Goal: Task Accomplishment & Management: Use online tool/utility

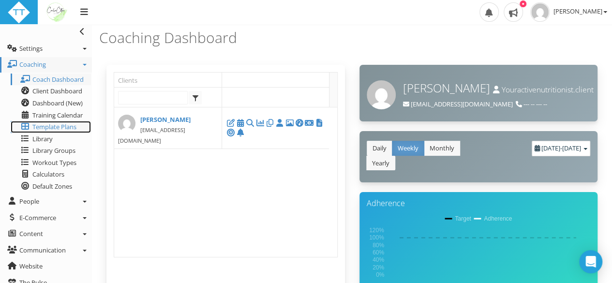
click at [59, 126] on span "Template Plans" at bounding box center [54, 126] width 44 height 9
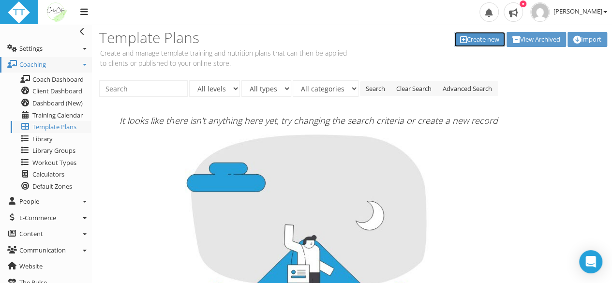
click at [466, 37] on link "Create new" at bounding box center [479, 39] width 51 height 15
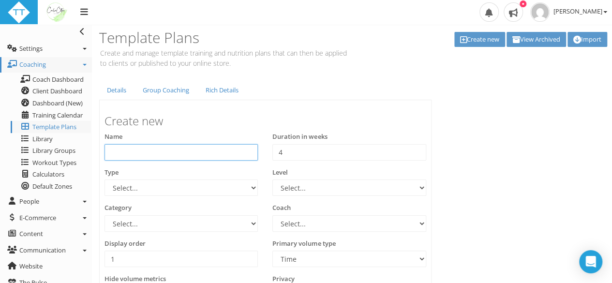
click at [125, 150] on input "text" at bounding box center [180, 152] width 153 height 16
click at [111, 152] on input "Malaga" at bounding box center [180, 152] width 153 height 16
click at [179, 153] on input "Generali Malaga" at bounding box center [180, 152] width 153 height 16
type input "Generali Malaga Marathon 2025"
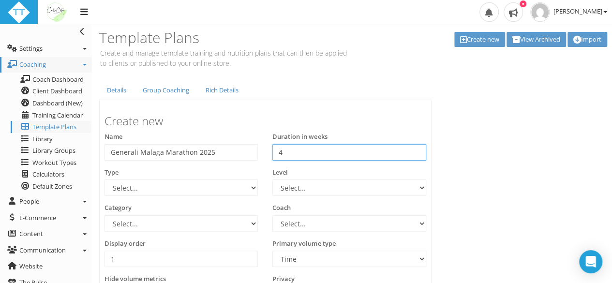
click at [288, 150] on input "4" at bounding box center [348, 152] width 153 height 16
click at [302, 147] on input "4" at bounding box center [348, 152] width 153 height 16
click at [418, 147] on input "4" at bounding box center [348, 152] width 153 height 16
click at [416, 156] on input "4" at bounding box center [348, 152] width 153 height 16
click at [415, 152] on input "3" at bounding box center [348, 152] width 153 height 16
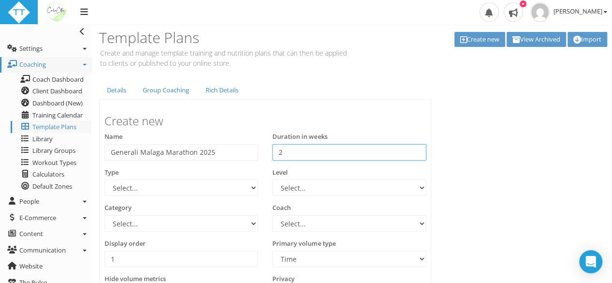
click at [415, 152] on input "2" at bounding box center [348, 152] width 153 height 16
click at [415, 152] on input "1" at bounding box center [348, 152] width 153 height 16
drag, startPoint x: 361, startPoint y: 152, endPoint x: 258, endPoint y: 150, distance: 102.5
click at [258, 150] on div "Name Generali Malaga Marathon 2025 Duration in weeks 1 4" at bounding box center [265, 150] width 336 height 36
type input "16"
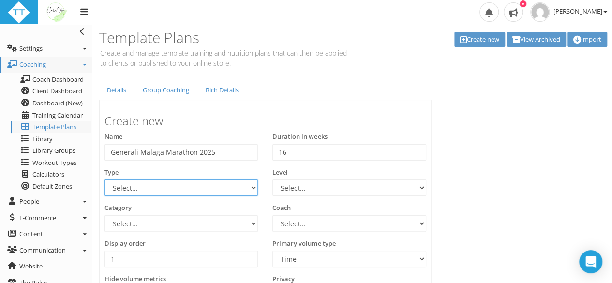
click at [176, 186] on select "Select... 70.3 Half Iron distance Triathlon Alpine Climbing Core Cross-Country …" at bounding box center [180, 187] width 153 height 16
click at [104, 179] on select "Select... 70.3 Half Iron distance Triathlon Alpine Climbing Core Cross-Country …" at bounding box center [180, 187] width 153 height 16
click at [162, 182] on select "Select... 70.3 Half Iron distance Triathlon Alpine Climbing Core Cross-Country …" at bounding box center [180, 187] width 153 height 16
select select "e9f700ef-c7b0-454b-a1c4-b807a94b53fd"
click at [104, 179] on select "Select... 70.3 Half Iron distance Triathlon Alpine Climbing Core Cross-Country …" at bounding box center [180, 187] width 153 height 16
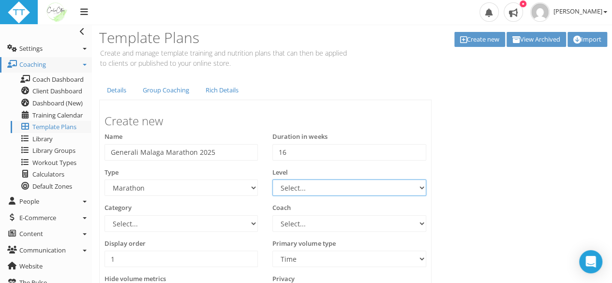
click at [318, 188] on select "Select... Advanced Any Beginner Beginner/Intermediate Intermediate Intermediate…" at bounding box center [348, 187] width 153 height 16
select select "b3cec207-dbfe-46fc-ab9c-c4f430f91ad8"
click at [272, 179] on select "Select... Advanced Any Beginner Beginner/Intermediate Intermediate Intermediate…" at bounding box center [348, 187] width 153 height 16
click at [227, 205] on div "Category Select... Athlete Profiles Bike Technique Biomechanics Book Reviews Co…" at bounding box center [180, 217] width 153 height 29
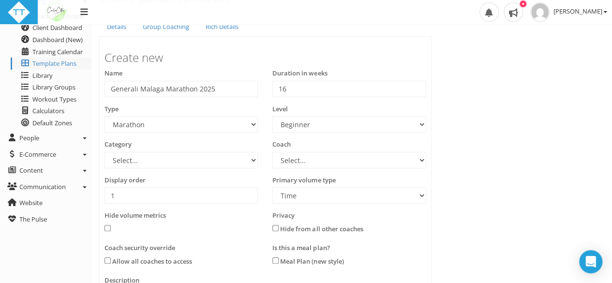
scroll to position [64, 0]
click at [220, 164] on select "Select... Athlete Profiles Bike Technique Biomechanics Book Reviews Coast to Co…" at bounding box center [180, 159] width 153 height 16
select select "83dda298-cc14-45e7-8a93-a341a370ea63"
click at [104, 151] on select "Select... Athlete Profiles Bike Technique Biomechanics Book Reviews Coast to Co…" at bounding box center [180, 159] width 153 height 16
click at [303, 157] on select "Select... Carla Cotton" at bounding box center [348, 159] width 153 height 16
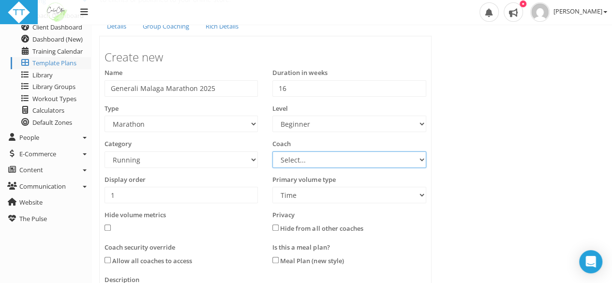
select select "a2d5a88f-14f6-4c1d-a372-fe61780dca24"
click at [272, 151] on select "Select... Carla Cotton" at bounding box center [348, 159] width 153 height 16
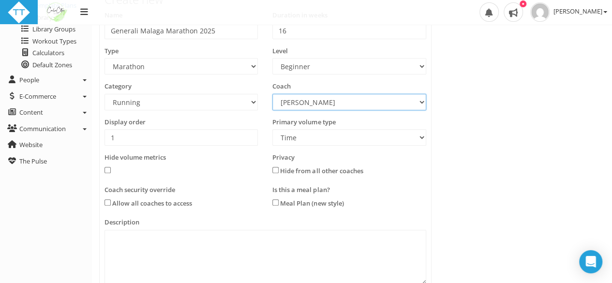
scroll to position [122, 0]
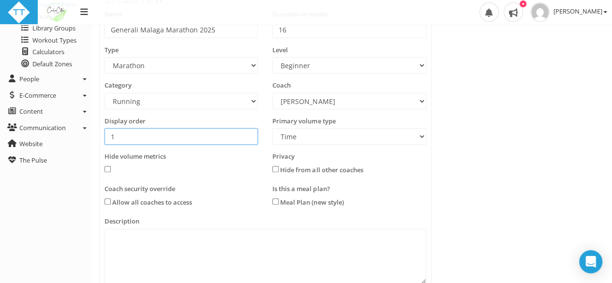
click at [159, 137] on input "1" at bounding box center [180, 136] width 153 height 16
click at [288, 133] on select "Time Distance" at bounding box center [348, 136] width 153 height 16
select select "Distance"
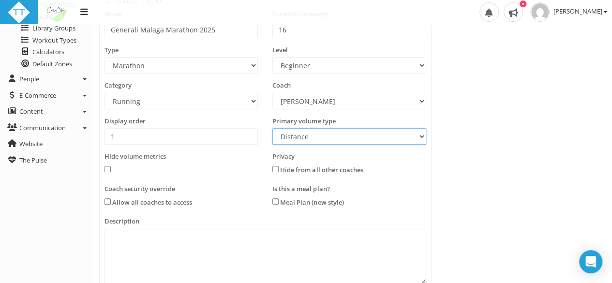
click at [272, 128] on select "Time Distance" at bounding box center [348, 136] width 153 height 16
click at [280, 167] on label "Hide from all other coaches" at bounding box center [321, 170] width 83 height 10
click at [273, 167] on input "checkbox" at bounding box center [275, 169] width 6 height 6
checkbox input "true"
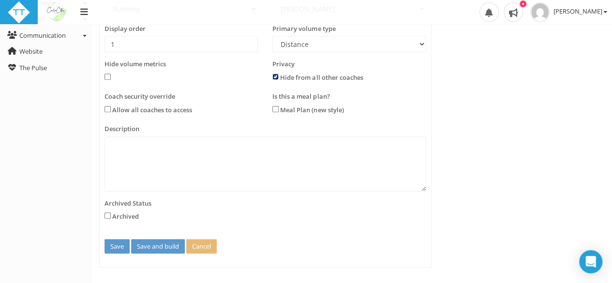
scroll to position [215, 0]
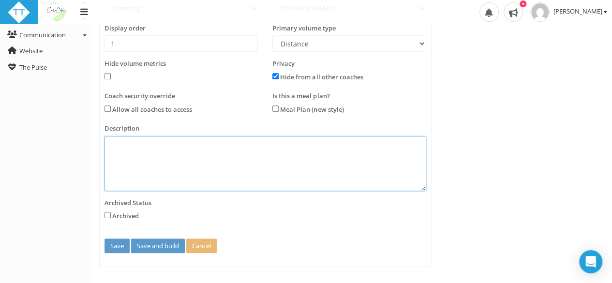
click at [234, 150] on textarea at bounding box center [265, 163] width 322 height 55
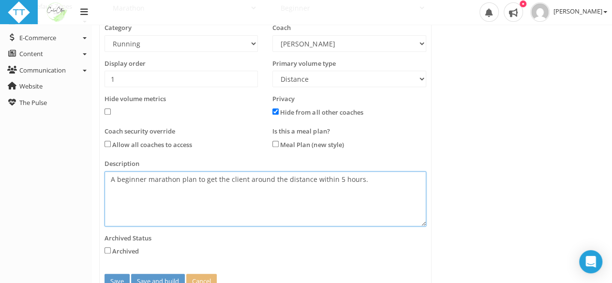
scroll to position [224, 0]
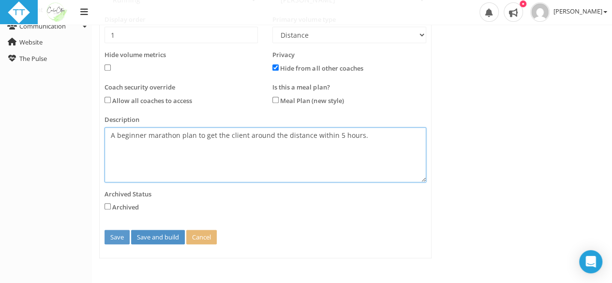
type textarea "A beginner marathon plan to get the client around the distance within 5 hours."
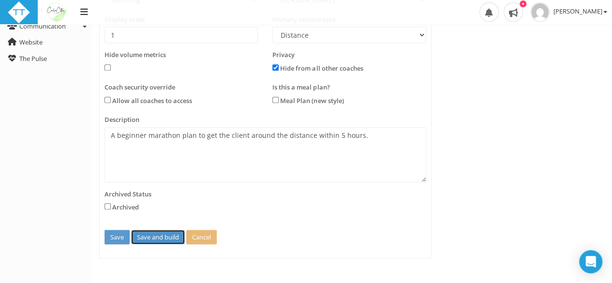
click at [147, 237] on button "Save and build" at bounding box center [158, 237] width 54 height 15
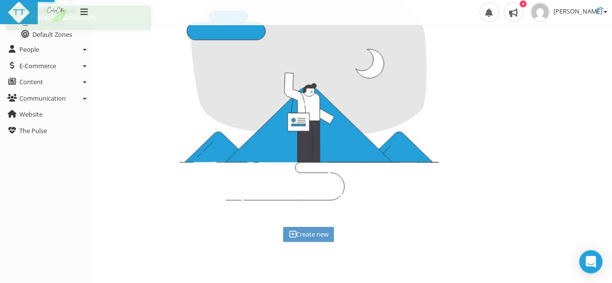
scroll to position [0, 0]
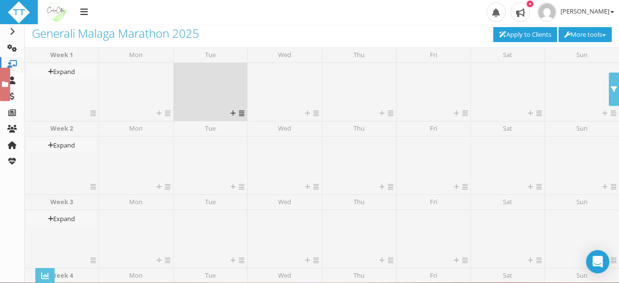
click at [214, 88] on div at bounding box center [210, 87] width 69 height 44
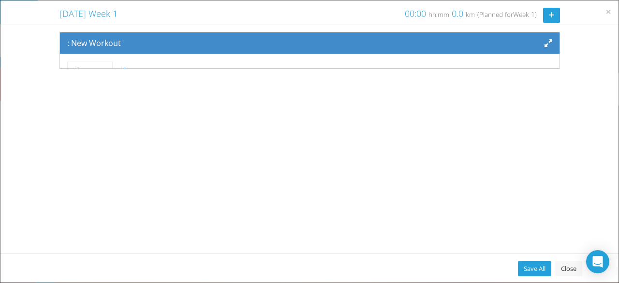
scroll to position [79, 0]
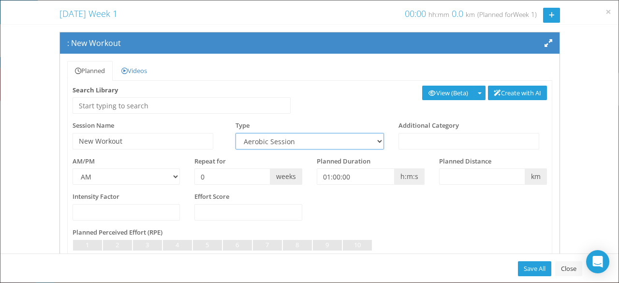
click at [267, 139] on select "Aerobic Session Alpine Climbing Assessment Availability Bike Paddle Bouldering …" at bounding box center [309, 141] width 148 height 16
select select "91939a62-6b13-49b7-8155-451fdc1cad9e"
click at [235, 133] on select "Aerobic Session Alpine Climbing Assessment Availability Bike Paddle Bouldering …" at bounding box center [309, 141] width 148 height 16
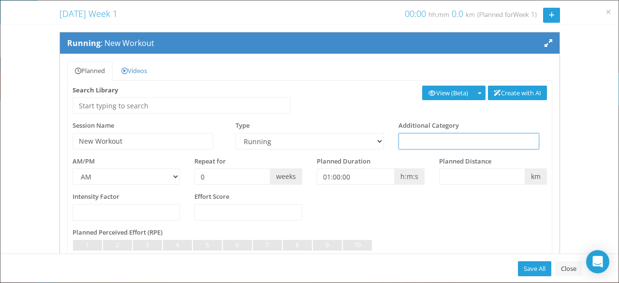
click at [429, 139] on input "text" at bounding box center [468, 141] width 141 height 16
type input "Speed"
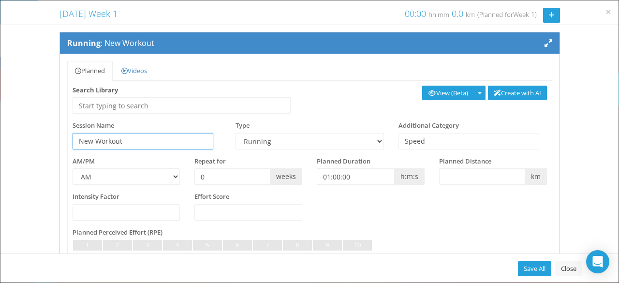
click at [139, 140] on input "New Workout" at bounding box center [143, 141] width 141 height 16
drag, startPoint x: 139, startPoint y: 140, endPoint x: 59, endPoint y: 146, distance: 80.0
click at [60, 146] on div "Planned Videos Recipe Feedback Privacy Search Library Create with AI View (Beta…" at bounding box center [309, 256] width 499 height 405
type input "Cruise intervals"
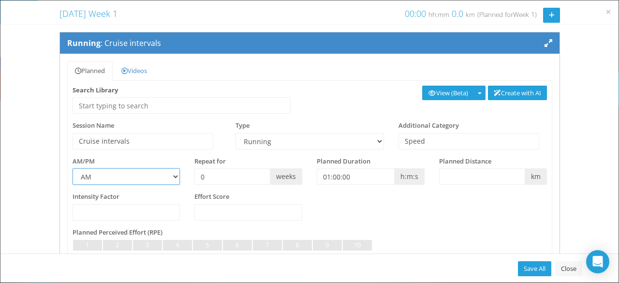
click at [122, 173] on select "AM PM" at bounding box center [127, 176] width 108 height 16
click at [121, 174] on select "AM PM" at bounding box center [127, 176] width 108 height 16
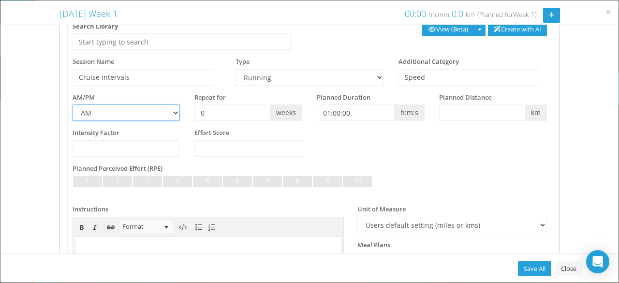
scroll to position [65, 0]
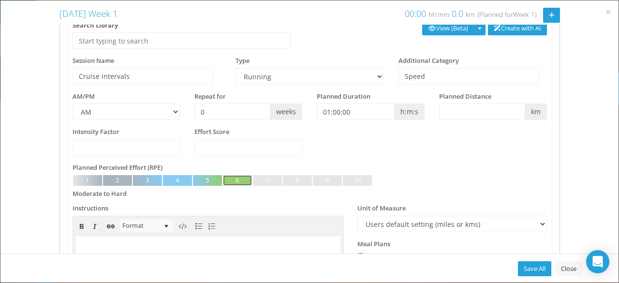
click at [232, 176] on link at bounding box center [237, 180] width 29 height 11
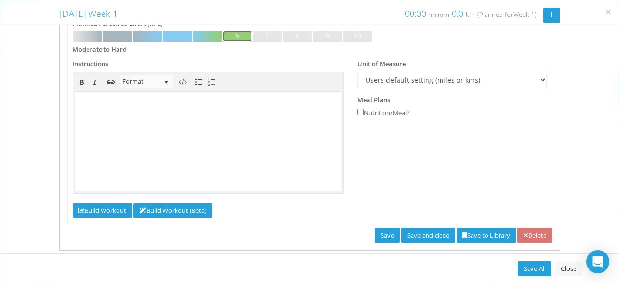
scroll to position [221, 0]
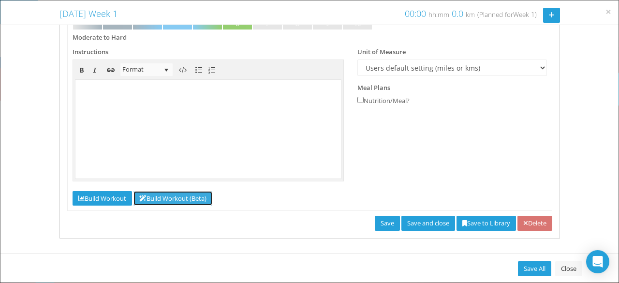
click at [183, 196] on link "Build Workout (Beta)" at bounding box center [172, 198] width 79 height 15
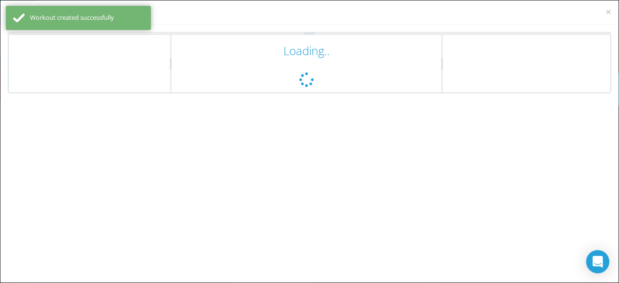
scroll to position [0, 0]
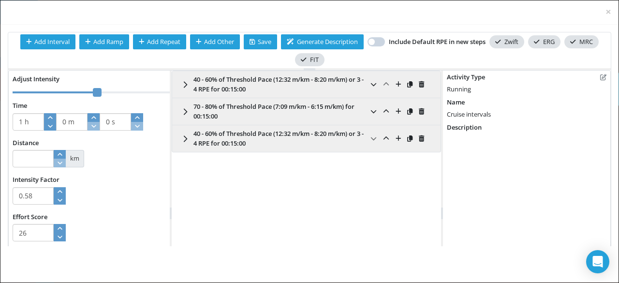
click at [370, 273] on div "×" at bounding box center [309, 141] width 619 height 283
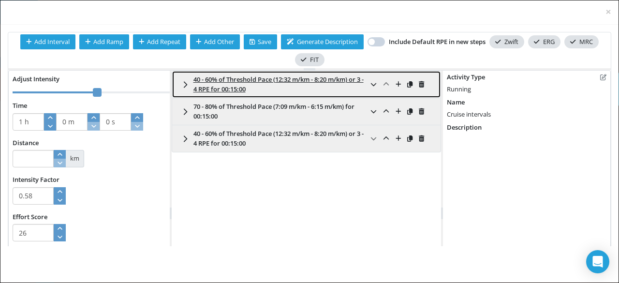
click at [383, 85] on span at bounding box center [399, 84] width 63 height 15
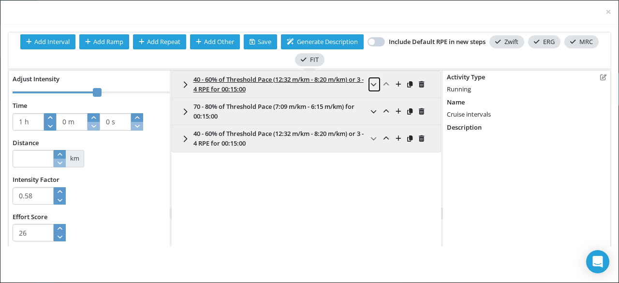
click at [371, 85] on icon at bounding box center [373, 84] width 6 height 6
click at [383, 114] on span at bounding box center [387, 111] width 8 height 9
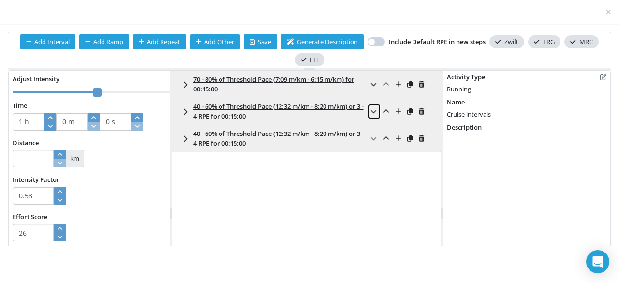
click at [370, 115] on span at bounding box center [374, 111] width 8 height 9
click at [368, 115] on button at bounding box center [374, 111] width 13 height 15
click at [370, 112] on icon at bounding box center [373, 111] width 6 height 6
click at [383, 112] on icon at bounding box center [386, 111] width 6 height 6
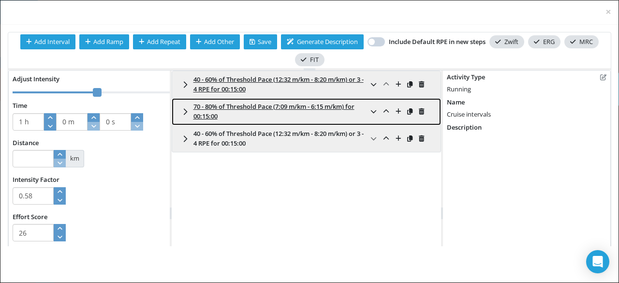
click at [204, 117] on span "70 - 80% of Threshold Pace (7:09 m/km - 6:15 m/km) for 00:15:00" at bounding box center [273, 111] width 161 height 18
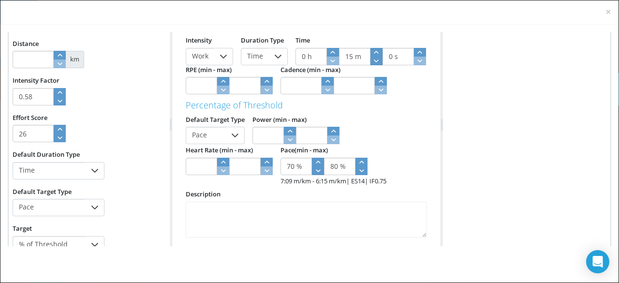
scroll to position [100, 0]
type input "1 %"
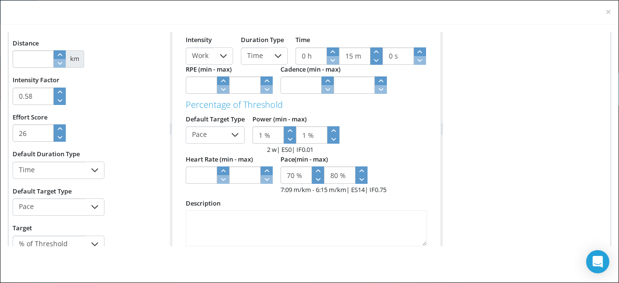
click icon "button"
type input "2 %"
click icon "button"
type input "3 %"
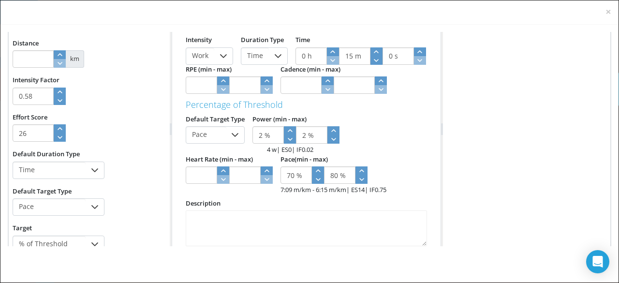
type input "3 %"
click icon "button"
type input "4 %"
click icon "button"
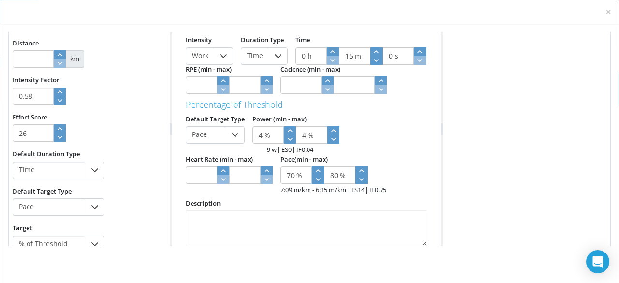
type input "5 %"
click icon "button"
type input "6 %"
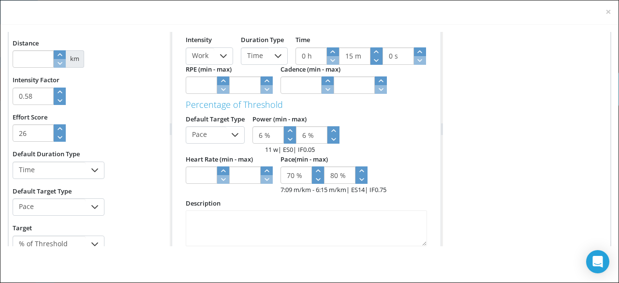
click icon "button"
type input "7 %"
click icon "button"
type input "8 %"
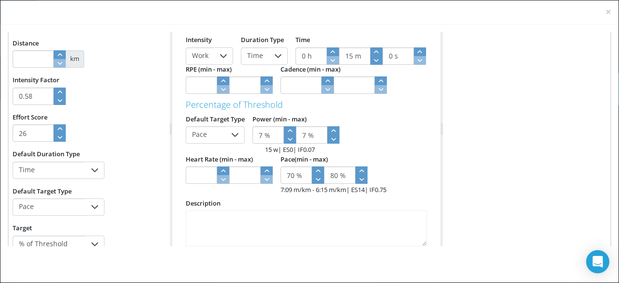
type input "8 %"
click icon "button"
type input "9 %"
click icon "button"
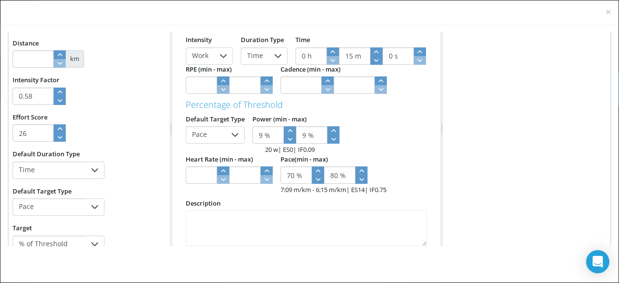
type input "10 %"
click icon "button"
type input "11 %"
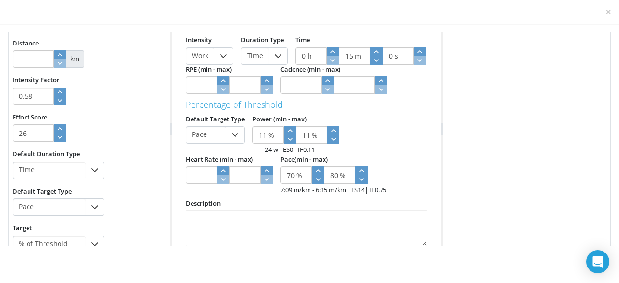
click icon "button"
type input "12 %"
click icon "button"
type input "13 %"
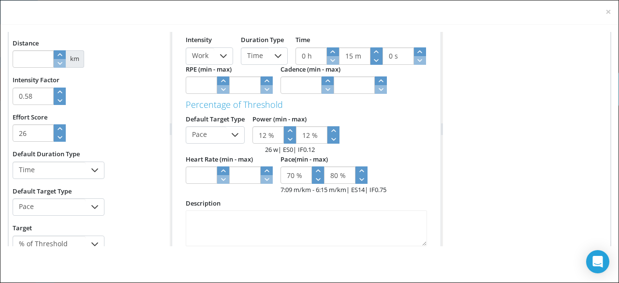
type input "13 %"
click icon "button"
type input "14 %"
click icon "button"
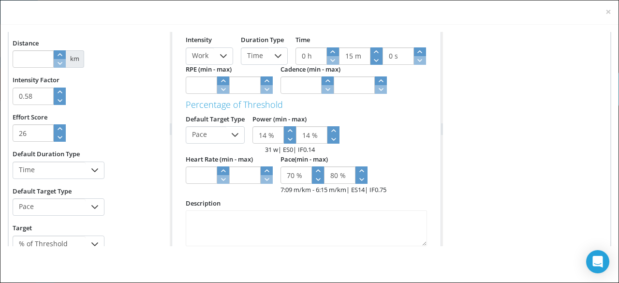
type input "15 %"
click icon "button"
type input "16 %"
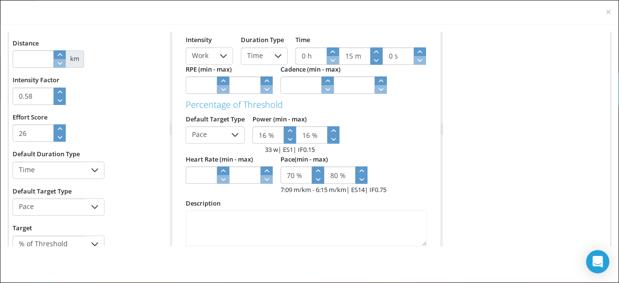
click icon "button"
type input "17 %"
click icon "button"
type input "18 %"
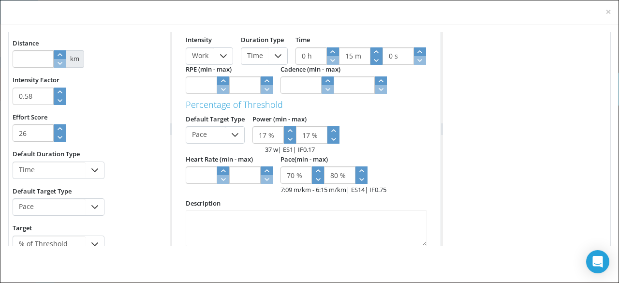
type input "18 %"
click icon "button"
type input "19 %"
click icon "button"
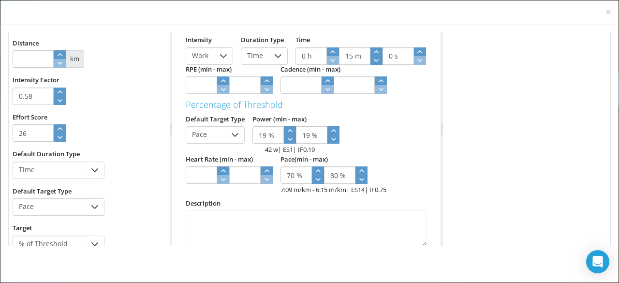
type input "20 %"
click icon "button"
type input "21 %"
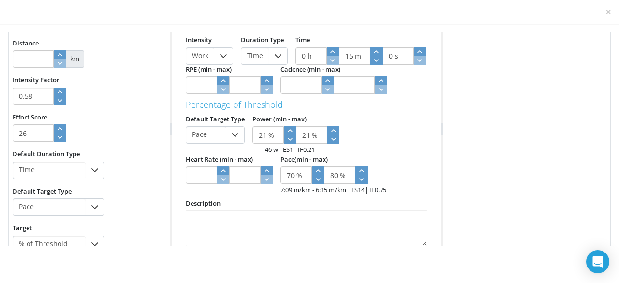
click icon "button"
type input "22 %"
click icon "button"
type input "23 %"
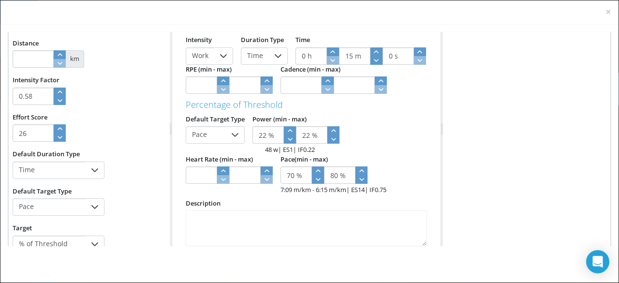
type input "23 %"
click icon "button"
type input "24 %"
click icon "button"
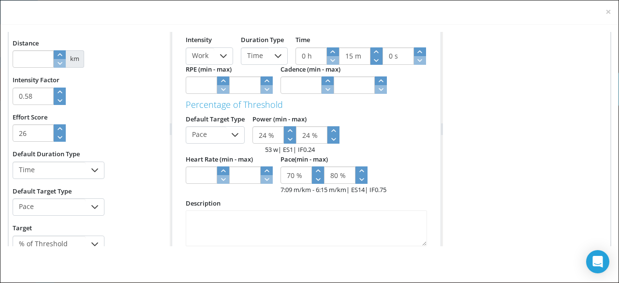
type input "25 %"
click icon "button"
type input "26 %"
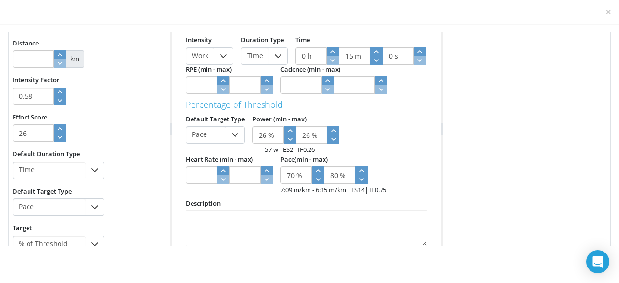
click icon "button"
type input "27 %"
click icon "button"
type input "28 %"
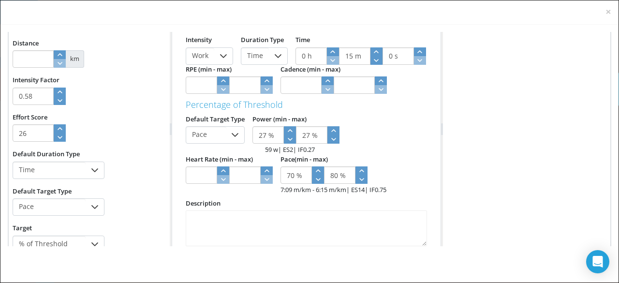
type input "28 %"
click icon "button"
type input "29 %"
click icon "button"
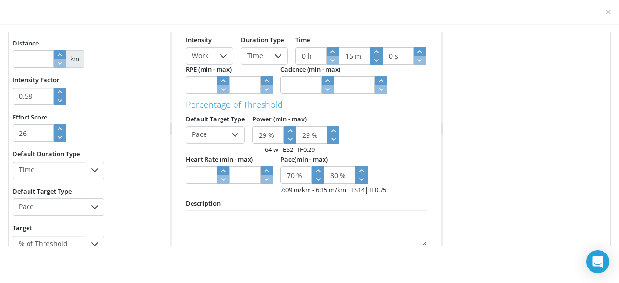
type input "30 %"
click icon "button"
type input "31 %"
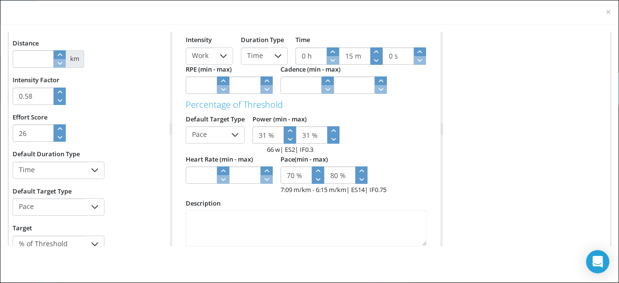
click icon "button"
type input "32 %"
type input "33 %"
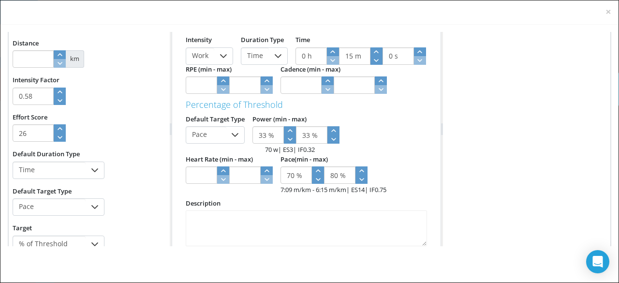
type input "34 %"
type input "35 %"
type input "36 %"
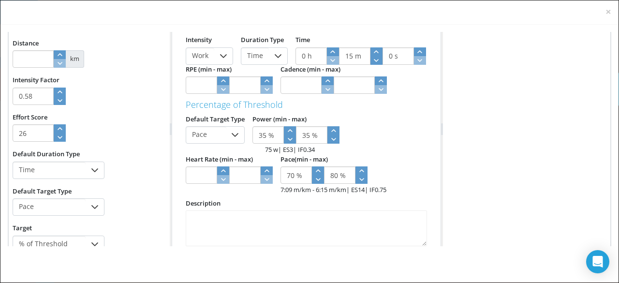
type input "36 %"
type input "37 %"
type input "38 %"
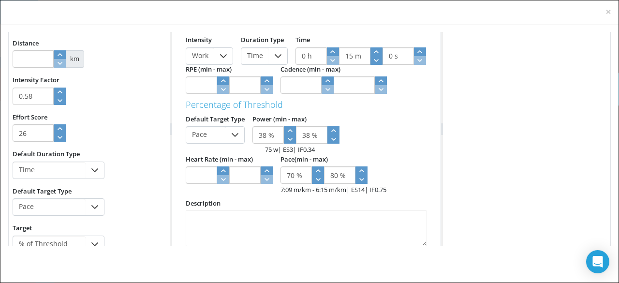
type input "39 %"
type input "40 %"
type input "41 %"
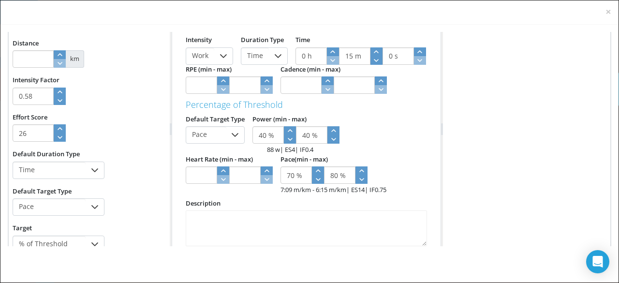
type input "41 %"
type input "42 %"
type input "43 %"
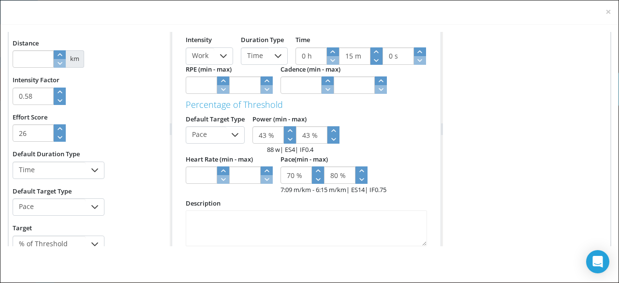
type input "44 %"
type input "45 %"
type input "46 %"
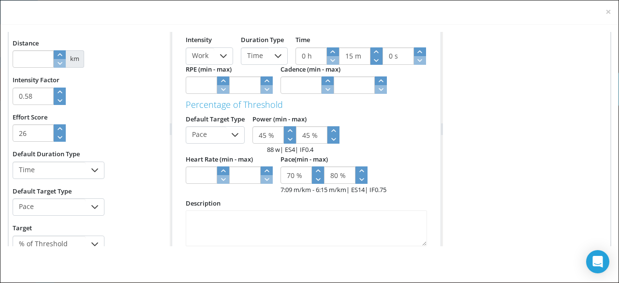
type input "46 %"
type input "47 %"
type input "48 %"
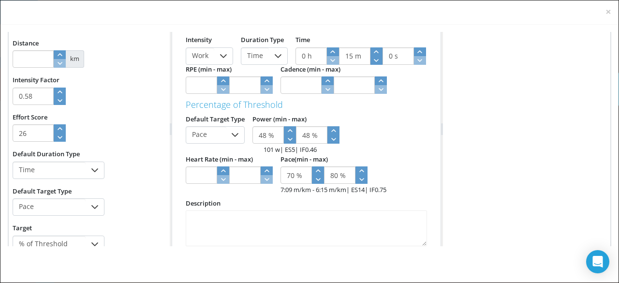
type input "49 %"
click icon "button"
type input "50 %"
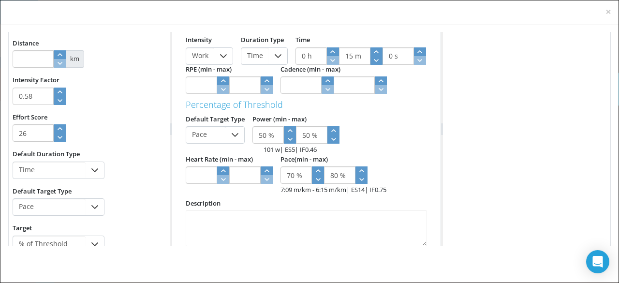
click icon "button"
drag, startPoint x: 266, startPoint y: 164, endPoint x: 254, endPoint y: 163, distance: 12.1
click at [254, 144] on input "50 %" at bounding box center [267, 134] width 31 height 17
type input "0 %"
type input "9 %"
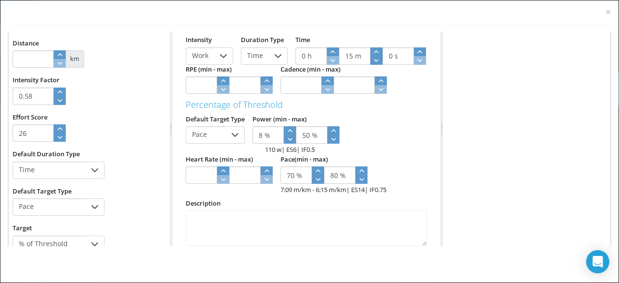
type input "80 %"
click at [308, 144] on input "80 %" at bounding box center [311, 134] width 31 height 17
type input "8 %"
type input "90 %"
click div "Default Target Type Pace Power (min - max) 80 % 90 % 176 w - 198 w | ES 18 | IF…"
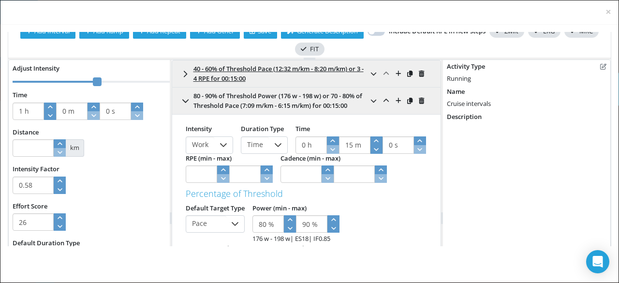
scroll to position [0, 0]
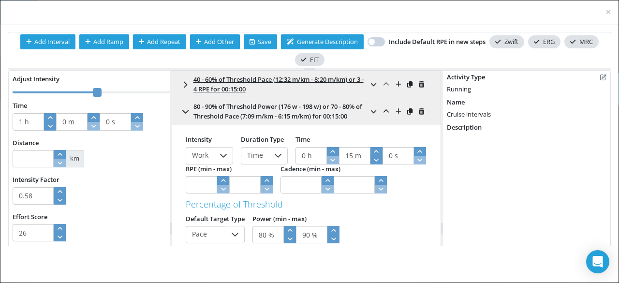
type input "0 h"
type input "46 m"
type input "0.59"
type input "27"
type input "16 m"
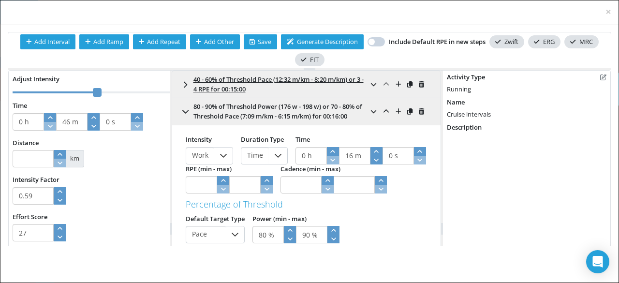
click icon "button"
type input "45 m"
type input "0.58"
type input "26"
type input "15 m"
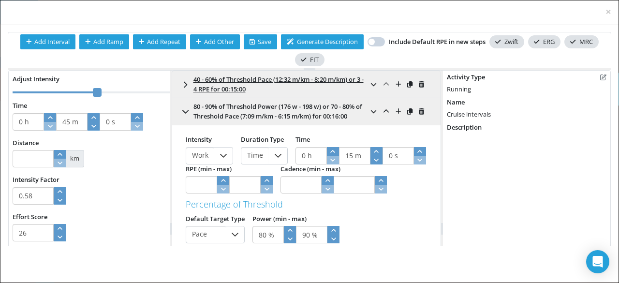
click icon "button"
drag, startPoint x: 243, startPoint y: 183, endPoint x: 234, endPoint y: 187, distance: 9.8
click at [339, 164] on input "15 m" at bounding box center [354, 155] width 31 height 17
type input "30 m"
type input "0.5"
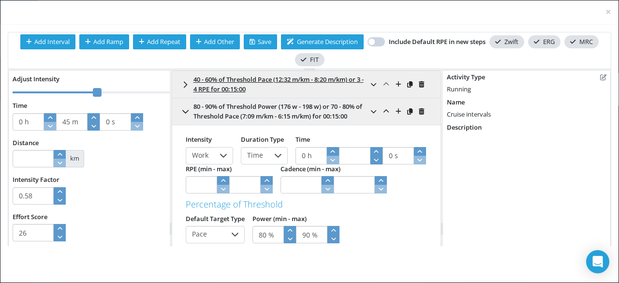
type input "12"
type input "0 m"
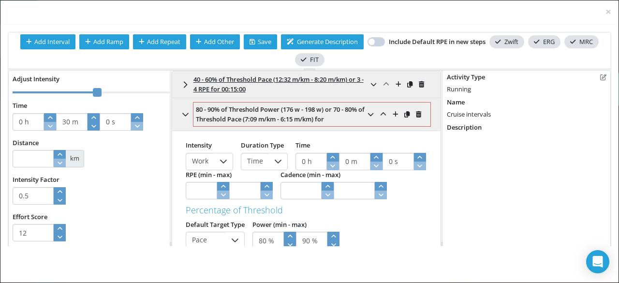
click div "Intensity Work Duration Type Time Time 0 h 0 m 0 s RPE (min - max) Cadence (min…"
click at [339, 170] on input "0 m" at bounding box center [354, 161] width 31 height 17
type input "3 m"
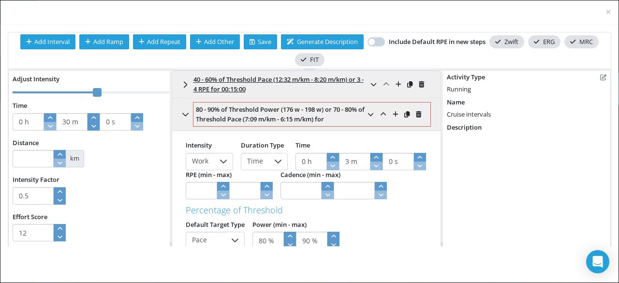
type input "33 m"
type input "0.52"
type input "15"
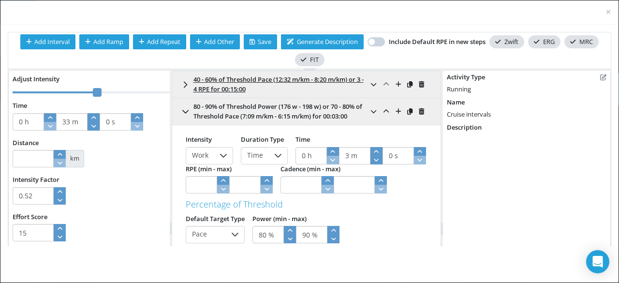
click div "Intensity Work Duration Type Time Time 0 h 3 m 0 s RPE (min - max) Cadence (min…"
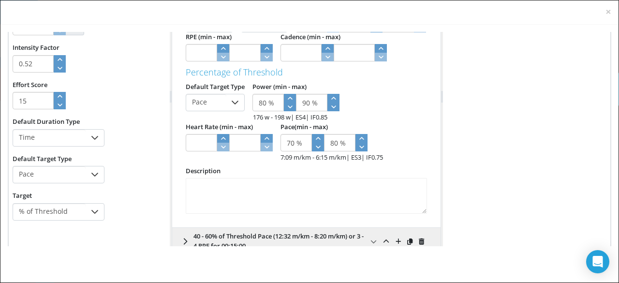
scroll to position [120, 0]
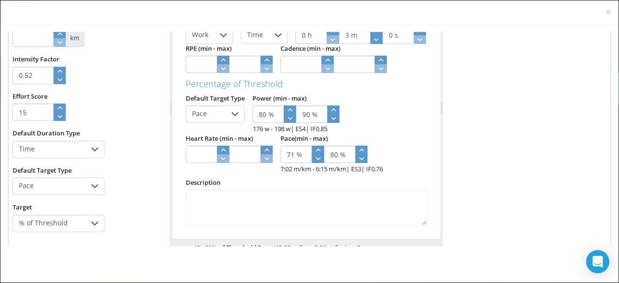
click icon "button"
type input "72 %"
click icon "button"
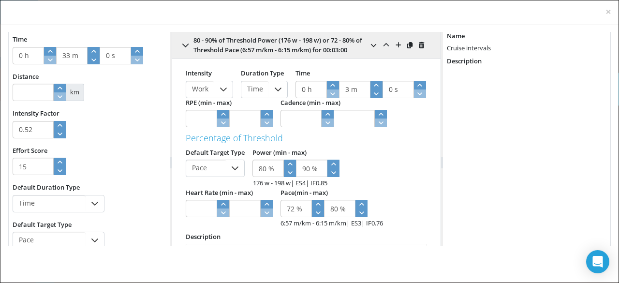
scroll to position [65, 0]
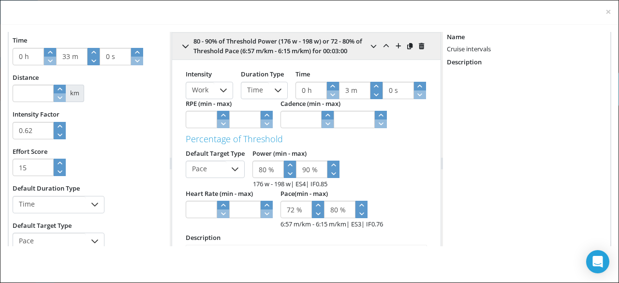
click icon "button"
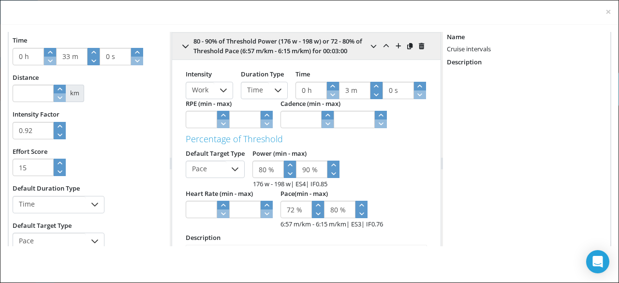
click at [60, 135] on icon "button" at bounding box center [60, 134] width 5 height 3
type input "0.82"
click icon "button"
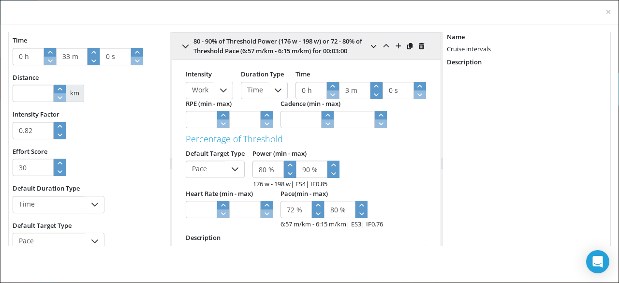
click icon "button"
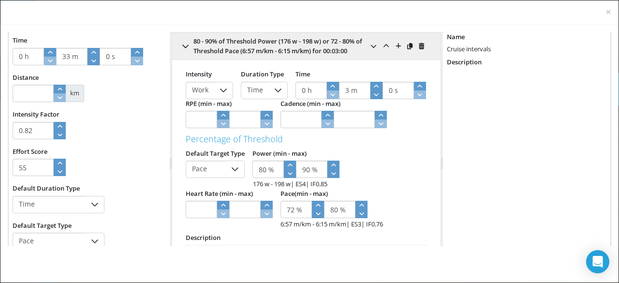
click icon "button"
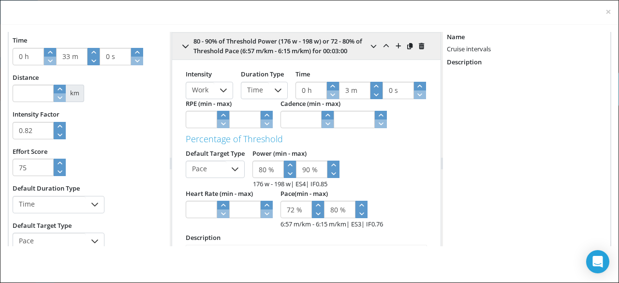
type input "80"
click icon "button"
click div "Effort Score 80"
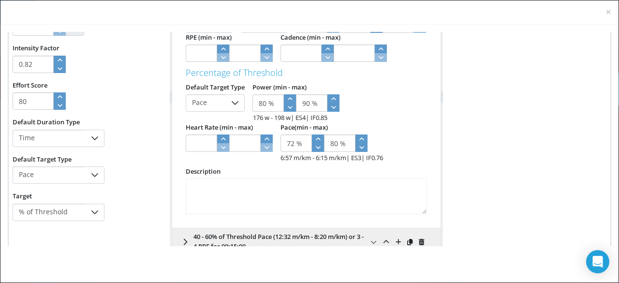
scroll to position [132, 0]
click icon
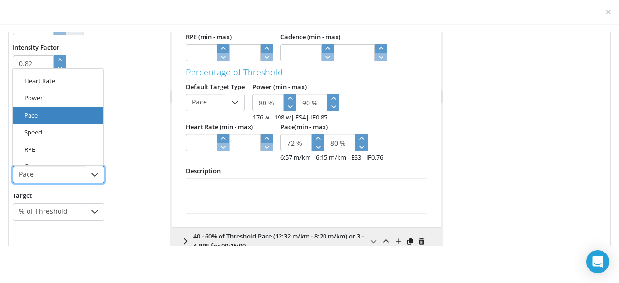
click li "Speed"
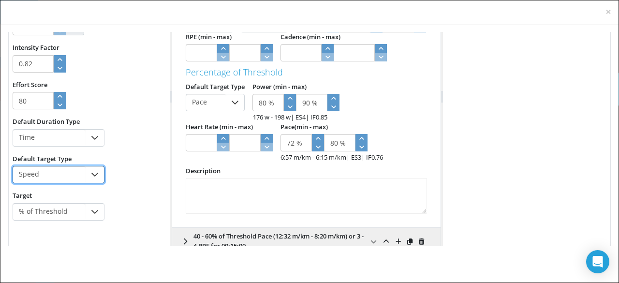
click div "Default Duration Type Time Default Target Type Speed"
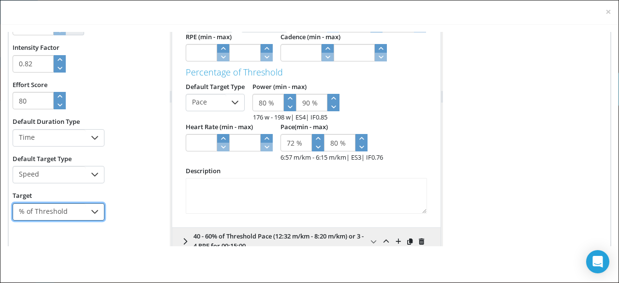
click at [79, 204] on span "% of Threshold" at bounding box center [49, 212] width 73 height 16
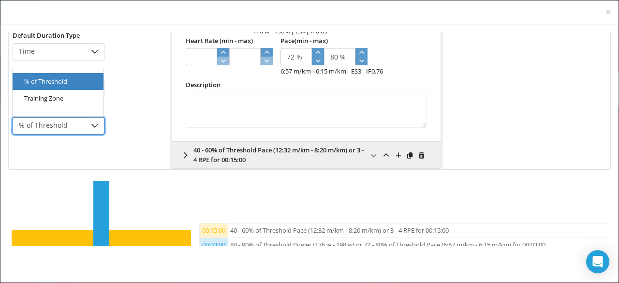
scroll to position [170, 0]
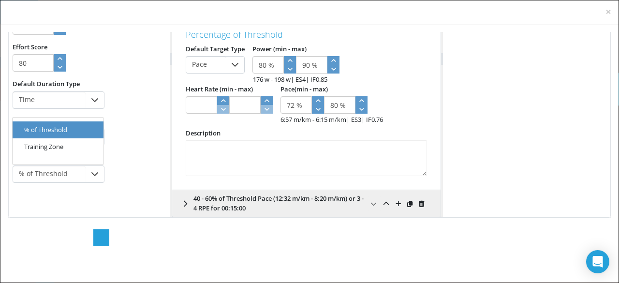
click li "Training Zone"
type input "0.75"
type input "31"
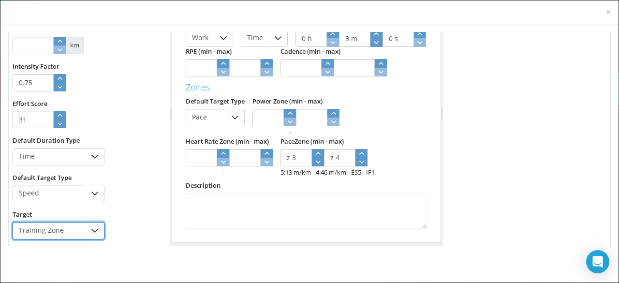
scroll to position [115, 0]
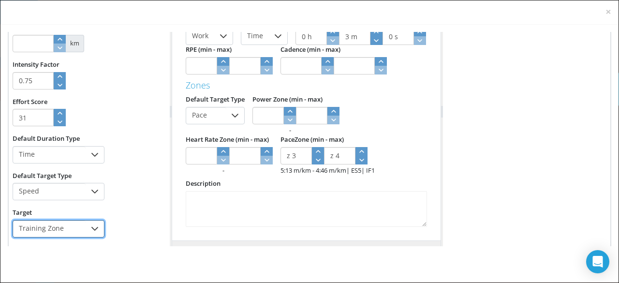
type input "0.76"
type input "z 4"
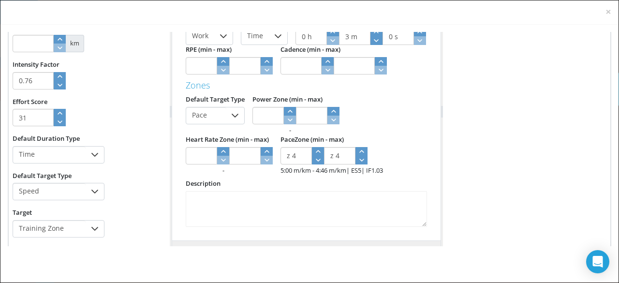
click icon "button"
type input "32"
type input "z 5"
click icon "button"
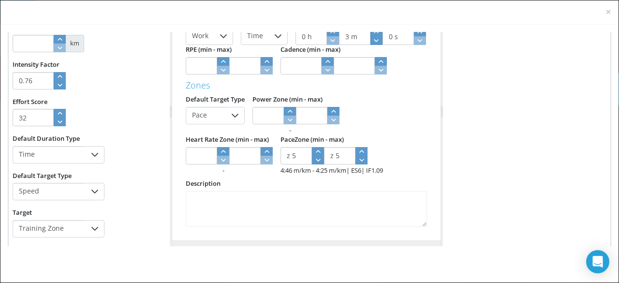
type input "0.77"
type input "33"
type input "z 6"
click icon "button"
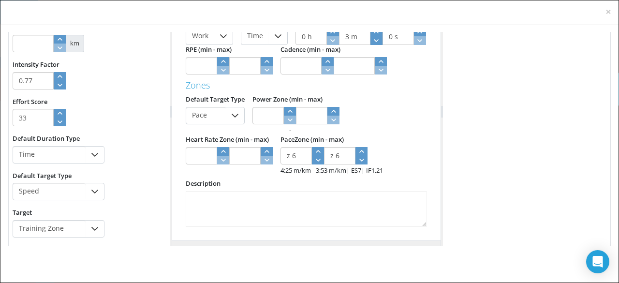
type input "0.78"
type input "34"
type input "z 7"
click icon "button"
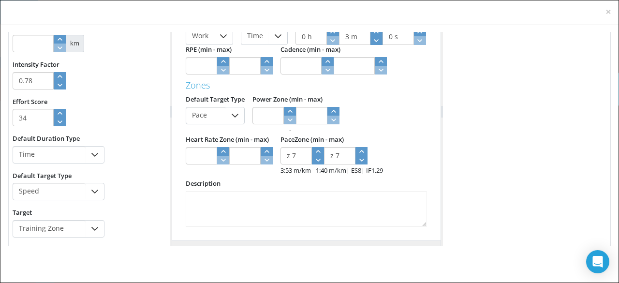
type input "0.78"
type input "z 8"
click icon "button"
type input "z 7"
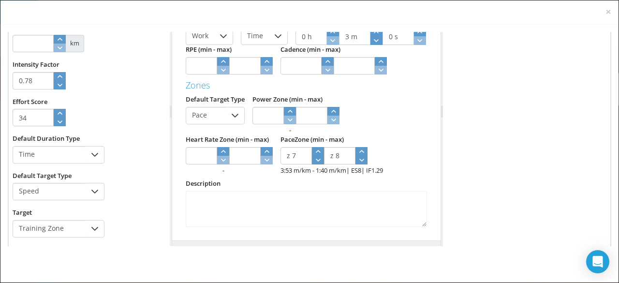
click icon "button"
type input "0.77"
type input "33"
type input "z 6"
click icon "button"
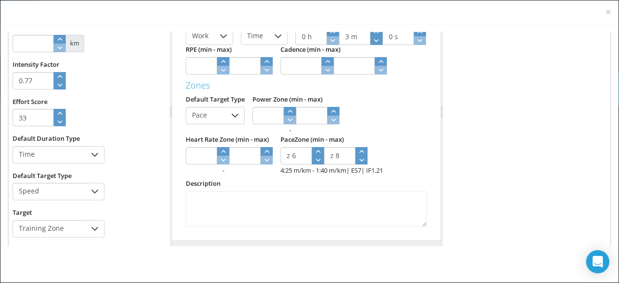
type input "32 m"
type input "0.76"
type input "31"
type input "2 m"
click icon "button"
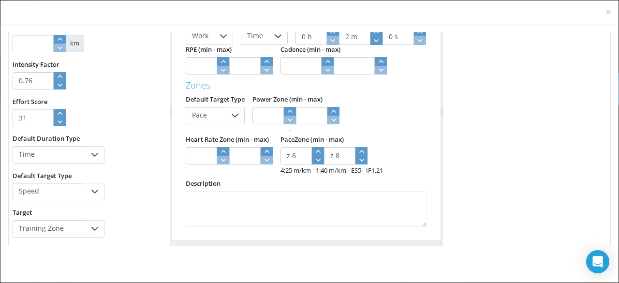
click at [280, 164] on input "z 6" at bounding box center [295, 155] width 31 height 17
click div "-"
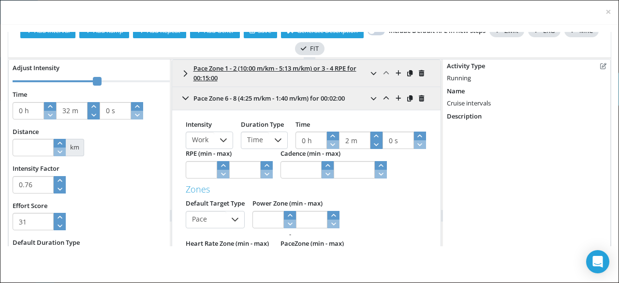
scroll to position [0, 0]
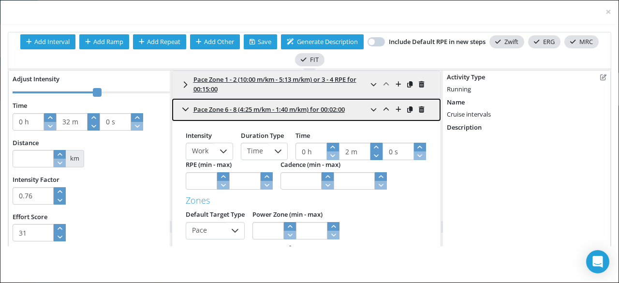
click at [184, 110] on icon at bounding box center [185, 109] width 7 height 8
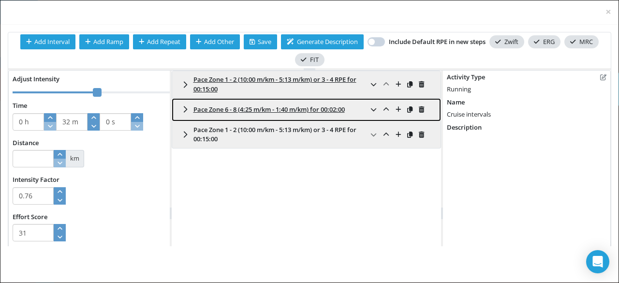
click at [206, 110] on span "Pace Zone 6 - 8 (4:25 m/km - 1:40 m/km) for 00:02:00" at bounding box center [268, 109] width 151 height 9
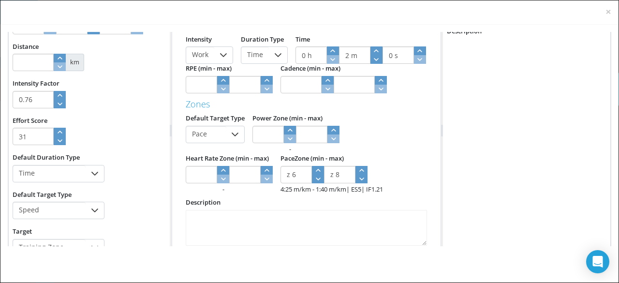
scroll to position [98, 0]
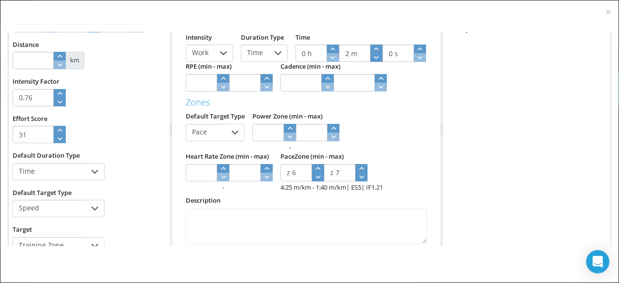
click icon "button"
type input "z 6"
click icon "button"
type input "0.75"
type input "30"
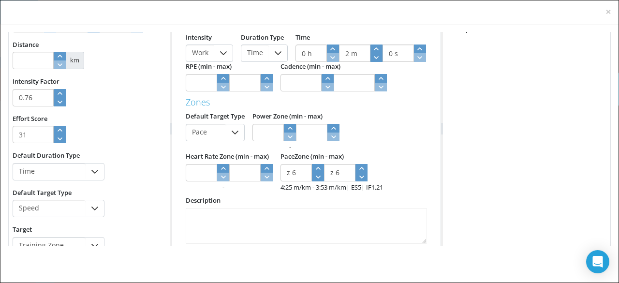
type input "z 5"
click icon "button"
type input "z 4"
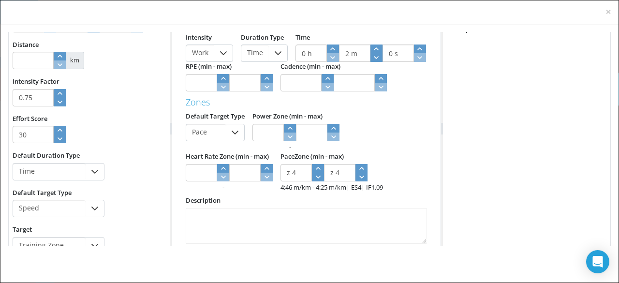
click icon "button"
type input "29"
type input "z 3"
click icon "button"
type input "z 4"
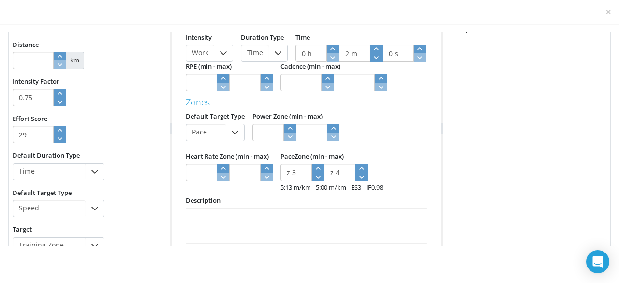
click icon "button"
type input "30"
type input "z 5"
click icon "button"
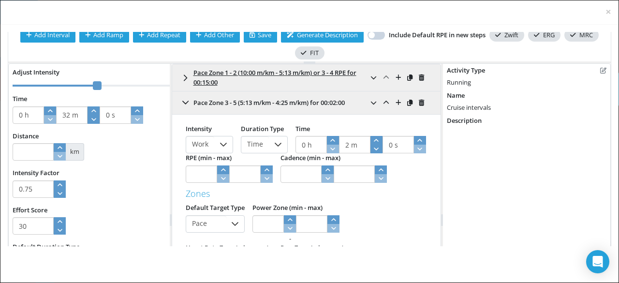
scroll to position [6, 0]
click icon "button"
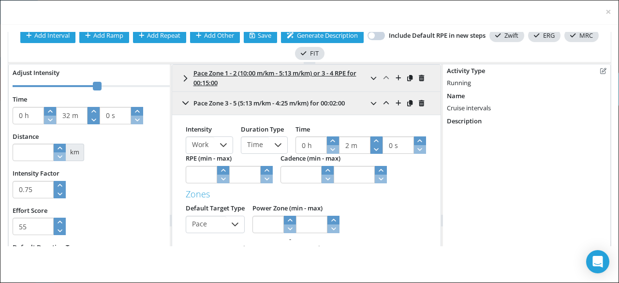
click icon "button"
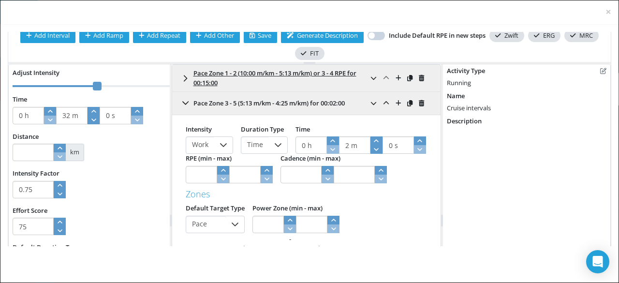
type input "80"
click icon "button"
type input "0.85"
click at [58, 185] on icon "button" at bounding box center [60, 185] width 5 height 3
type input "85"
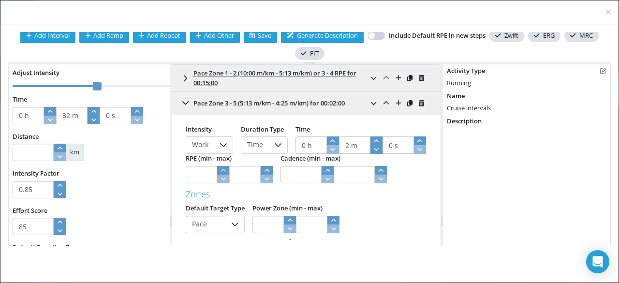
click icon "button"
click div "Effort Score 85"
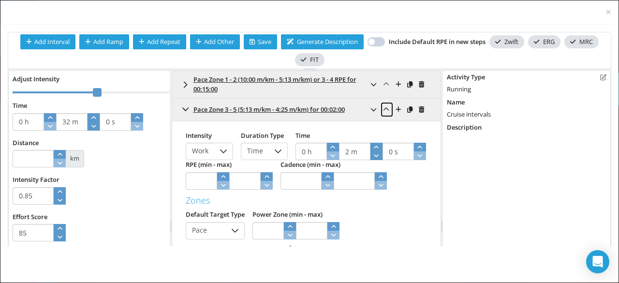
click at [383, 110] on icon at bounding box center [386, 109] width 6 height 6
type input "0.75"
type input "30"
type input "15 m"
type input "3 rpe"
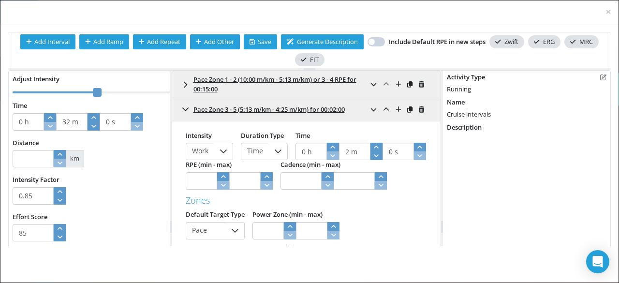
type input "4 rpe"
type input "z 1"
type input "z 2"
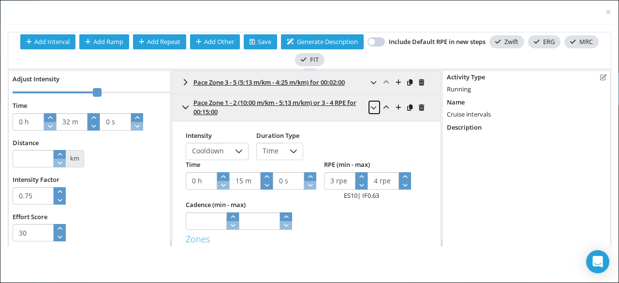
click at [370, 107] on icon at bounding box center [373, 107] width 6 height 6
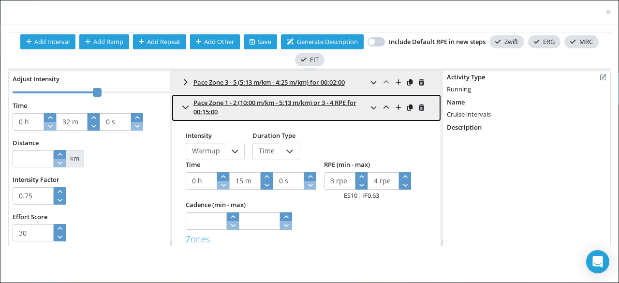
click at [184, 107] on icon at bounding box center [185, 106] width 6 height 3
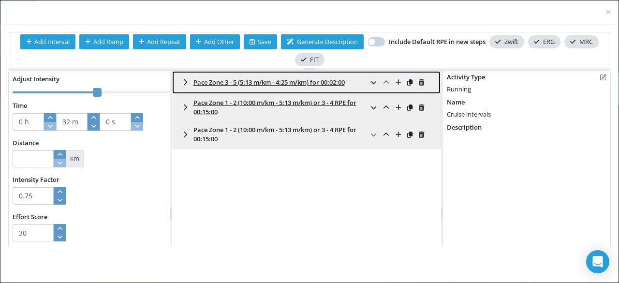
drag, startPoint x: 201, startPoint y: 87, endPoint x: 207, endPoint y: 115, distance: 29.1
click div "Pace Zone 3 - 5 (5:13 m/km - 4:25 m/km) for 00:02:00 Intensity Work Duration Ty…"
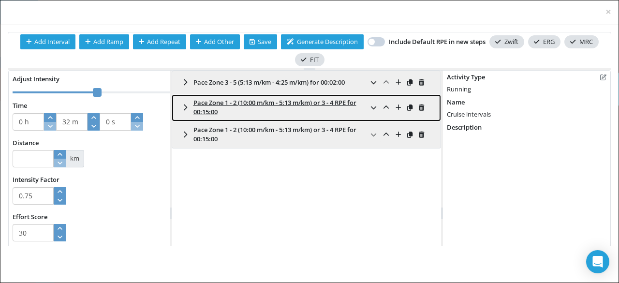
click at [184, 107] on icon at bounding box center [185, 107] width 7 height 8
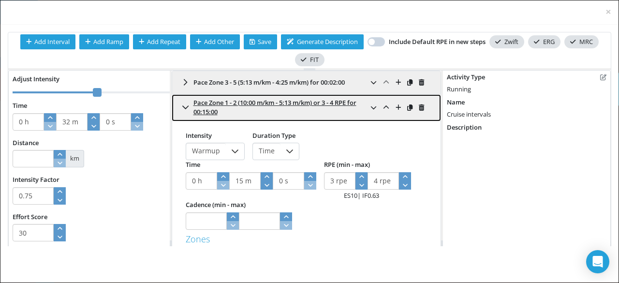
click at [183, 105] on icon at bounding box center [185, 107] width 7 height 8
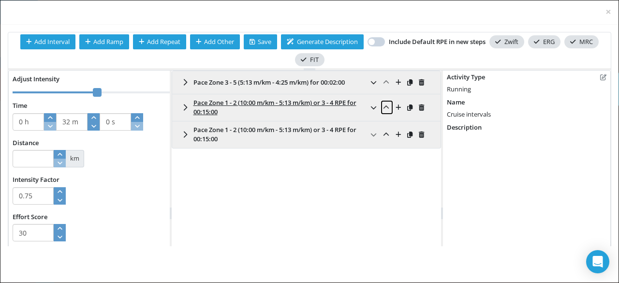
click at [383, 105] on icon at bounding box center [386, 107] width 6 height 6
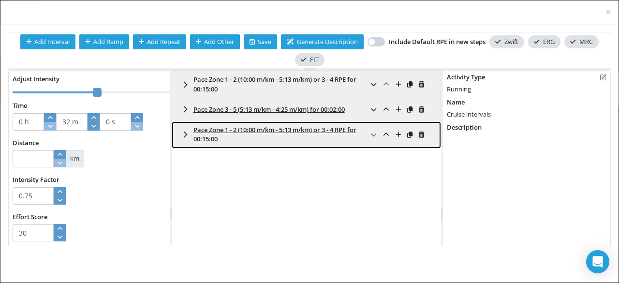
click at [195, 134] on span "Pace Zone 1 - 2 (10:00 m/km - 5:13 m/km) or 3 - 4 RPE for 00:15:00" at bounding box center [274, 134] width 163 height 18
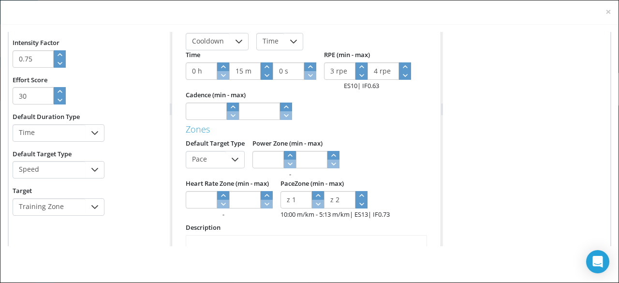
scroll to position [138, 0]
drag, startPoint x: 329, startPoint y: 226, endPoint x: 291, endPoint y: 220, distance: 38.2
click div "Description"
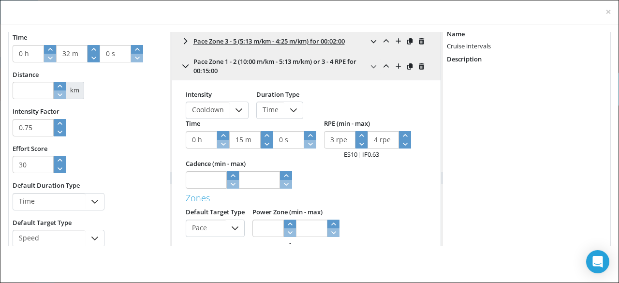
scroll to position [71, 0]
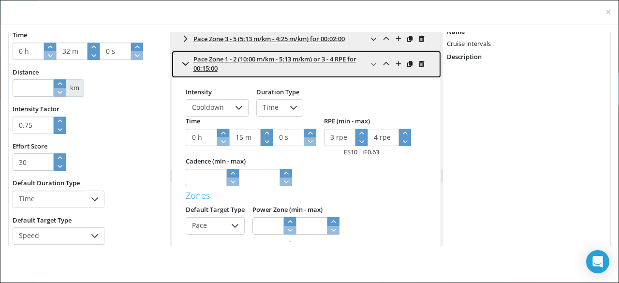
click at [184, 61] on icon at bounding box center [185, 64] width 7 height 8
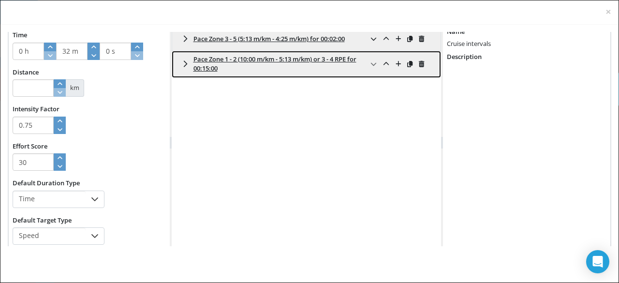
scroll to position [0, 0]
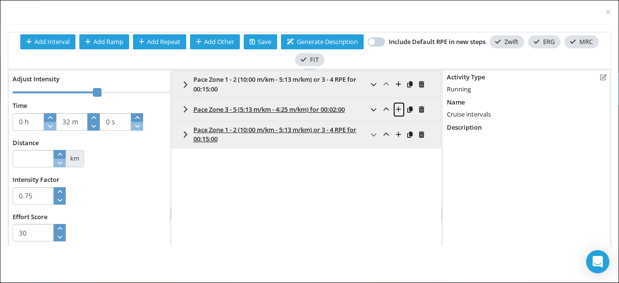
click at [396, 109] on icon at bounding box center [398, 109] width 5 height 6
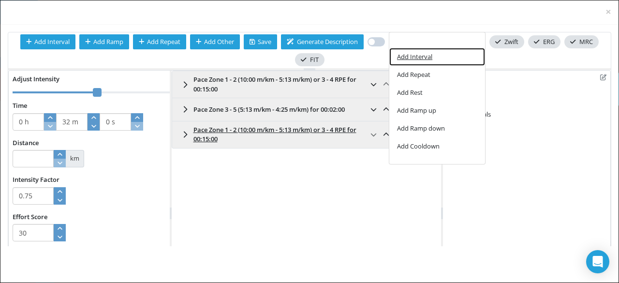
click at [419, 60] on span "Add Interval" at bounding box center [414, 57] width 35 height 6
type input "47 m"
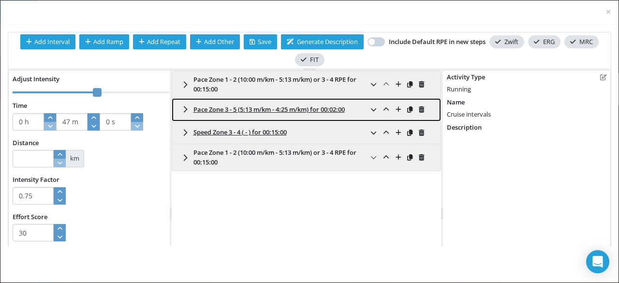
click at [238, 109] on span "Pace Zone 3 - 5 (5:13 m/km - 4:25 m/km) for 00:02:00" at bounding box center [268, 109] width 151 height 9
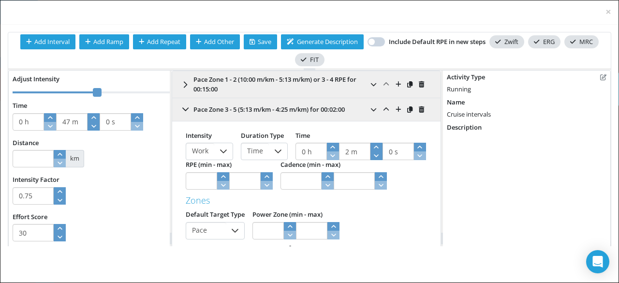
click at [225, 149] on div at bounding box center [223, 151] width 18 height 16
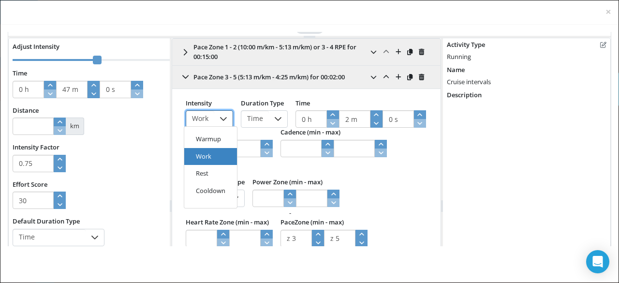
scroll to position [31, 0]
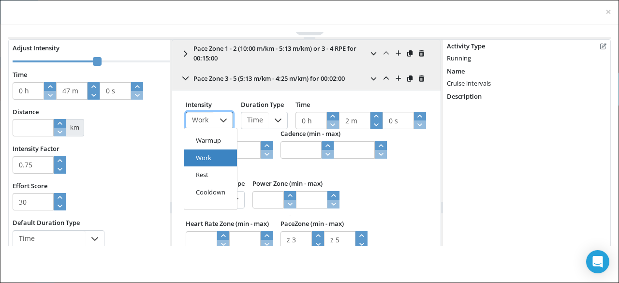
click li "Work"
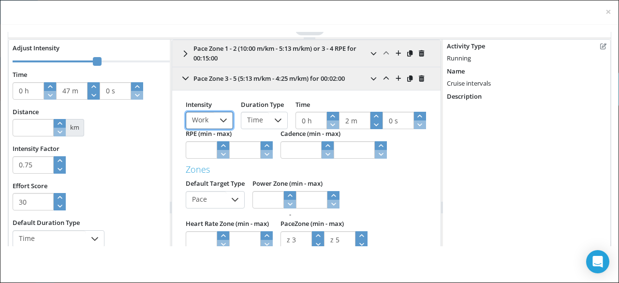
click div "Intensity Work Duration Type Time Time 0 h 2 m 0 s RPE (min - max) Cadence (min…"
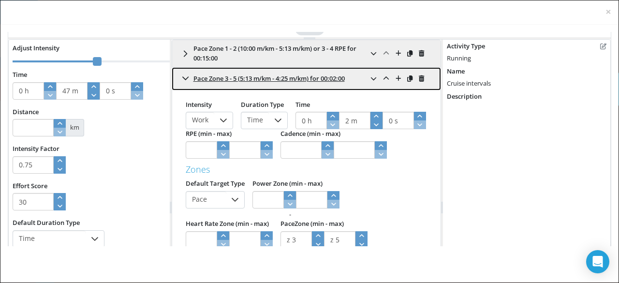
click at [182, 77] on icon at bounding box center [185, 78] width 6 height 3
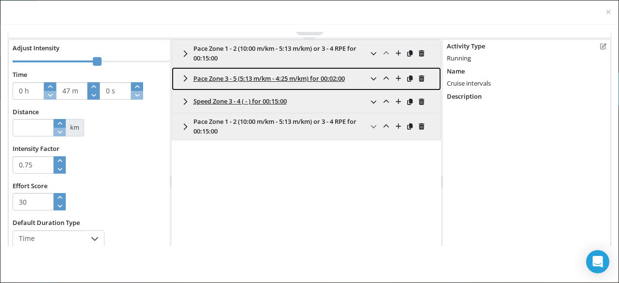
scroll to position [0, 0]
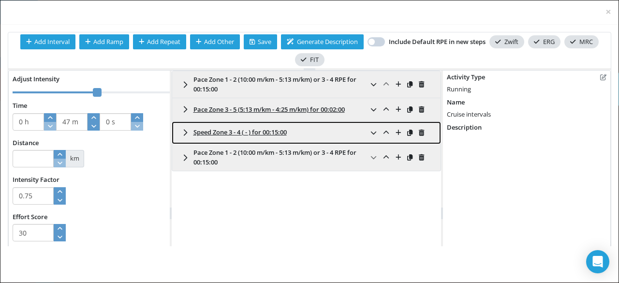
click at [182, 131] on icon at bounding box center [185, 133] width 7 height 8
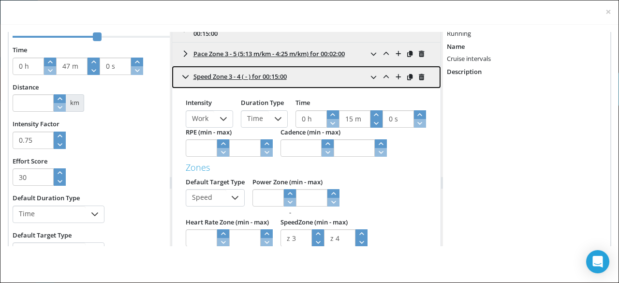
scroll to position [58, 0]
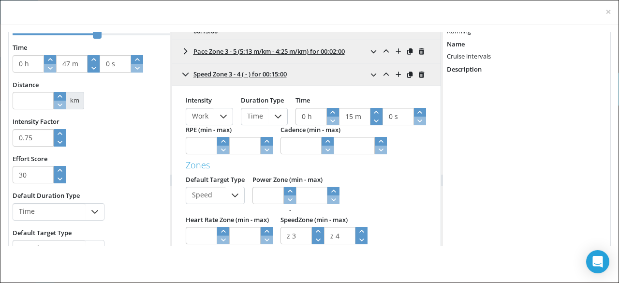
click icon
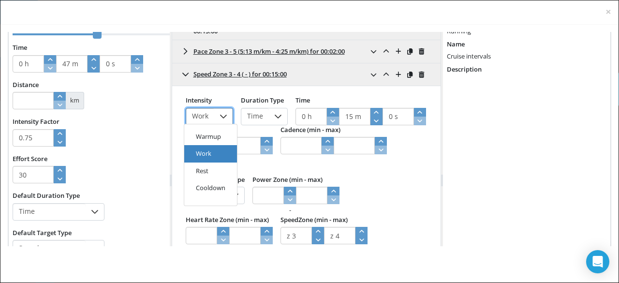
click li "Rest"
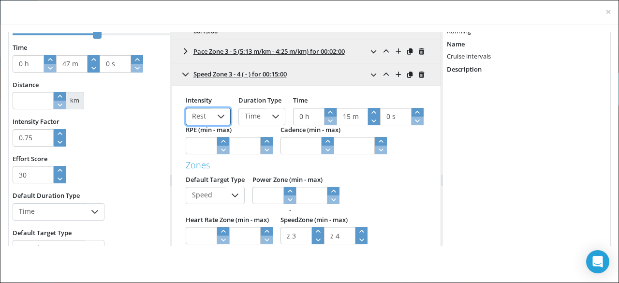
click icon
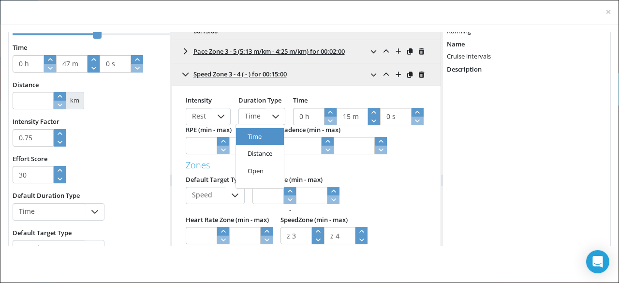
drag, startPoint x: 348, startPoint y: 115, endPoint x: 340, endPoint y: 114, distance: 7.8
click at [340, 114] on input "15 m" at bounding box center [352, 116] width 31 height 17
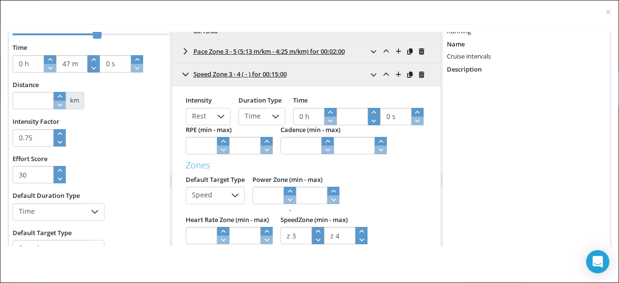
type input "2 m"
type input "34 m"
click div "Default Target Type Speed Power Zone (min - max) - Heart Rate Zone (min - max) …"
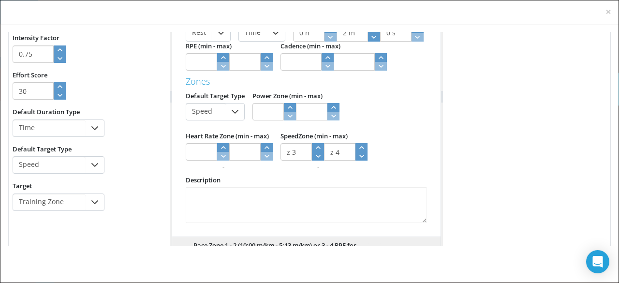
scroll to position [143, 0]
click icon
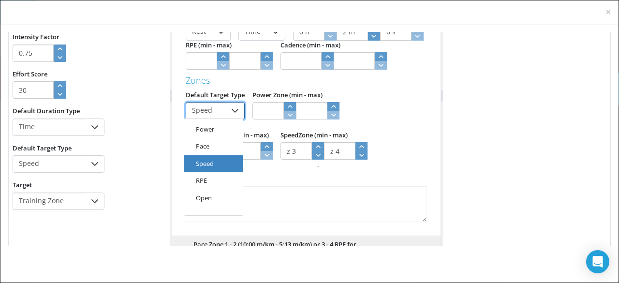
scroll to position [0, 0]
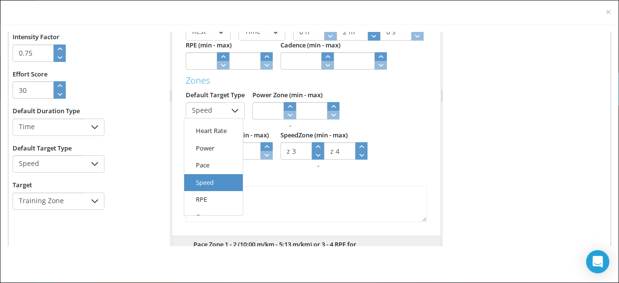
click li "Pace"
type input "0.76"
type input "33"
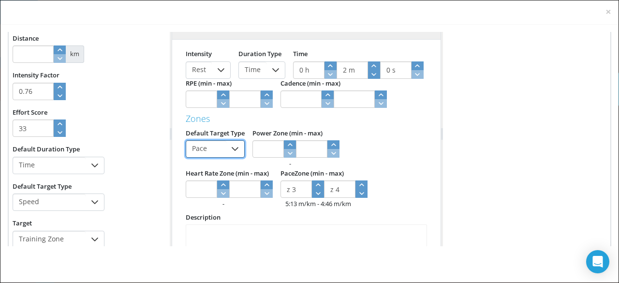
scroll to position [104, 0]
type input "z 2"
click icon "button"
type input "z 2"
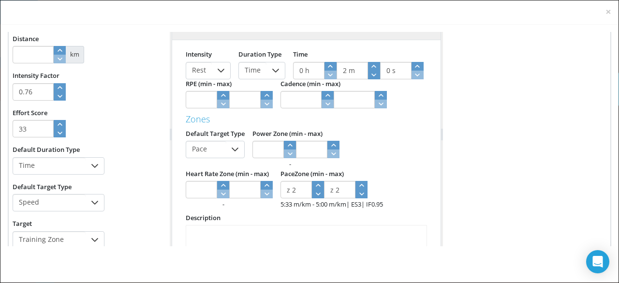
click icon "button"
type input "0.75"
type input "32"
type input "z 1"
click at [315, 193] on span at bounding box center [318, 189] width 12 height 17
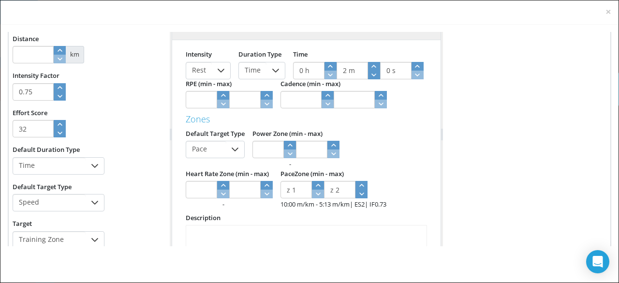
type input "0.76"
type input "33"
type input "z 2"
click icon "button"
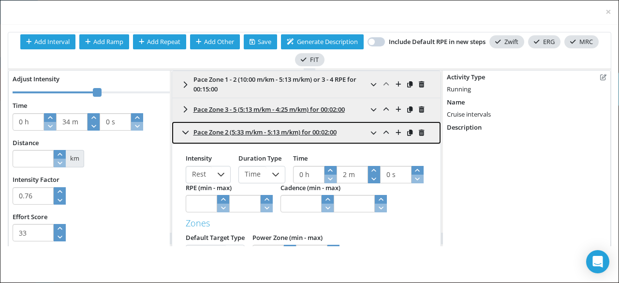
click at [182, 132] on icon at bounding box center [185, 132] width 6 height 3
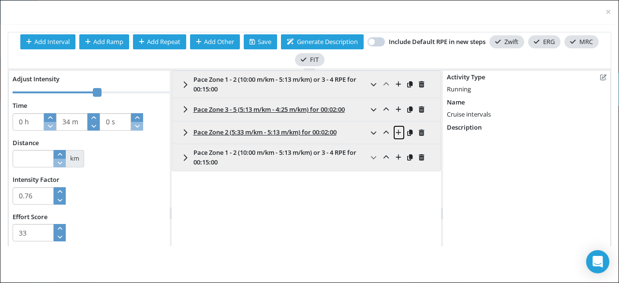
click at [396, 132] on icon at bounding box center [398, 133] width 5 height 6
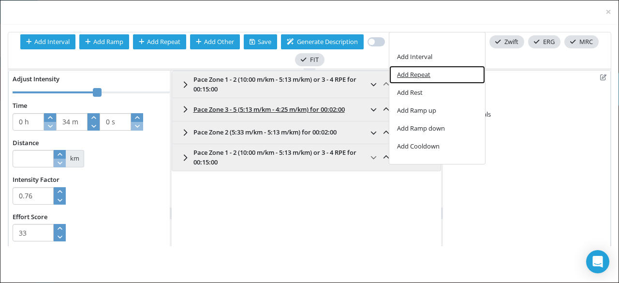
click at [425, 77] on span "Add Repeat" at bounding box center [413, 75] width 33 height 6
type input "1 h"
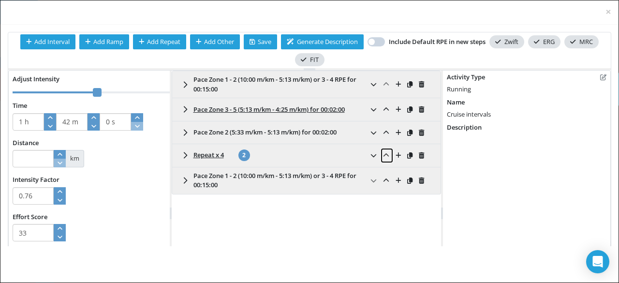
click at [383, 154] on icon at bounding box center [386, 155] width 6 height 6
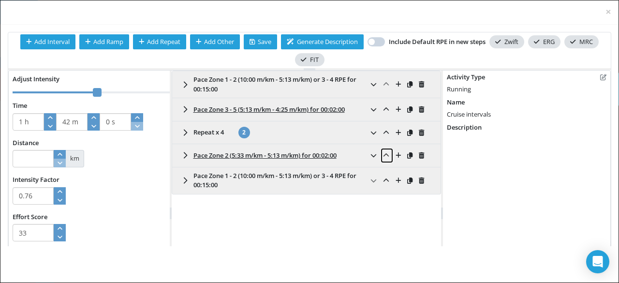
click at [383, 154] on icon at bounding box center [386, 155] width 6 height 6
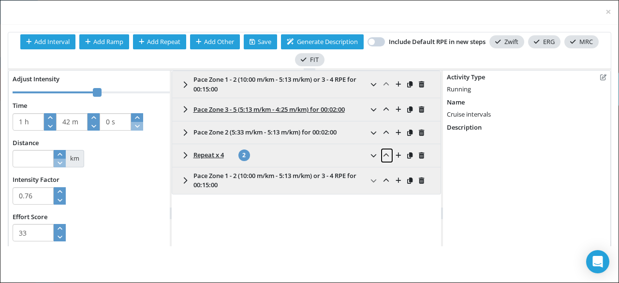
click at [383, 154] on icon at bounding box center [386, 155] width 6 height 6
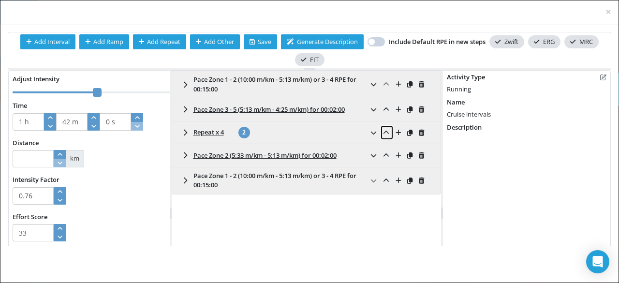
click at [383, 135] on span at bounding box center [387, 132] width 8 height 9
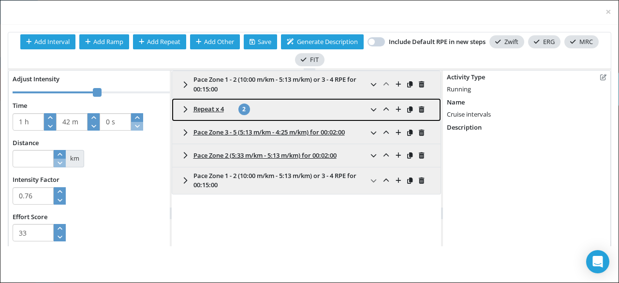
click span "2"
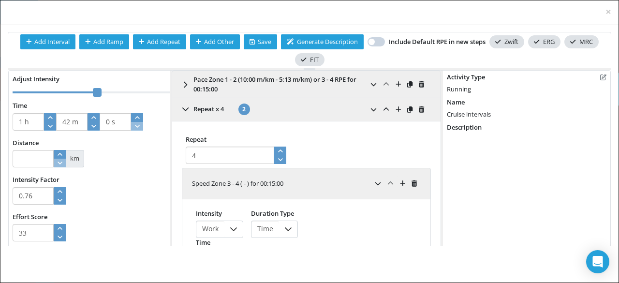
click div "Intensity Work Duration Type Time Time 0 h 15 m 0 s RPE (min - max) Cadence (mi…"
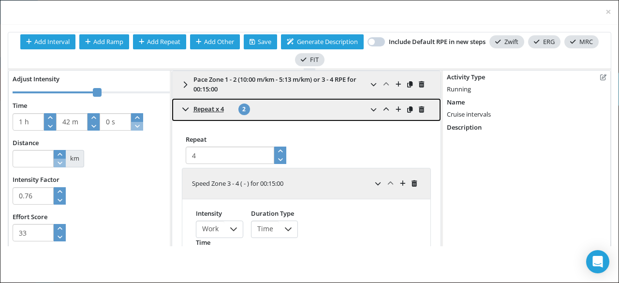
click at [188, 111] on link "Repeat x 4 2" at bounding box center [306, 109] width 269 height 23
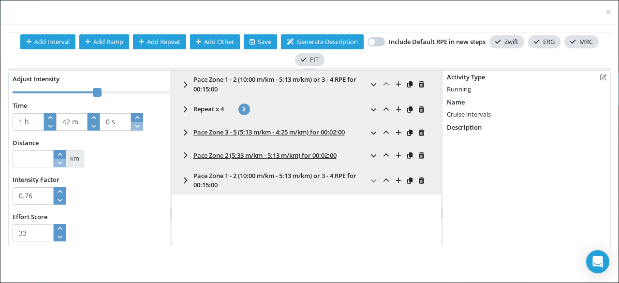
click div "Activity Type Running Running Name Cruise intervals Description"
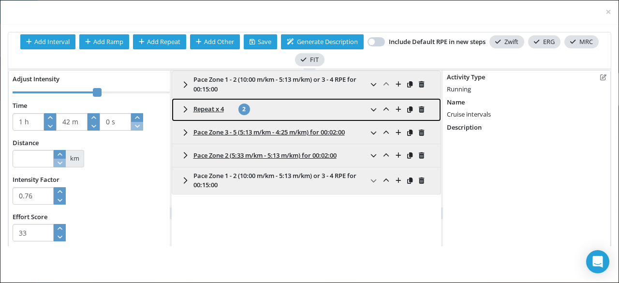
click at [227, 110] on span "Repeat x 4 2" at bounding box center [221, 109] width 57 height 12
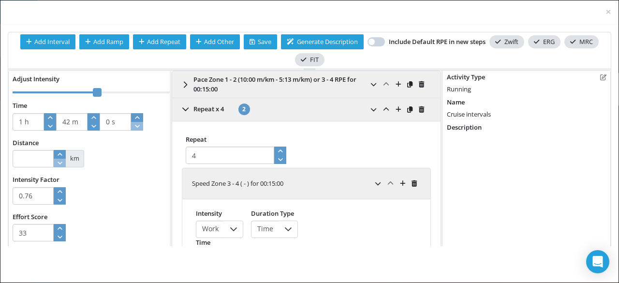
type input "59 m"
type input "5"
click icon "button"
type input "2 h"
type input "16 m"
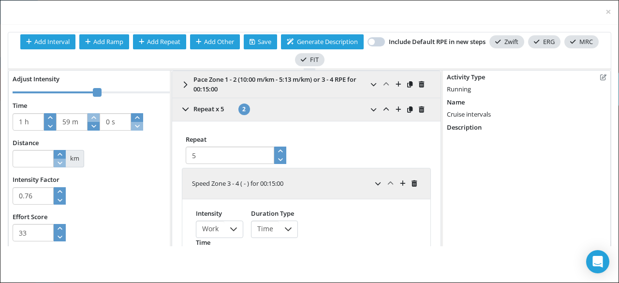
type input "6"
click icon "button"
click div "Activity Type Running Running Name Cruise intervals Description"
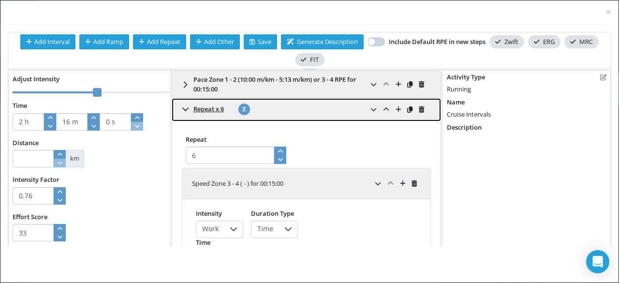
click at [176, 107] on link "Repeat x 6 2" at bounding box center [306, 109] width 269 height 23
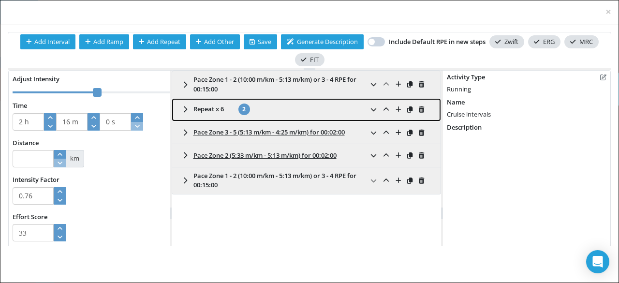
click span "Repeat x 6"
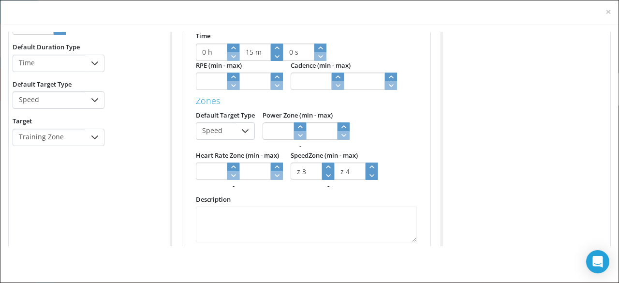
scroll to position [207, 0]
click icon "button"
type input "z 3"
click icon "button"
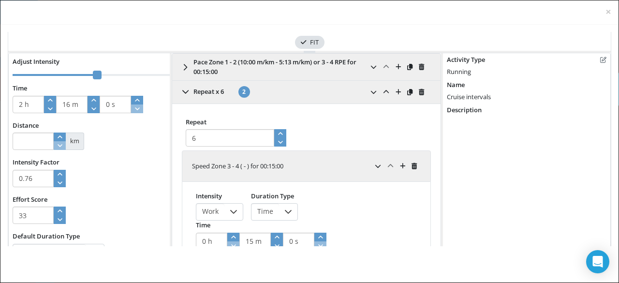
scroll to position [17, 0]
click at [419, 94] on icon at bounding box center [421, 92] width 5 height 6
type input "0 h"
type input "34 m"
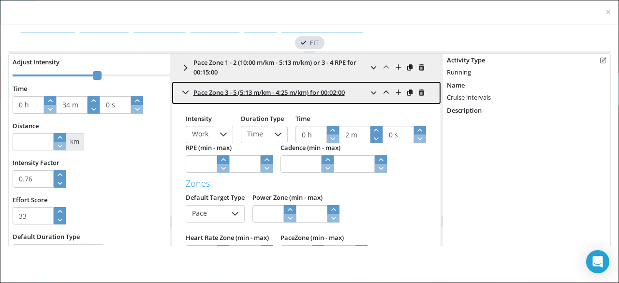
click at [184, 91] on icon at bounding box center [185, 92] width 7 height 8
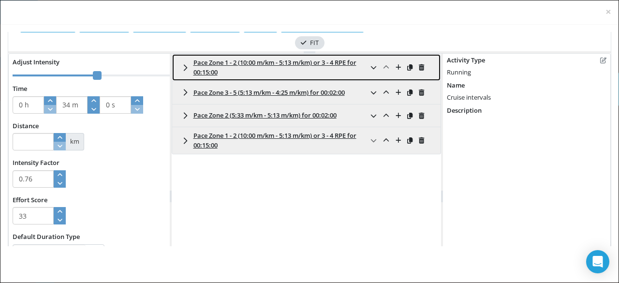
click at [348, 61] on span "Pace Zone 1 - 2 (10:00 m/km - 5:13 m/km) or 3 - 4 RPE for 00:15:00" at bounding box center [274, 67] width 163 height 18
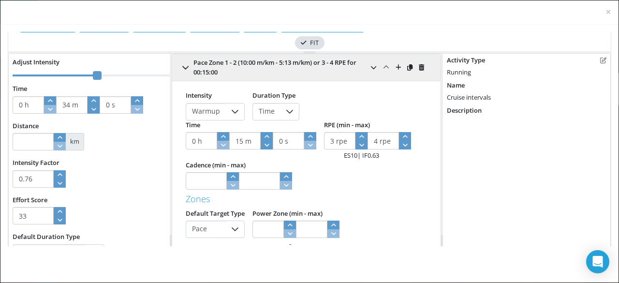
type input "z 1"
click icon "button"
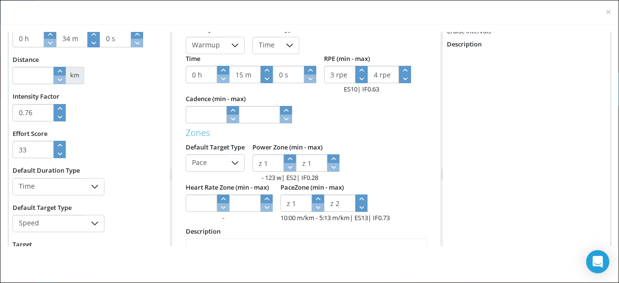
scroll to position [84, 0]
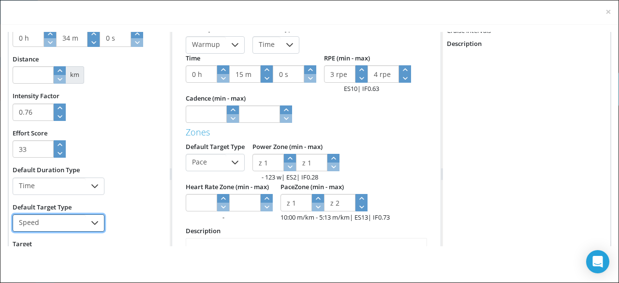
click at [84, 215] on span "Speed" at bounding box center [49, 223] width 73 height 16
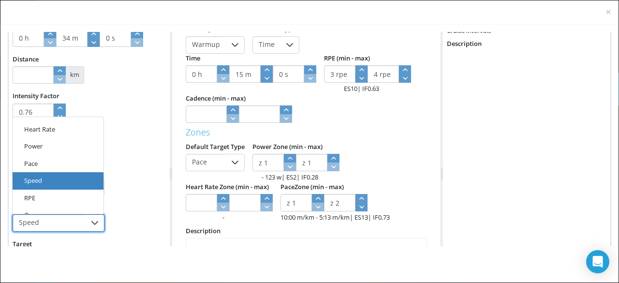
click li "Pace"
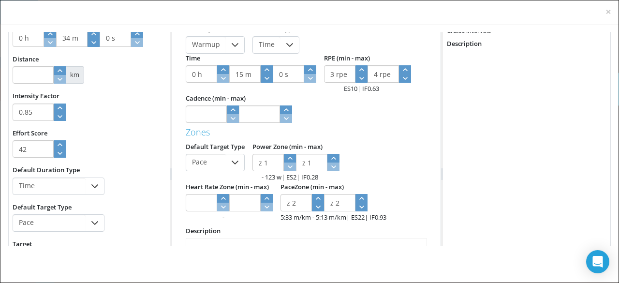
click icon "button"
click at [317, 206] on span at bounding box center [318, 202] width 12 height 17
click at [355, 207] on span at bounding box center [361, 202] width 12 height 17
click icon "button"
click at [319, 209] on span at bounding box center [318, 202] width 12 height 17
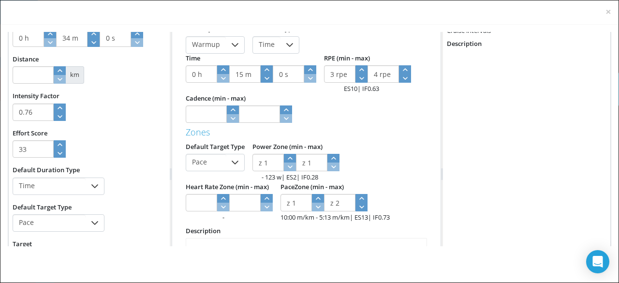
click div "10:00 m/km - 5:13 m/km | ES 13 | IF 0.73"
click at [361, 207] on span at bounding box center [361, 202] width 12 height 17
click div "Description"
click at [268, 123] on div "Heart Rate Zone (min - max) -" at bounding box center [239, 108] width 106 height 29
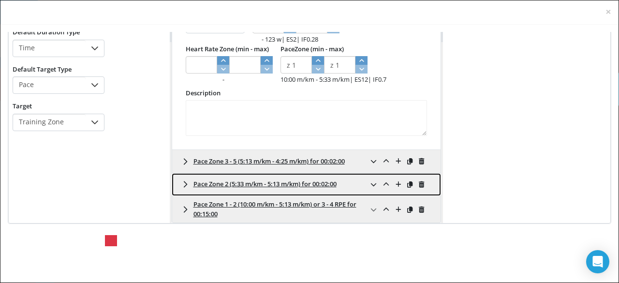
click div "Pace Zone 2 (5:33 m/km - 5:13 m/km) for 00:02:00"
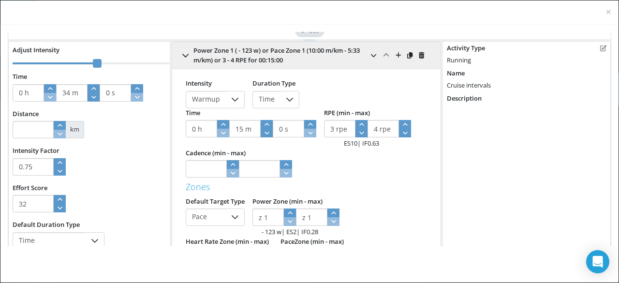
scroll to position [0, 0]
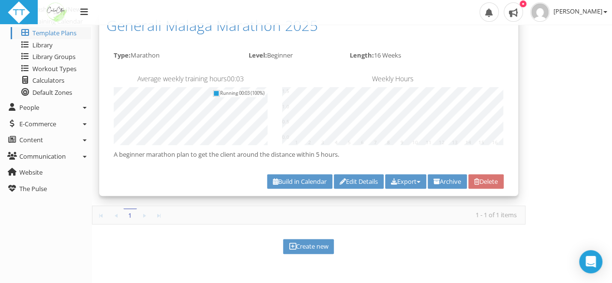
scroll to position [104, 0]
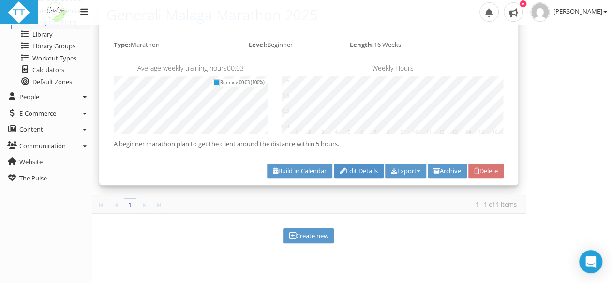
click at [340, 167] on link "Edit Details" at bounding box center [359, 170] width 50 height 15
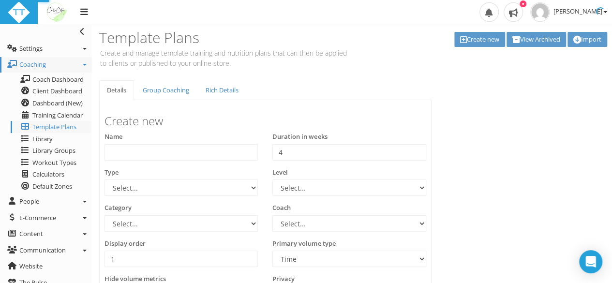
type input "Generali Malaga Marathon 2025"
type input "16"
select select "e9f700ef-c7b0-454b-a1c4-b807a94b53fd"
select select "b3cec207-dbfe-46fc-ab9c-c4f430f91ad8"
select select "83dda298-cc14-45e7-8a93-a341a370ea63"
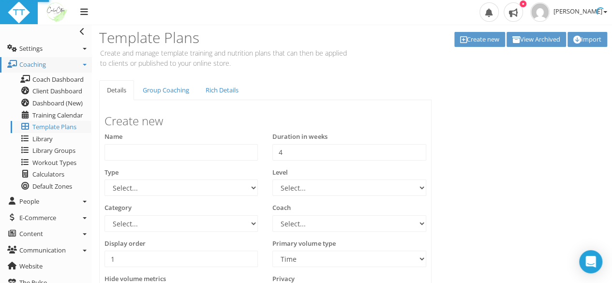
select select "a2d5a88f-14f6-4c1d-a372-fe61780dca24"
select select "Distance"
checkbox input "true"
type textarea "A beginner marathon plan to get the client around the distance within 5 hours."
select select "e9f700ef-c7b0-454b-a1c4-b807a94b53fd"
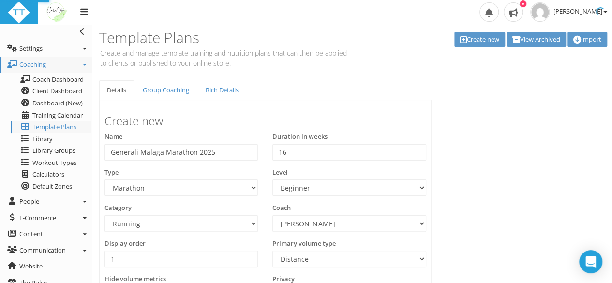
select select "b3cec207-dbfe-46fc-ab9c-c4f430f91ad8"
select select "83dda298-cc14-45e7-8a93-a341a370ea63"
select select "a2d5a88f-14f6-4c1d-a372-fe61780dca24"
select select "Distance"
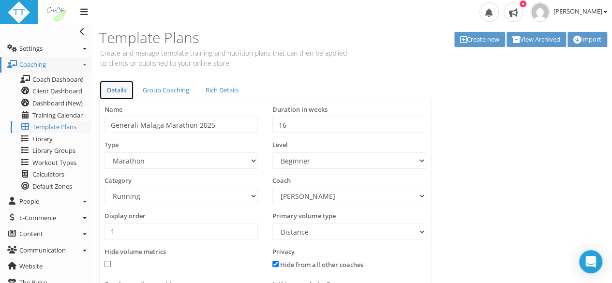
click at [131, 91] on link "Details" at bounding box center [116, 90] width 35 height 20
click at [122, 88] on link "Details" at bounding box center [116, 90] width 35 height 20
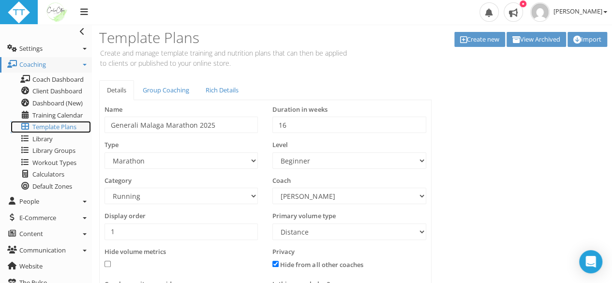
click at [72, 127] on span "Template Plans" at bounding box center [54, 126] width 44 height 9
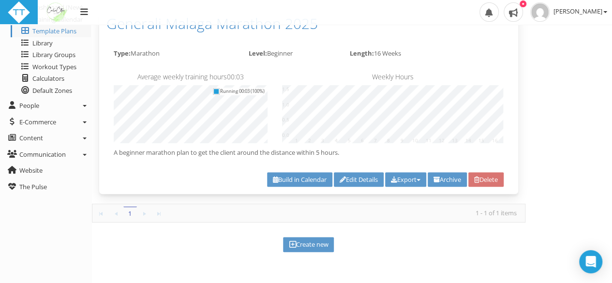
scroll to position [104, 0]
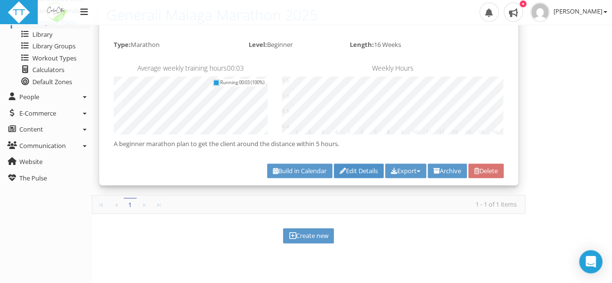
click at [353, 167] on link "Edit Details" at bounding box center [359, 170] width 50 height 15
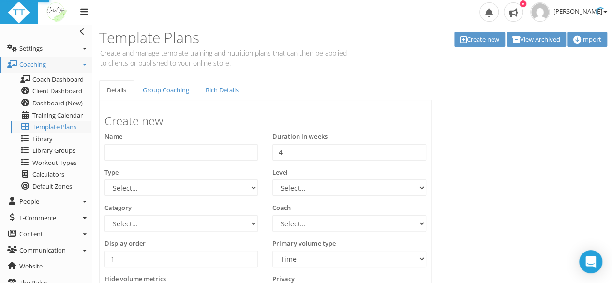
type input "Generali Malaga Marathon 2025"
type input "16"
select select "e9f700ef-c7b0-454b-a1c4-b807a94b53fd"
select select "b3cec207-dbfe-46fc-ab9c-c4f430f91ad8"
select select "83dda298-cc14-45e7-8a93-a341a370ea63"
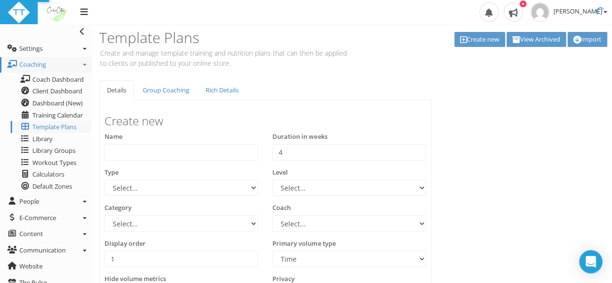
select select "a2d5a88f-14f6-4c1d-a372-fe61780dca24"
select select "Distance"
checkbox input "true"
type textarea "A beginner marathon plan to get the client around the distance within 5 hours."
select select "e9f700ef-c7b0-454b-a1c4-b807a94b53fd"
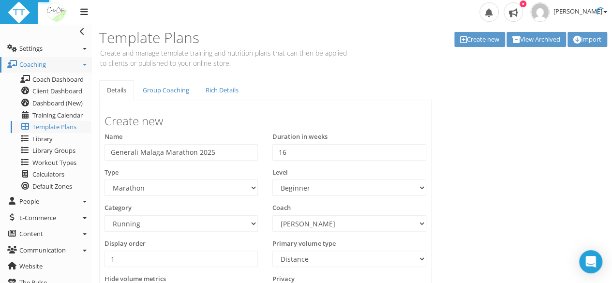
select select "b3cec207-dbfe-46fc-ab9c-c4f430f91ad8"
select select "83dda298-cc14-45e7-8a93-a341a370ea63"
select select "a2d5a88f-14f6-4c1d-a372-fe61780dca24"
select select "Distance"
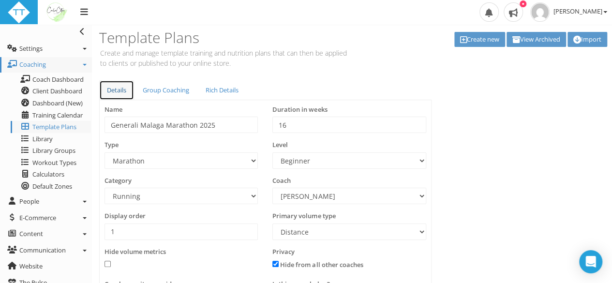
click at [118, 93] on link "Details" at bounding box center [116, 90] width 35 height 20
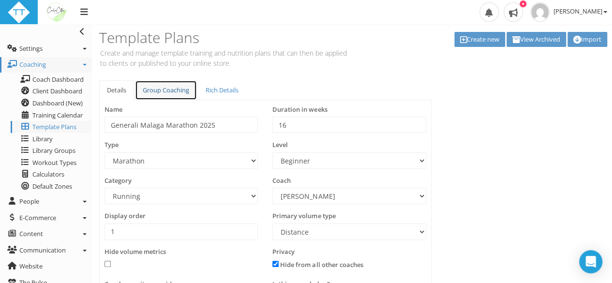
click at [163, 88] on link "Group Coaching" at bounding box center [166, 90] width 62 height 20
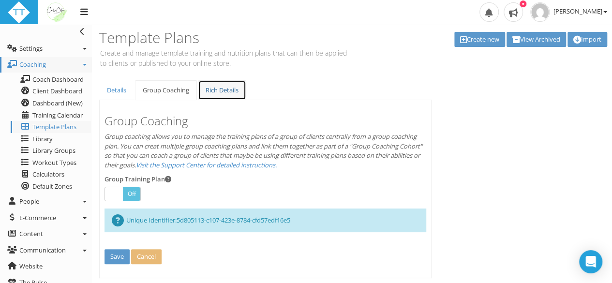
click at [232, 83] on link "Rich Details" at bounding box center [222, 90] width 48 height 20
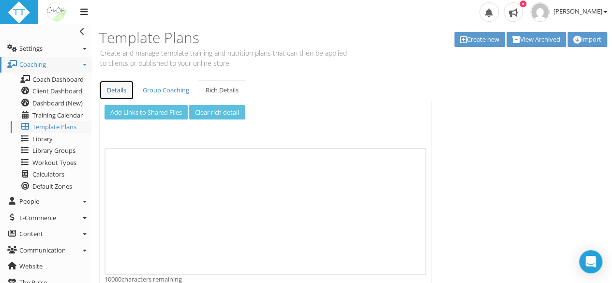
click at [113, 88] on link "Details" at bounding box center [116, 90] width 35 height 20
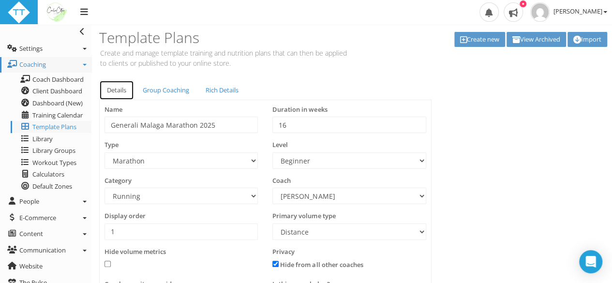
scroll to position [6, 0]
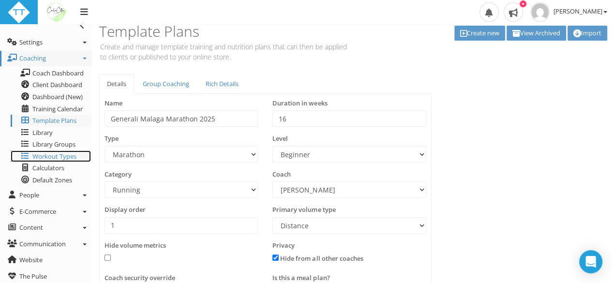
click at [62, 156] on span "Workout Types" at bounding box center [54, 156] width 44 height 9
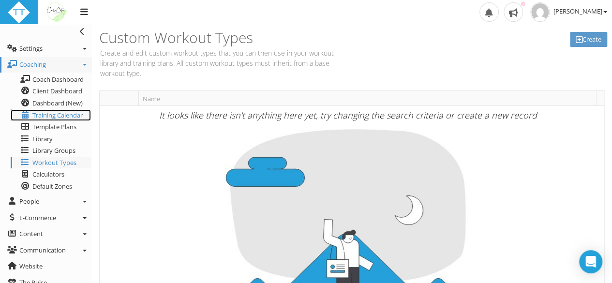
click at [64, 111] on span "Training Calendar" at bounding box center [57, 115] width 50 height 9
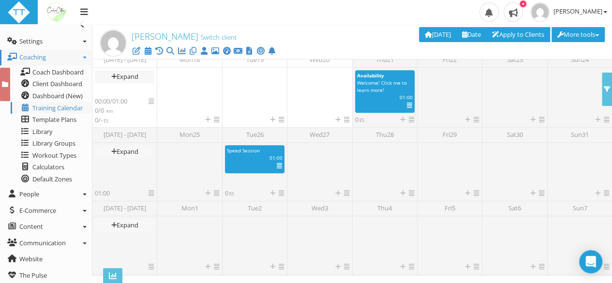
scroll to position [262, 0]
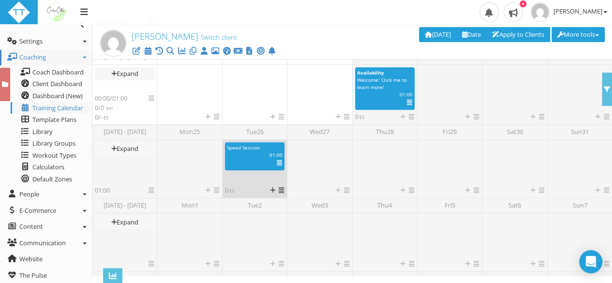
click at [275, 159] on div "Select Deselect Edit View (Beta) View (Beta) in new tab Analyze (Beta) Analyze …" at bounding box center [277, 164] width 23 height 10
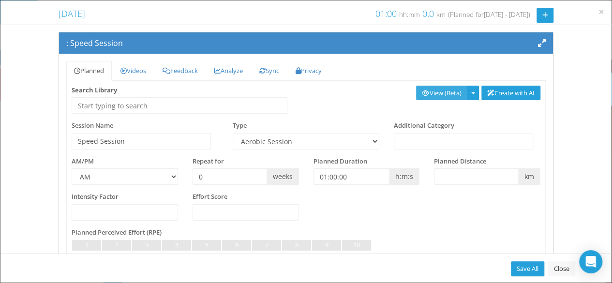
click at [436, 90] on link "View (Beta)" at bounding box center [441, 93] width 51 height 15
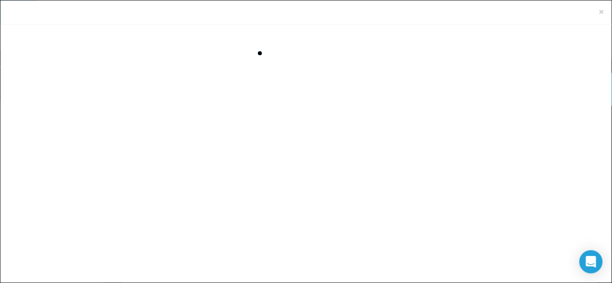
scroll to position [0, 0]
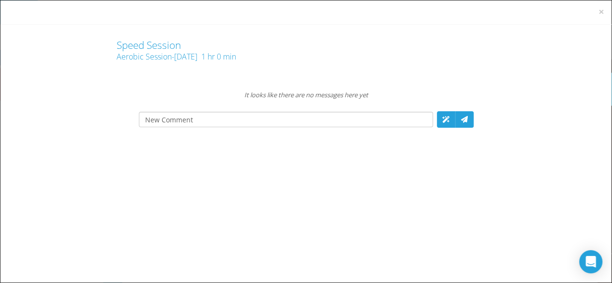
click textarea
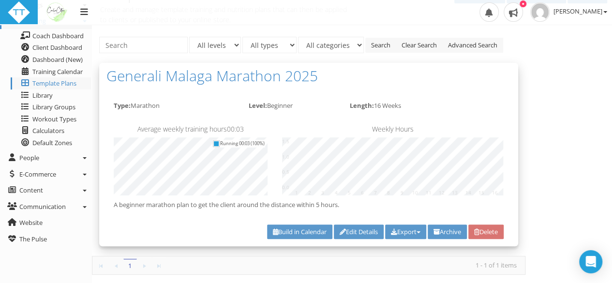
scroll to position [44, 0]
click at [352, 132] on h5 "Weekly Hours" at bounding box center [392, 128] width 221 height 7
click at [277, 233] on link "Build in Calendar" at bounding box center [299, 231] width 65 height 15
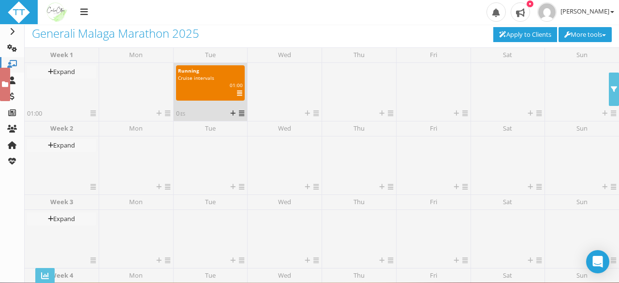
click at [239, 93] on icon at bounding box center [239, 93] width 5 height 0
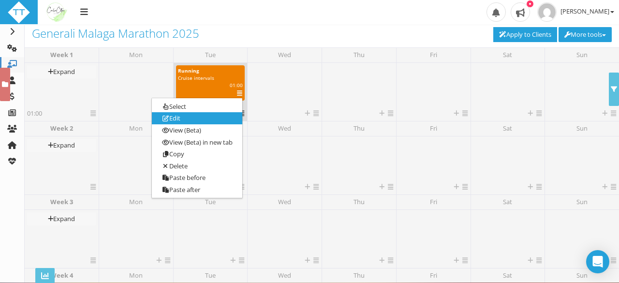
click at [218, 119] on link "Edit" at bounding box center [197, 119] width 90 height 12
select select "91939a62-6b13-49b7-8155-451fdc1cad9e"
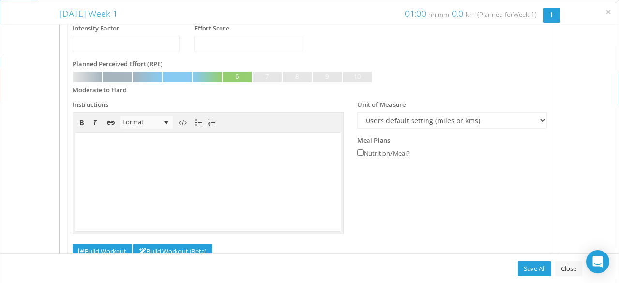
scroll to position [169, 0]
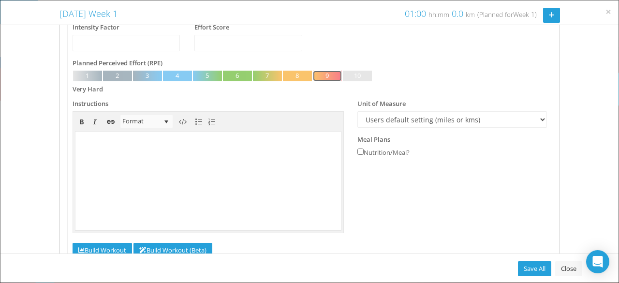
click at [333, 72] on link at bounding box center [327, 76] width 29 height 11
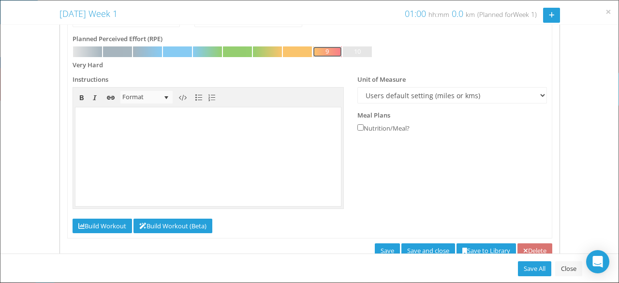
scroll to position [221, 0]
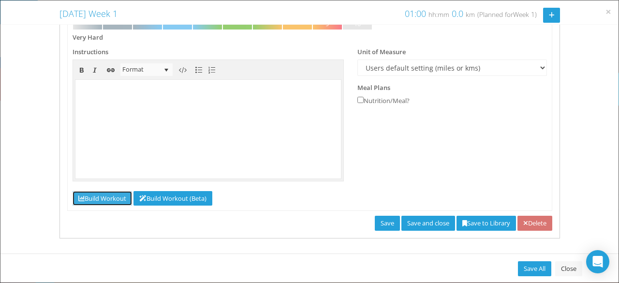
click at [108, 200] on link "Build Workout" at bounding box center [102, 198] width 59 height 15
select select "Work"
select select "Cooldown"
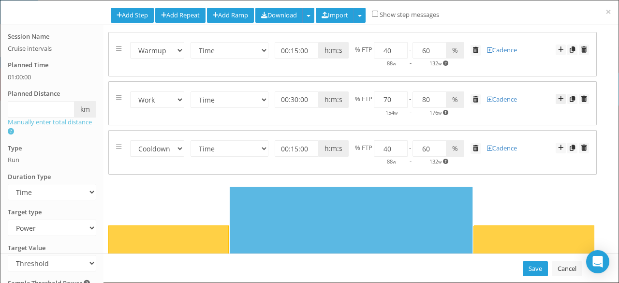
click at [558, 101] on span at bounding box center [560, 99] width 5 height 6
select select "Work"
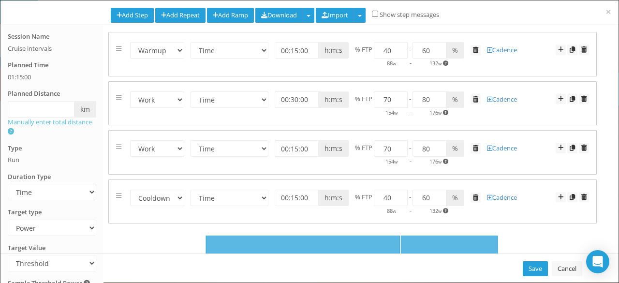
click at [444, 112] on span at bounding box center [445, 112] width 5 height 5
click at [443, 111] on span at bounding box center [445, 112] width 5 height 5
click at [52, 225] on select "Heart Rate Power Pace Speed Rate of perceived Exertion No Target" at bounding box center [52, 228] width 88 height 16
select select "Pace"
click at [8, 220] on select "Heart Rate Power Pace Speed Rate of perceived Exertion No Target" at bounding box center [52, 228] width 88 height 16
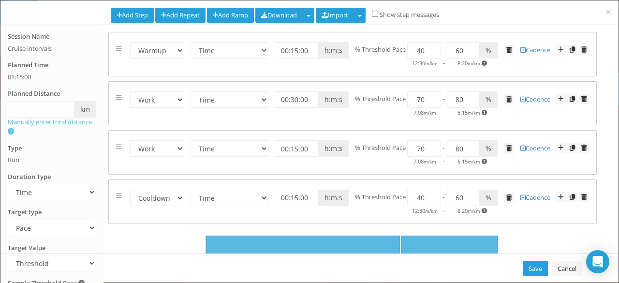
click at [46, 263] on div "Save Cancel" at bounding box center [309, 267] width 618 height 29
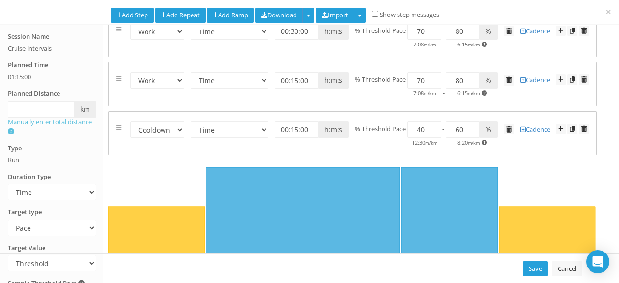
scroll to position [80, 0]
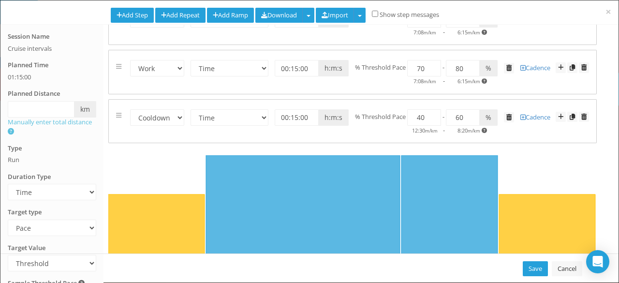
click at [34, 266] on div "Save Cancel" at bounding box center [309, 267] width 618 height 29
click at [53, 261] on div "Save Cancel" at bounding box center [309, 267] width 618 height 29
click at [86, 162] on div "Type Run" at bounding box center [52, 154] width 88 height 21
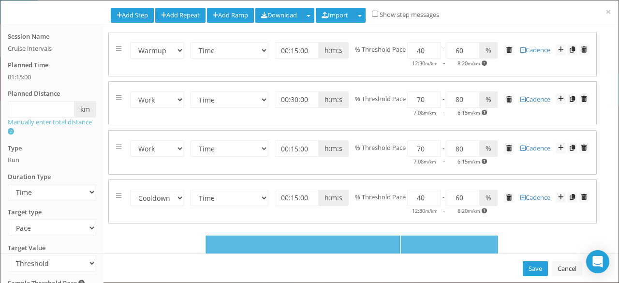
scroll to position [0, 0]
click at [86, 54] on div "Session Name Cruise intervals Planned Time 01:15:00 Planned Distance km miles m…" at bounding box center [51, 102] width 103 height 140
click at [49, 264] on div "Save Cancel" at bounding box center [309, 267] width 618 height 29
click at [388, 201] on span "% Threshold Pace" at bounding box center [380, 196] width 51 height 9
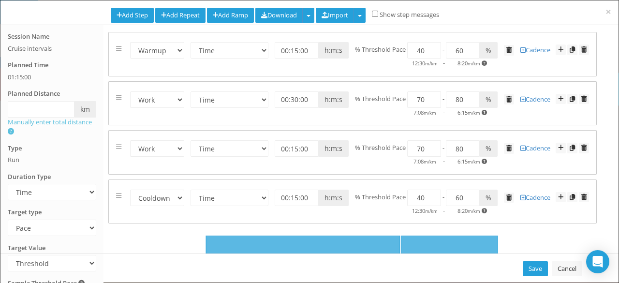
click at [86, 265] on div "Save Cancel" at bounding box center [309, 267] width 618 height 29
click at [54, 194] on select "Time Distance Open/Lap Button" at bounding box center [52, 192] width 88 height 16
select select "Distance"
click at [8, 184] on select "Time Distance Open/Lap Button" at bounding box center [52, 192] width 88 height 16
select select "Distance"
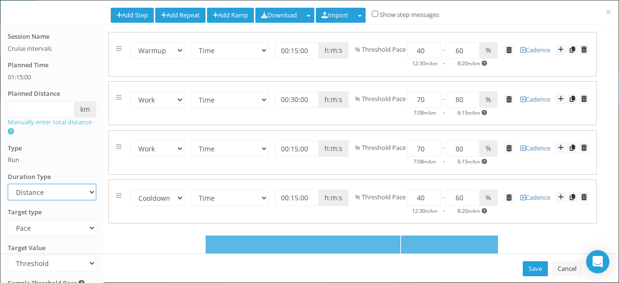
select select "Distance"
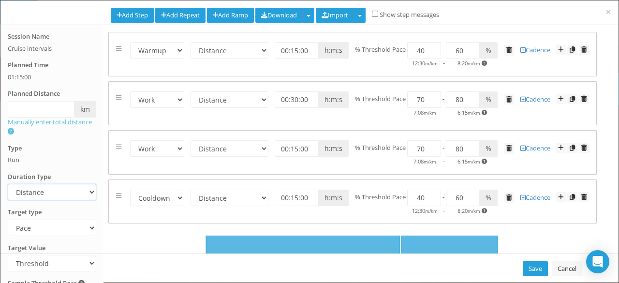
select select "Distance"
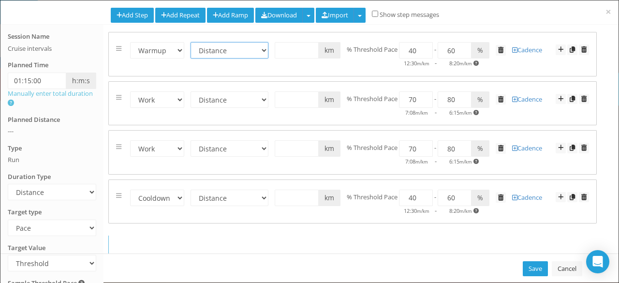
click at [232, 56] on select "Time Distance Open/Lap Button" at bounding box center [230, 50] width 78 height 16
click at [298, 50] on input "text" at bounding box center [297, 50] width 44 height 16
click at [354, 69] on div "Warmup Work Rest Cooldown Time Distance Open/Lap Button 00:15:00 h:m:s 2 km mil…" at bounding box center [352, 54] width 487 height 44
type input "2"
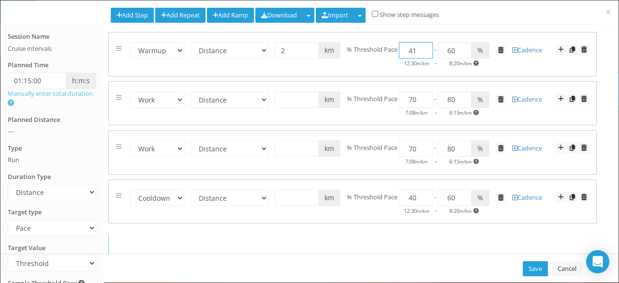
click at [422, 47] on input "41" at bounding box center [416, 50] width 34 height 16
click at [422, 47] on input "42" at bounding box center [416, 50] width 34 height 16
click at [422, 46] on input "43" at bounding box center [416, 50] width 34 height 16
click at [422, 46] on input "44" at bounding box center [416, 50] width 34 height 16
click at [422, 46] on input "45" at bounding box center [416, 50] width 34 height 16
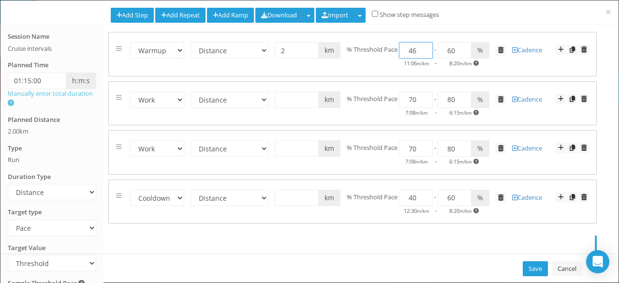
click at [422, 46] on input "46" at bounding box center [416, 50] width 34 height 16
click at [422, 46] on input "47" at bounding box center [416, 50] width 34 height 16
click at [422, 46] on input "48" at bounding box center [416, 50] width 34 height 16
click at [422, 46] on input "49" at bounding box center [416, 50] width 34 height 16
click at [422, 46] on input "50" at bounding box center [416, 50] width 34 height 16
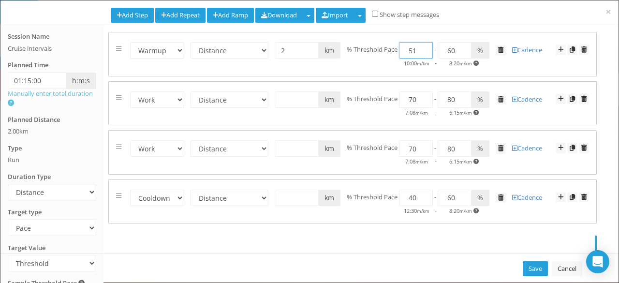
click at [422, 46] on input "51" at bounding box center [416, 50] width 34 height 16
click at [422, 46] on input "52" at bounding box center [416, 50] width 34 height 16
click at [422, 46] on input "53" at bounding box center [416, 50] width 34 height 16
click at [422, 46] on input "54" at bounding box center [416, 50] width 34 height 16
click at [422, 46] on input "55" at bounding box center [416, 50] width 34 height 16
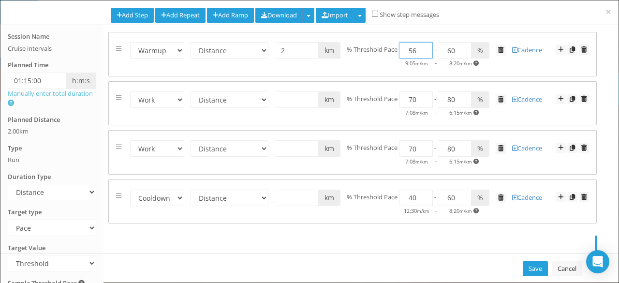
click at [422, 46] on input "56" at bounding box center [416, 50] width 34 height 16
click at [422, 46] on input "57" at bounding box center [416, 50] width 34 height 16
click at [422, 46] on input "58" at bounding box center [416, 50] width 34 height 16
click at [422, 46] on input "59" at bounding box center [416, 50] width 34 height 16
click at [422, 46] on input "60" at bounding box center [416, 50] width 34 height 16
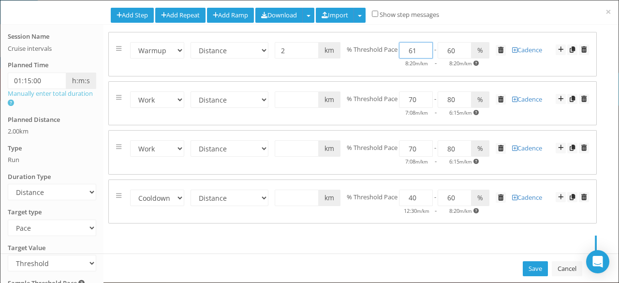
type input "61"
click at [422, 46] on input "61" at bounding box center [416, 50] width 34 height 16
type input "71"
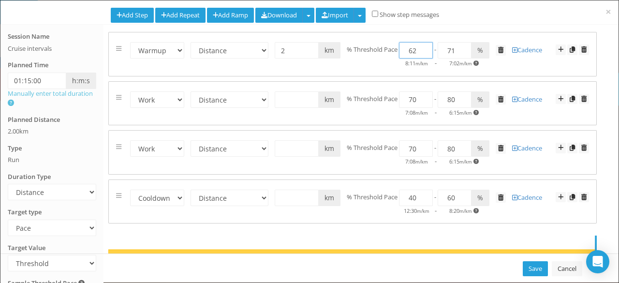
click at [422, 46] on input "62" at bounding box center [416, 50] width 34 height 16
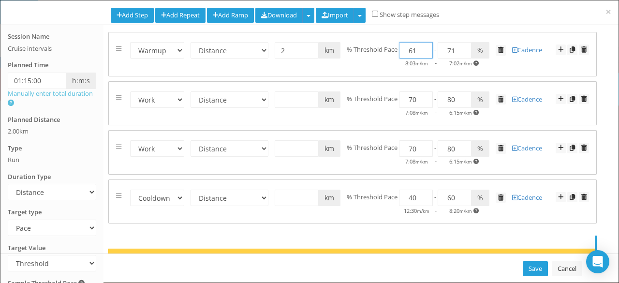
click at [422, 53] on input "61" at bounding box center [416, 50] width 34 height 16
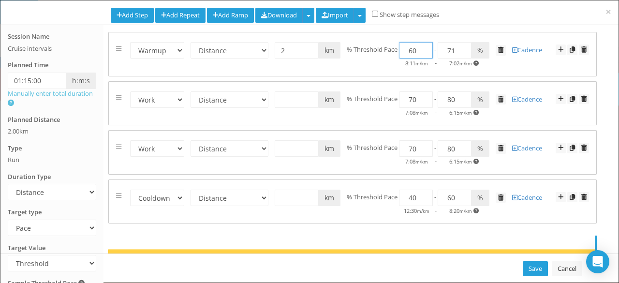
click at [422, 53] on input "60" at bounding box center [416, 50] width 34 height 16
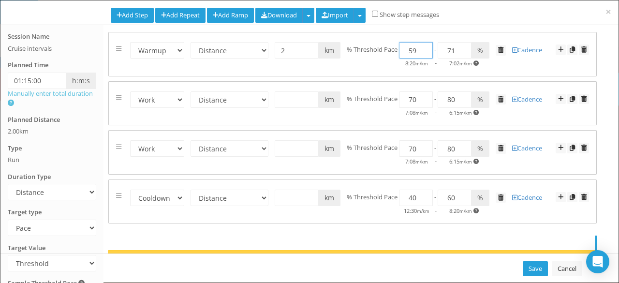
click at [422, 53] on input "59" at bounding box center [416, 50] width 34 height 16
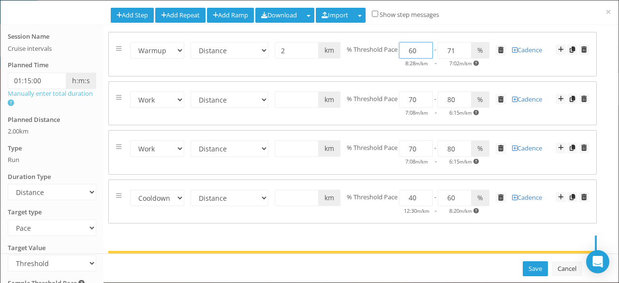
click at [424, 46] on input "60" at bounding box center [416, 50] width 34 height 16
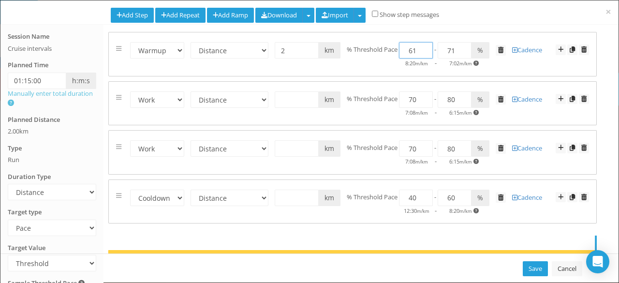
click at [424, 46] on input "61" at bounding box center [416, 50] width 34 height 16
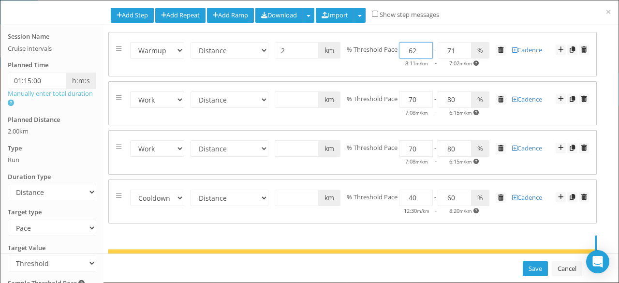
click at [424, 46] on input "62" at bounding box center [416, 50] width 34 height 16
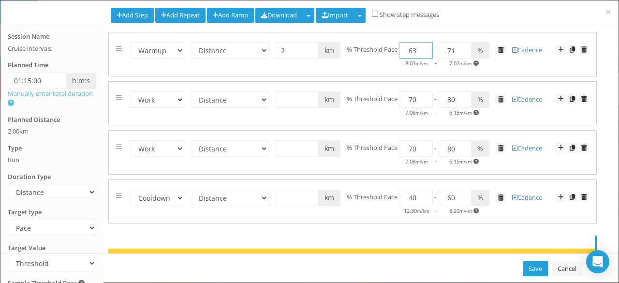
click at [424, 46] on input "63" at bounding box center [416, 50] width 34 height 16
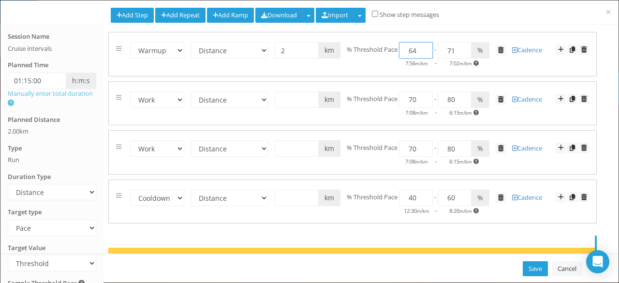
click at [424, 46] on input "64" at bounding box center [416, 50] width 34 height 16
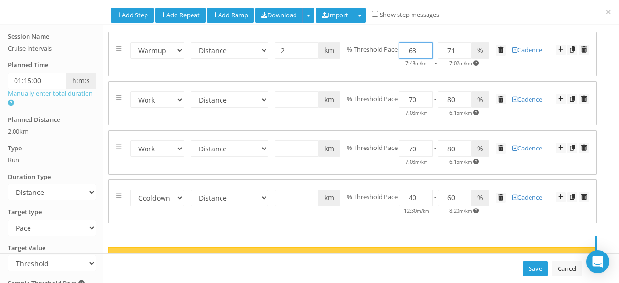
click at [422, 51] on input "63" at bounding box center [416, 50] width 34 height 16
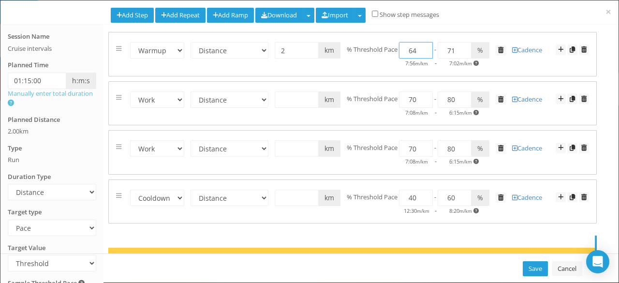
click at [423, 45] on input "64" at bounding box center [416, 50] width 34 height 16
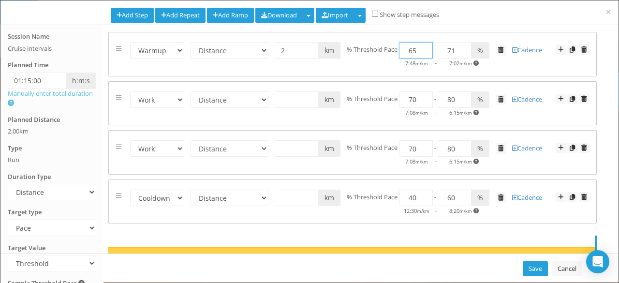
click at [422, 45] on input "65" at bounding box center [416, 50] width 34 height 16
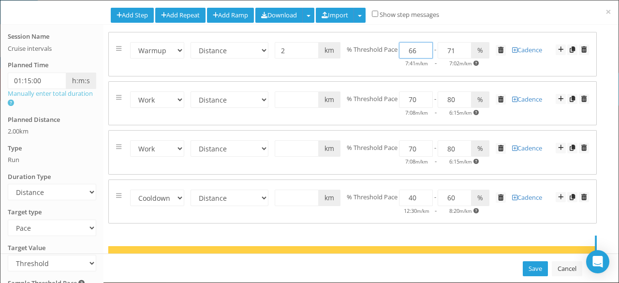
click at [422, 45] on input "66" at bounding box center [416, 50] width 34 height 16
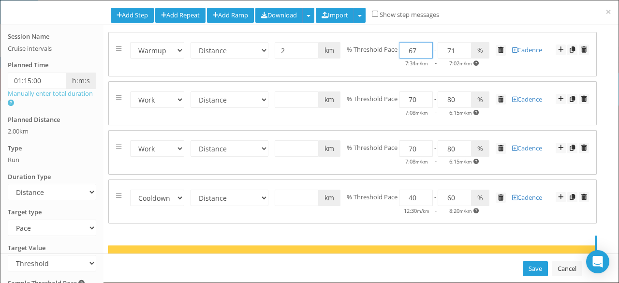
click at [422, 45] on input "67" at bounding box center [416, 50] width 34 height 16
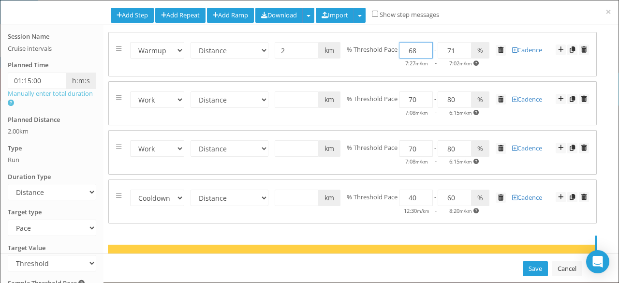
click at [422, 45] on input "68" at bounding box center [416, 50] width 34 height 16
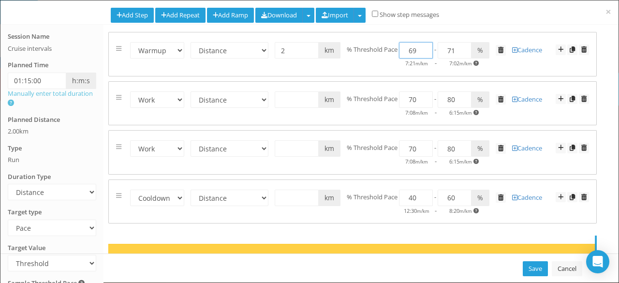
click at [422, 45] on input "69" at bounding box center [416, 50] width 34 height 16
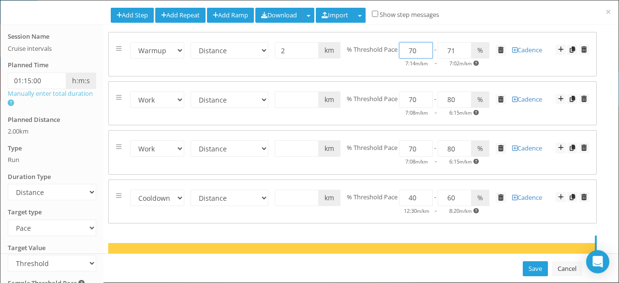
click at [422, 45] on input "70" at bounding box center [416, 50] width 34 height 16
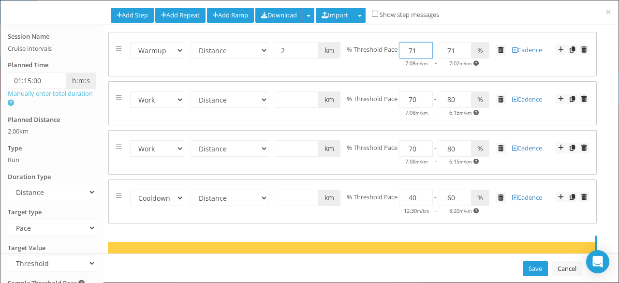
click at [422, 45] on input "71" at bounding box center [416, 50] width 34 height 16
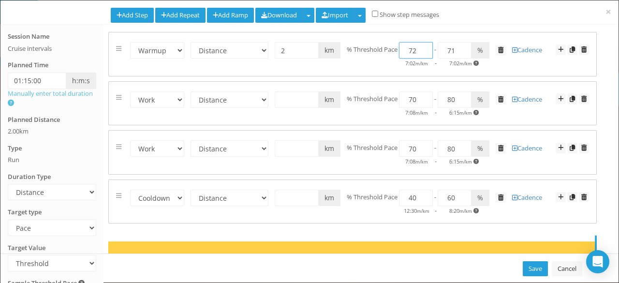
type input "72"
click at [422, 45] on input "72" at bounding box center [416, 50] width 34 height 16
type input "82"
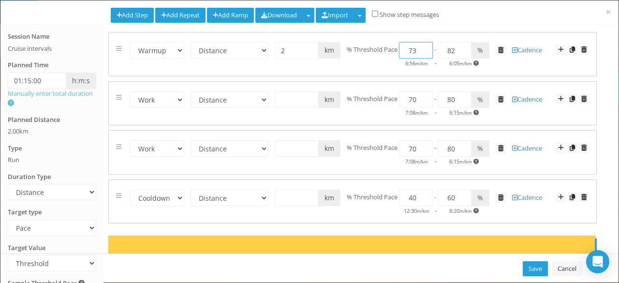
click at [422, 46] on input "73" at bounding box center [416, 50] width 34 height 16
click at [422, 46] on input "74" at bounding box center [416, 50] width 34 height 16
click at [422, 46] on input "75" at bounding box center [416, 50] width 34 height 16
click at [422, 46] on input "76" at bounding box center [416, 50] width 34 height 16
click at [422, 46] on input "77" at bounding box center [416, 50] width 34 height 16
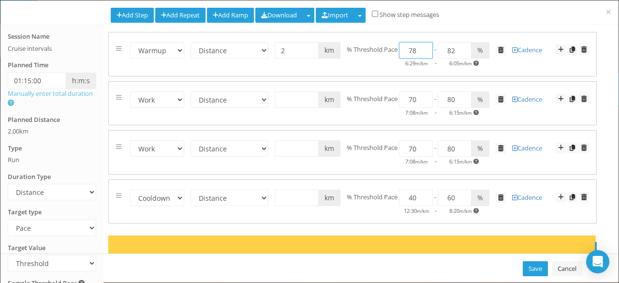
click at [422, 46] on input "78" at bounding box center [416, 50] width 34 height 16
click at [422, 46] on input "79" at bounding box center [416, 50] width 34 height 16
click at [422, 46] on input "80" at bounding box center [416, 50] width 34 height 16
click at [421, 45] on input "81" at bounding box center [416, 50] width 34 height 16
click at [421, 45] on input "82" at bounding box center [416, 50] width 34 height 16
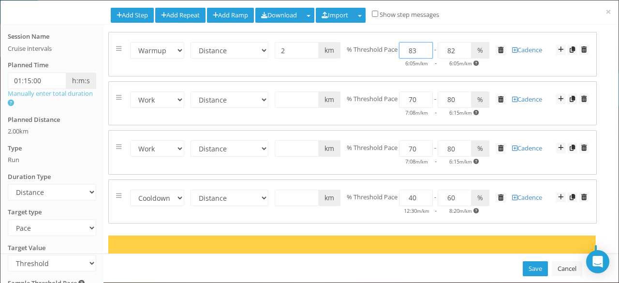
type input "83"
click at [421, 45] on input "83" at bounding box center [416, 50] width 34 height 16
type input "93"
click at [421, 45] on input "84" at bounding box center [416, 50] width 34 height 16
type input "83"
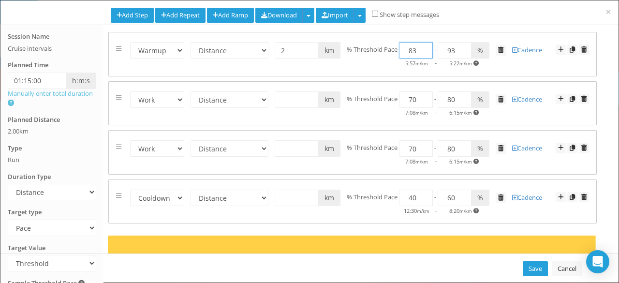
click at [420, 53] on input "83" at bounding box center [416, 50] width 34 height 16
type input "94"
click at [460, 47] on input "94" at bounding box center [455, 50] width 34 height 16
click at [67, 259] on div "Save Cancel" at bounding box center [309, 267] width 618 height 29
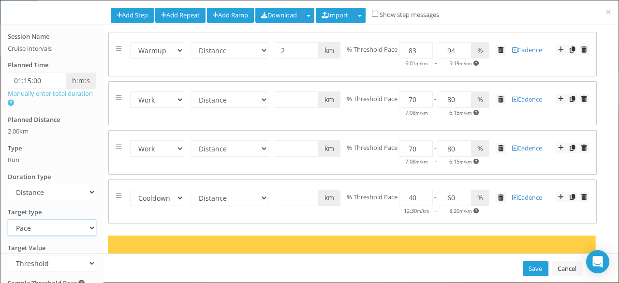
click at [76, 228] on select "Heart Rate Power Pace Speed Rate of perceived Exertion No Target" at bounding box center [52, 228] width 88 height 16
click at [72, 228] on select "Heart Rate Power Pace Speed Rate of perceived Exertion No Target" at bounding box center [52, 228] width 88 height 16
click at [59, 264] on div "Save Cancel" at bounding box center [309, 267] width 618 height 29
click at [59, 263] on div "Save Cancel" at bounding box center [309, 267] width 618 height 29
click at [58, 264] on div "Save Cancel" at bounding box center [309, 267] width 618 height 29
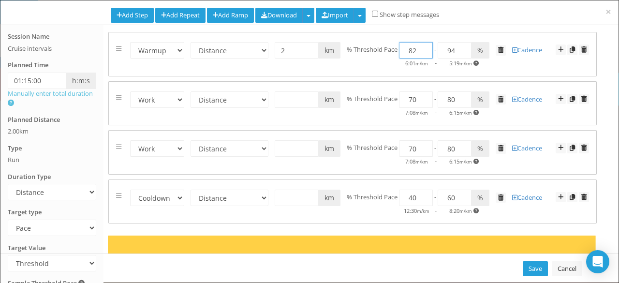
click at [420, 53] on input "82" at bounding box center [416, 50] width 34 height 16
click at [420, 55] on input "82" at bounding box center [416, 50] width 34 height 16
click at [424, 53] on input "81" at bounding box center [416, 50] width 34 height 16
click at [423, 47] on input "82" at bounding box center [416, 50] width 34 height 16
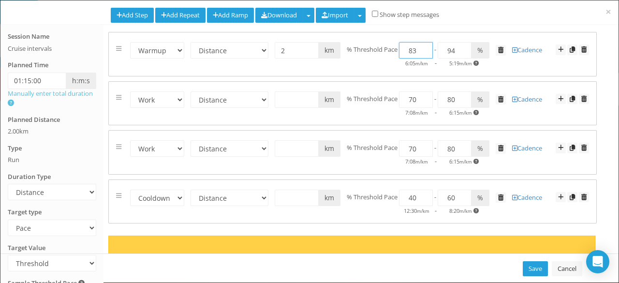
click at [423, 47] on input "83" at bounding box center [416, 50] width 34 height 16
type input "84"
click at [420, 47] on input "84" at bounding box center [416, 50] width 34 height 16
click at [460, 54] on input "93" at bounding box center [455, 50] width 34 height 16
click at [460, 54] on input "92" at bounding box center [455, 50] width 34 height 16
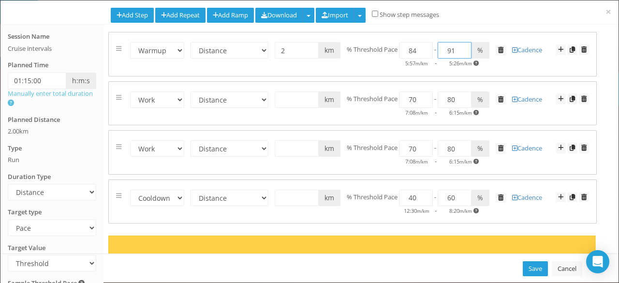
click at [460, 54] on input "91" at bounding box center [455, 50] width 34 height 16
click at [460, 54] on input "90" at bounding box center [455, 50] width 34 height 16
click at [460, 54] on input "89" at bounding box center [455, 50] width 34 height 16
click at [460, 54] on input "88" at bounding box center [455, 50] width 34 height 16
click at [460, 54] on input "87" at bounding box center [455, 50] width 34 height 16
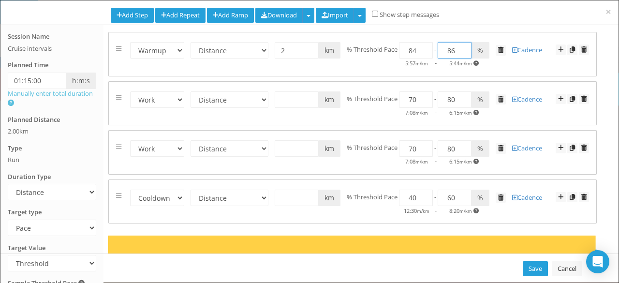
click at [460, 54] on input "86" at bounding box center [455, 50] width 34 height 16
click at [460, 54] on input "85" at bounding box center [455, 50] width 34 height 16
click at [459, 54] on input "84" at bounding box center [455, 50] width 34 height 16
click at [459, 54] on input "83" at bounding box center [455, 50] width 34 height 16
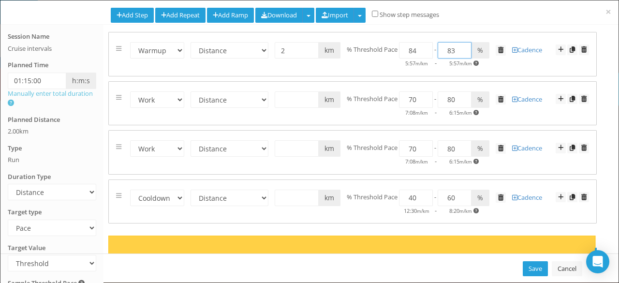
click at [459, 54] on input "83" at bounding box center [455, 50] width 34 height 16
click at [459, 55] on input "84" at bounding box center [455, 50] width 34 height 16
click at [461, 52] on input "83" at bounding box center [455, 50] width 34 height 16
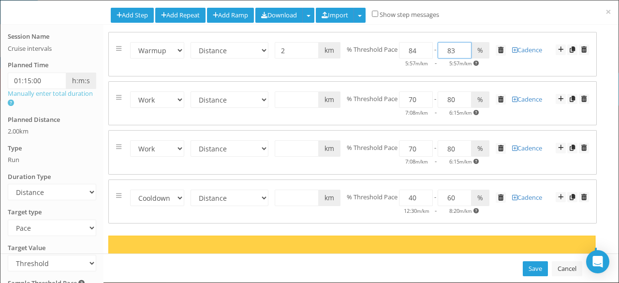
click at [461, 52] on input "83" at bounding box center [455, 50] width 34 height 16
click at [461, 55] on input "84" at bounding box center [455, 50] width 34 height 16
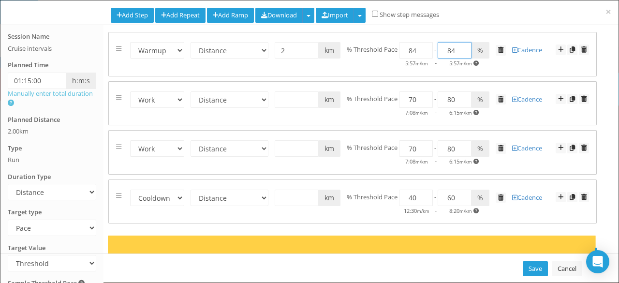
click at [461, 55] on input "84" at bounding box center [455, 50] width 34 height 16
click at [461, 54] on input "83" at bounding box center [455, 50] width 34 height 16
type input "84"
click at [425, 104] on input "70" at bounding box center [416, 99] width 34 height 16
click at [423, 54] on input "83" at bounding box center [416, 50] width 34 height 16
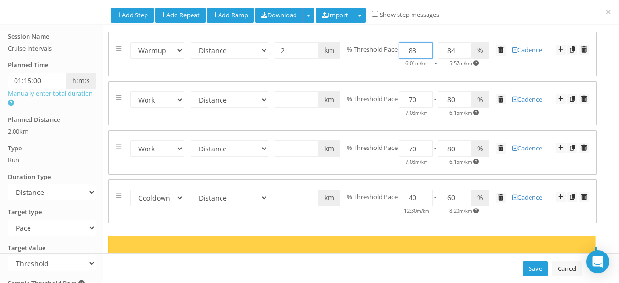
click at [422, 55] on input "83" at bounding box center [416, 50] width 34 height 16
click at [423, 51] on input "82" at bounding box center [416, 50] width 34 height 16
click at [423, 51] on input "81" at bounding box center [416, 50] width 34 height 16
click at [423, 51] on input "80" at bounding box center [416, 50] width 34 height 16
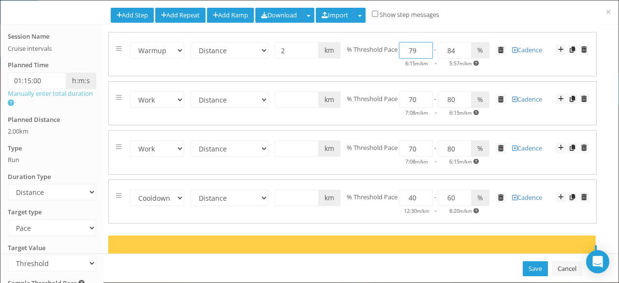
click at [423, 51] on input "79" at bounding box center [416, 50] width 34 height 16
click at [423, 51] on input "78" at bounding box center [416, 50] width 34 height 16
click at [423, 51] on input "77" at bounding box center [416, 50] width 34 height 16
click at [423, 51] on input "76" at bounding box center [416, 50] width 34 height 16
click at [423, 51] on input "75" at bounding box center [416, 50] width 34 height 16
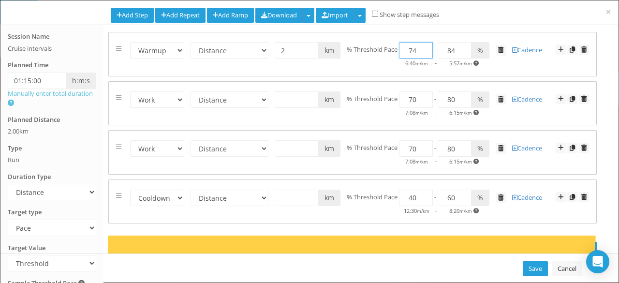
click at [423, 52] on input "74" at bounding box center [416, 50] width 34 height 16
type input "73"
click at [423, 53] on input "73" at bounding box center [416, 50] width 34 height 16
click at [460, 51] on input "83" at bounding box center [455, 50] width 34 height 16
click at [461, 54] on input "82" at bounding box center [455, 50] width 34 height 16
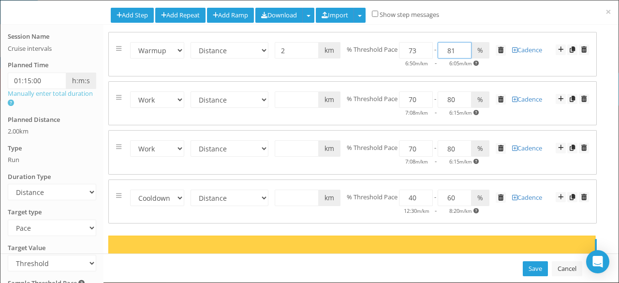
click at [461, 54] on input "81" at bounding box center [455, 50] width 34 height 16
click at [462, 53] on input "80" at bounding box center [455, 50] width 34 height 16
click at [461, 53] on input "79" at bounding box center [455, 50] width 34 height 16
type input "78"
click at [460, 53] on input "78" at bounding box center [455, 50] width 34 height 16
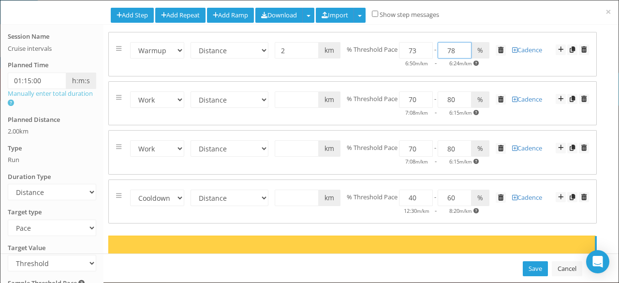
click at [367, 51] on span "% Threshold Pace" at bounding box center [372, 49] width 51 height 9
click at [370, 197] on span "% Threshold Pace" at bounding box center [372, 196] width 51 height 9
click at [422, 194] on input "41" at bounding box center [416, 198] width 34 height 16
click at [422, 194] on input "42" at bounding box center [416, 198] width 34 height 16
click at [422, 194] on input "43" at bounding box center [416, 198] width 34 height 16
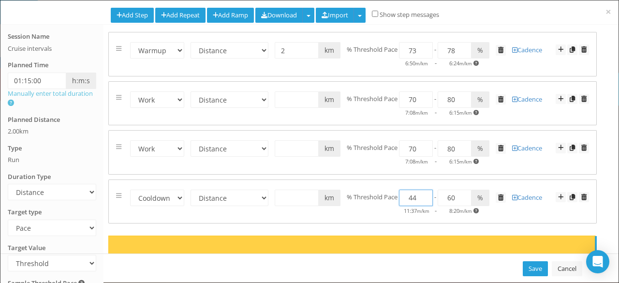
click at [422, 194] on input "44" at bounding box center [416, 198] width 34 height 16
click at [422, 194] on input "45" at bounding box center [416, 198] width 34 height 16
click at [422, 194] on input "46" at bounding box center [416, 198] width 34 height 16
click at [422, 194] on input "47" at bounding box center [416, 198] width 34 height 16
click at [422, 194] on input "48" at bounding box center [416, 198] width 34 height 16
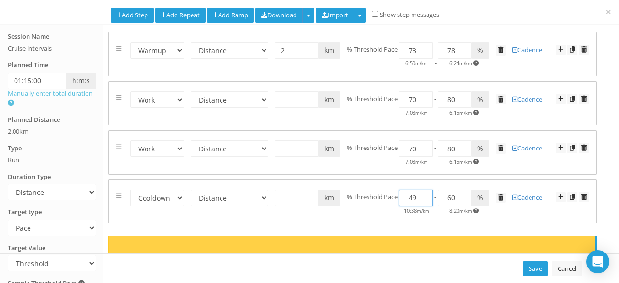
click at [422, 194] on input "49" at bounding box center [416, 198] width 34 height 16
click at [422, 194] on input "50" at bounding box center [416, 198] width 34 height 16
click at [422, 194] on input "51" at bounding box center [416, 198] width 34 height 16
click at [422, 194] on input "52" at bounding box center [416, 198] width 34 height 16
click at [422, 194] on input "53" at bounding box center [416, 198] width 34 height 16
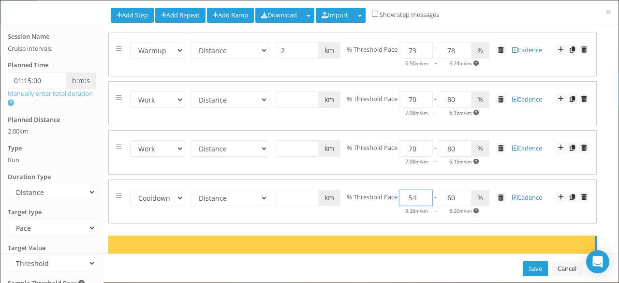
click at [422, 194] on input "54" at bounding box center [416, 198] width 34 height 16
click at [422, 194] on input "55" at bounding box center [416, 198] width 34 height 16
click at [422, 194] on input "56" at bounding box center [416, 198] width 34 height 16
click at [422, 194] on input "57" at bounding box center [416, 198] width 34 height 16
click at [422, 194] on input "58" at bounding box center [416, 198] width 34 height 16
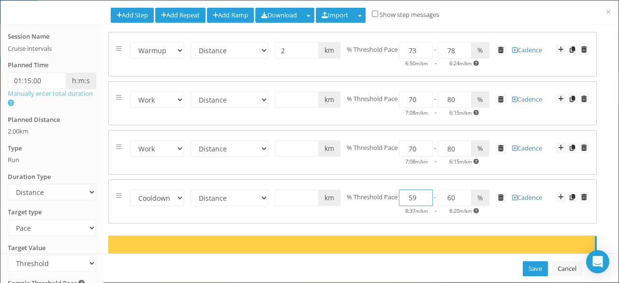
click at [422, 194] on input "59" at bounding box center [416, 198] width 34 height 16
click at [422, 194] on input "60" at bounding box center [416, 198] width 34 height 16
type input "61"
click at [422, 194] on input "61" at bounding box center [416, 198] width 34 height 16
type input "71"
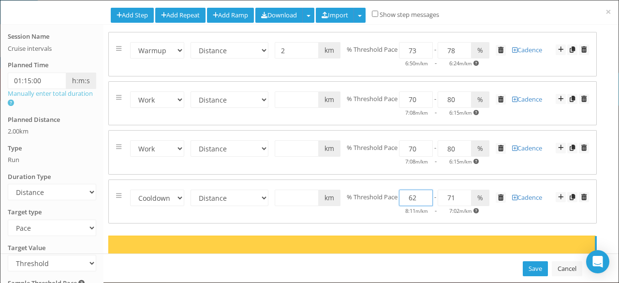
click at [422, 194] on input "62" at bounding box center [416, 198] width 34 height 16
click at [422, 194] on input "63" at bounding box center [416, 198] width 34 height 16
click at [422, 194] on input "64" at bounding box center [416, 198] width 34 height 16
click at [422, 194] on input "65" at bounding box center [416, 198] width 34 height 16
click at [422, 194] on input "66" at bounding box center [416, 198] width 34 height 16
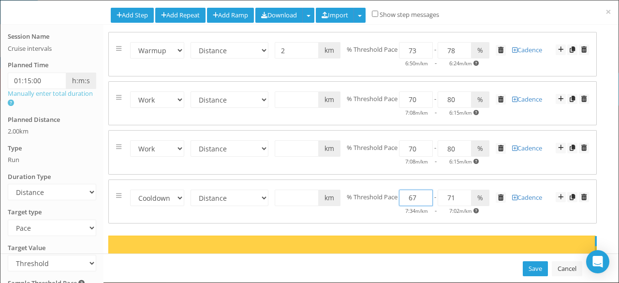
click at [422, 194] on input "67" at bounding box center [416, 198] width 34 height 16
click at [422, 194] on input "68" at bounding box center [416, 198] width 34 height 16
click at [422, 194] on input "69" at bounding box center [416, 198] width 34 height 16
type input "70"
click at [422, 194] on input "70" at bounding box center [416, 198] width 34 height 16
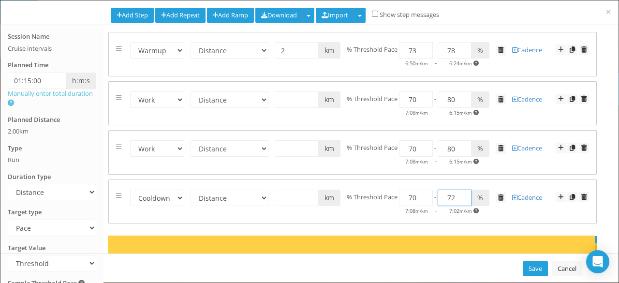
click at [461, 193] on input "72" at bounding box center [455, 198] width 34 height 16
click at [461, 193] on input "73" at bounding box center [455, 198] width 34 height 16
click at [461, 193] on input "74" at bounding box center [455, 198] width 34 height 16
click at [461, 193] on input "75" at bounding box center [455, 198] width 34 height 16
click at [461, 194] on input "76" at bounding box center [455, 198] width 34 height 16
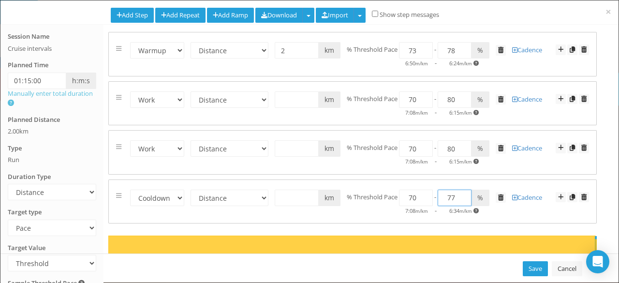
click at [461, 195] on input "77" at bounding box center [455, 198] width 34 height 16
type input "78"
click at [461, 195] on input "78" at bounding box center [455, 198] width 34 height 16
click at [176, 59] on select "Warmup Work Rest Cooldown" at bounding box center [157, 50] width 54 height 16
click at [130, 59] on select "Warmup Work Rest Cooldown" at bounding box center [157, 50] width 54 height 16
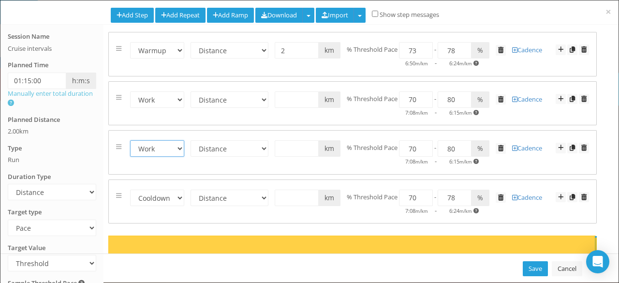
click at [153, 59] on select "Warmup Work Rest Cooldown" at bounding box center [157, 50] width 54 height 16
click at [206, 110] on form "Warmup Work Rest Cooldown Time Distance Open/Lap Button 00:30:00 h:m:s km miles…" at bounding box center [352, 103] width 473 height 29
click at [570, 101] on span at bounding box center [572, 99] width 5 height 6
select select "Work"
select select "Distance"
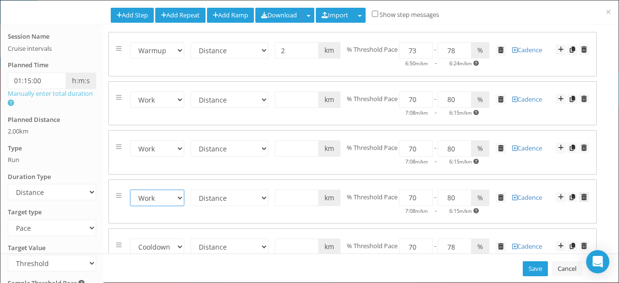
click at [581, 194] on span at bounding box center [583, 197] width 5 height 6
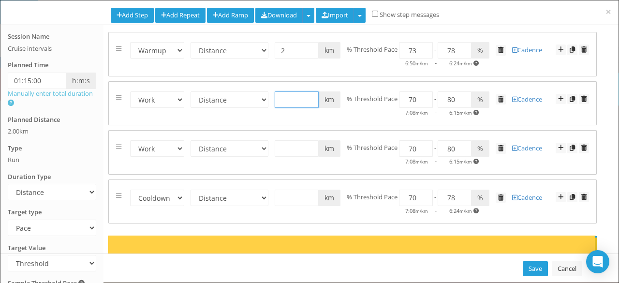
click at [304, 101] on input "text" at bounding box center [297, 99] width 44 height 16
type input "0.5"
click at [423, 101] on input "69" at bounding box center [416, 99] width 34 height 16
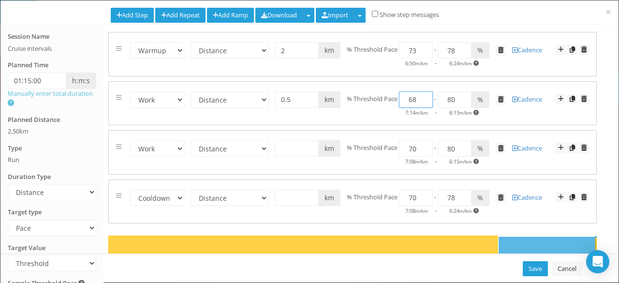
click at [423, 101] on input "68" at bounding box center [416, 99] width 34 height 16
click at [423, 101] on input "67" at bounding box center [416, 99] width 34 height 16
click at [423, 101] on input "66" at bounding box center [416, 99] width 34 height 16
click at [423, 101] on input "65" at bounding box center [416, 99] width 34 height 16
click at [423, 101] on input "64" at bounding box center [416, 99] width 34 height 16
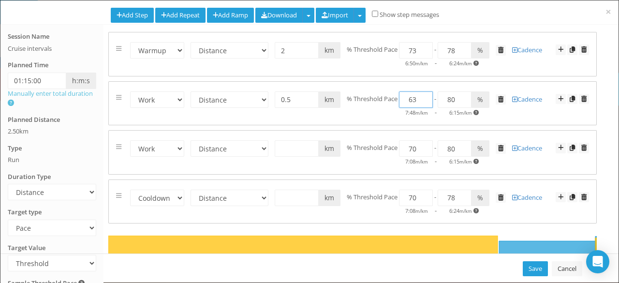
click at [423, 101] on input "63" at bounding box center [416, 99] width 34 height 16
click at [423, 101] on input "62" at bounding box center [416, 99] width 34 height 16
click at [423, 101] on input "61" at bounding box center [416, 99] width 34 height 16
click at [423, 101] on input "60" at bounding box center [416, 99] width 34 height 16
type input "88"
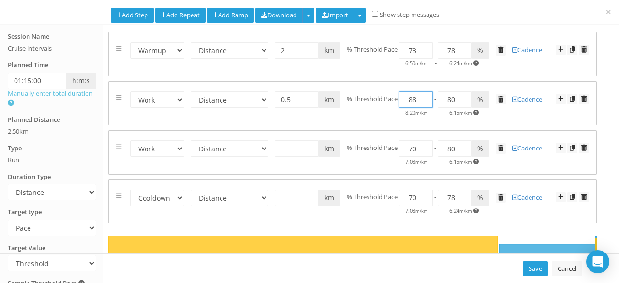
click at [422, 96] on input "88" at bounding box center [416, 99] width 34 height 16
type input "98"
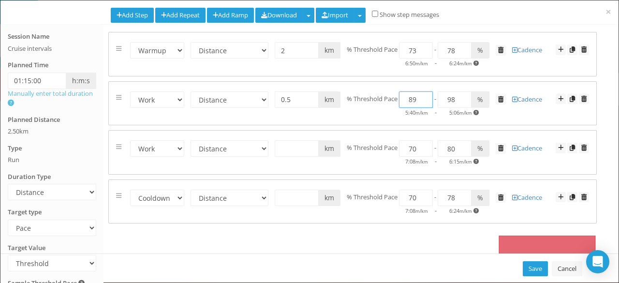
click at [422, 96] on input "89" at bounding box center [416, 99] width 34 height 16
click at [422, 96] on input "90" at bounding box center [416, 99] width 34 height 16
click at [422, 96] on input "91" at bounding box center [416, 99] width 34 height 16
click at [422, 96] on input "92" at bounding box center [416, 99] width 34 height 16
click at [422, 96] on input "93" at bounding box center [416, 99] width 34 height 16
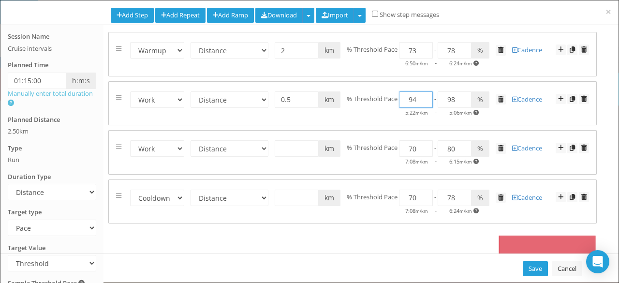
click at [422, 96] on input "94" at bounding box center [416, 99] width 34 height 16
click at [422, 96] on input "95" at bounding box center [416, 99] width 34 height 16
click at [422, 96] on input "96" at bounding box center [416, 99] width 34 height 16
click at [422, 96] on input "97" at bounding box center [416, 99] width 34 height 16
click at [422, 96] on input "98" at bounding box center [416, 99] width 34 height 16
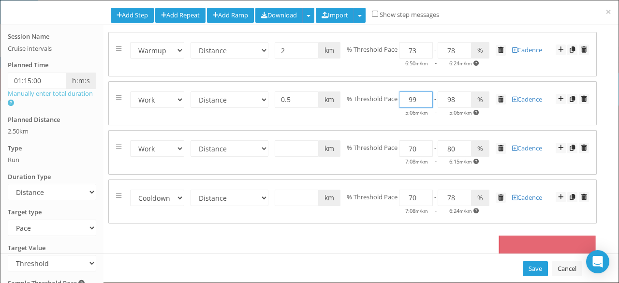
type input "99"
click at [422, 98] on input "99" at bounding box center [416, 99] width 34 height 16
type input "109"
click at [422, 98] on input "100" at bounding box center [416, 99] width 34 height 16
click at [422, 98] on input "101" at bounding box center [416, 99] width 34 height 16
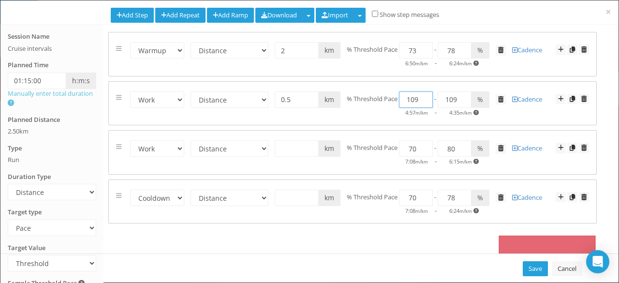
click at [422, 98] on input "109" at bounding box center [416, 99] width 34 height 16
type input "110"
click at [422, 98] on input "110" at bounding box center [416, 99] width 34 height 16
type input "120"
click at [422, 96] on input "111" at bounding box center [416, 99] width 34 height 16
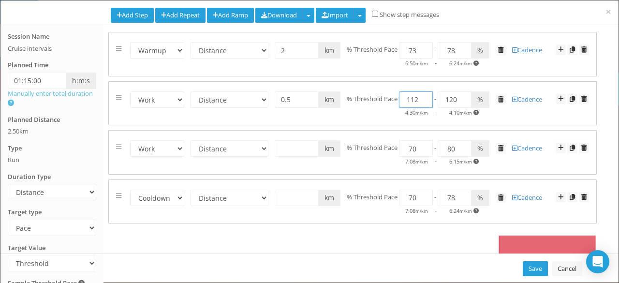
click at [422, 96] on input "112" at bounding box center [416, 99] width 34 height 16
click at [422, 96] on input "113" at bounding box center [416, 99] width 34 height 16
click at [423, 103] on input "113" at bounding box center [416, 99] width 34 height 16
click at [422, 101] on input "112" at bounding box center [416, 99] width 34 height 16
click at [422, 101] on input "111" at bounding box center [416, 99] width 34 height 16
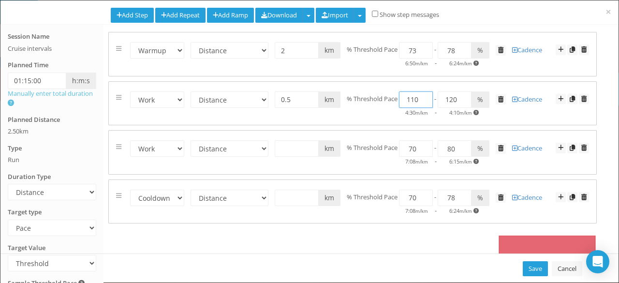
click at [422, 101] on input "110" at bounding box center [416, 99] width 34 height 16
click at [422, 101] on input "109" at bounding box center [416, 99] width 34 height 16
click at [422, 101] on input "108" at bounding box center [416, 99] width 34 height 16
type input "107"
click at [422, 101] on input "107" at bounding box center [416, 99] width 34 height 16
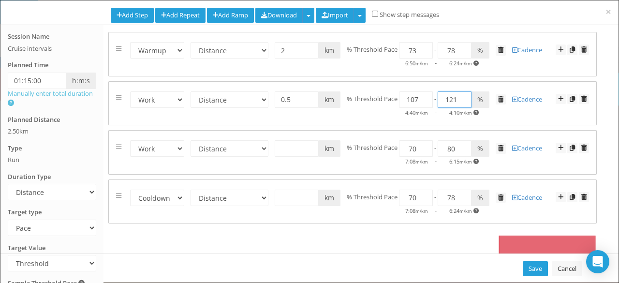
click at [463, 97] on input "121" at bounding box center [455, 99] width 34 height 16
click at [463, 97] on input "122" at bounding box center [455, 99] width 34 height 16
click at [462, 101] on input "121" at bounding box center [455, 99] width 34 height 16
click at [462, 101] on input "120" at bounding box center [455, 99] width 34 height 16
click at [462, 101] on input "119" at bounding box center [455, 99] width 34 height 16
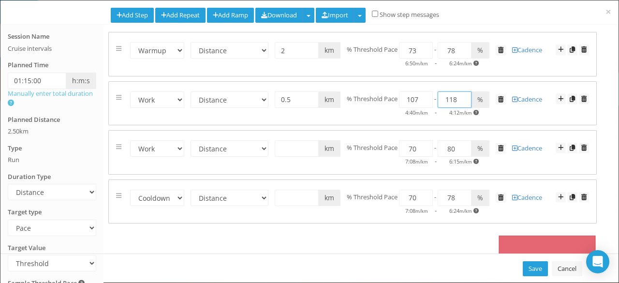
type input "118"
click at [461, 102] on input "118" at bounding box center [455, 99] width 34 height 16
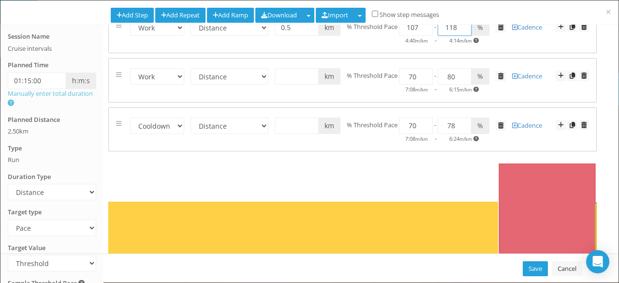
scroll to position [108, 0]
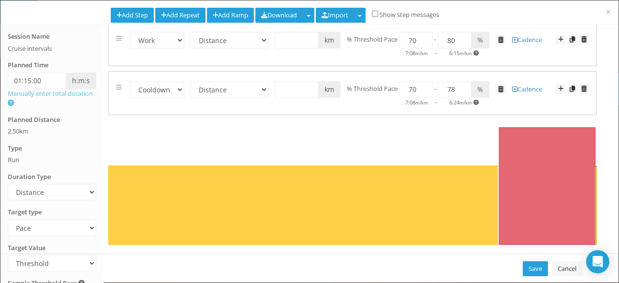
click at [85, 276] on div "Save Cancel" at bounding box center [309, 267] width 618 height 29
click at [83, 280] on div "Save Cancel" at bounding box center [309, 267] width 618 height 29
click at [11, 103] on span at bounding box center [11, 103] width 6 height 6
click at [89, 170] on div "Session Name Cruise intervals Planned Time 01:15:00 h:m:s Manually enter total …" at bounding box center [51, 102] width 103 height 140
click at [76, 162] on div "Type Run" at bounding box center [52, 154] width 88 height 21
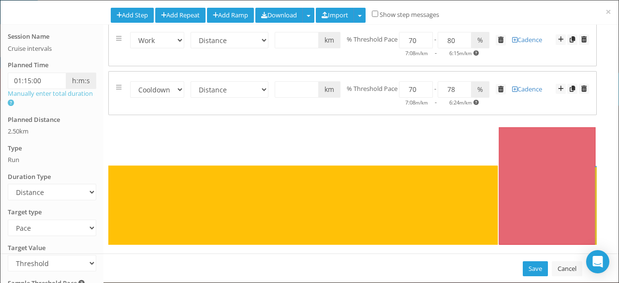
drag, startPoint x: 426, startPoint y: 268, endPoint x: 431, endPoint y: 237, distance: 30.8
click at [431, 237] on div "× Add Step Add Repeat Add Ramp Download Download for Zwift Download MRC Downloa…" at bounding box center [309, 141] width 619 height 283
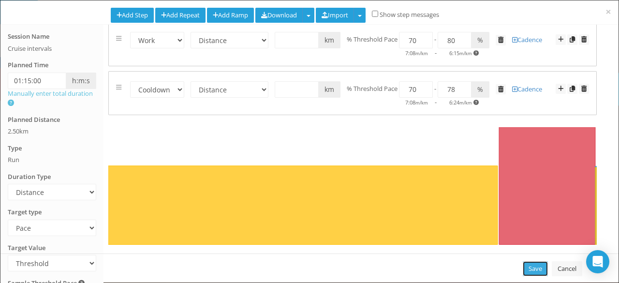
click at [533, 265] on link "Save" at bounding box center [535, 268] width 25 height 15
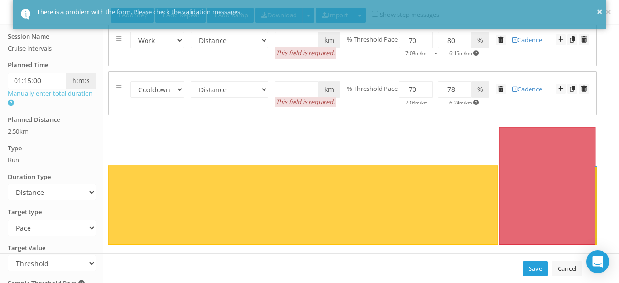
click at [379, 150] on icon at bounding box center [352, 186] width 488 height 118
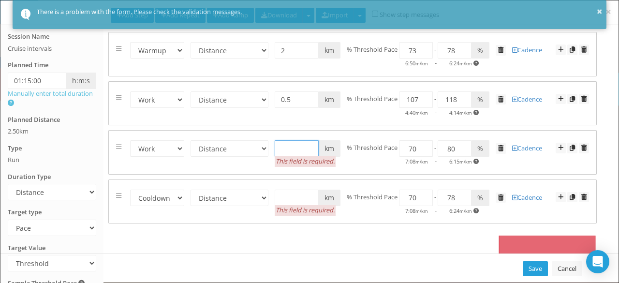
click at [299, 146] on input "text" at bounding box center [297, 148] width 44 height 16
type input "0"
drag, startPoint x: 285, startPoint y: 149, endPoint x: 253, endPoint y: 153, distance: 32.1
click at [253, 153] on form "Warmup Work Rest Cooldown Time Distance Open/Lap Button 00:30:00 h:m:s 0 This f…" at bounding box center [352, 152] width 473 height 29
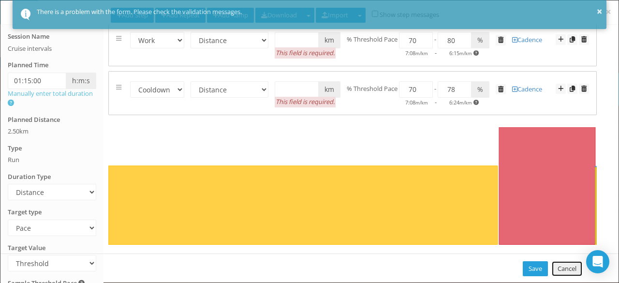
click at [563, 274] on link "Cancel" at bounding box center [567, 268] width 30 height 15
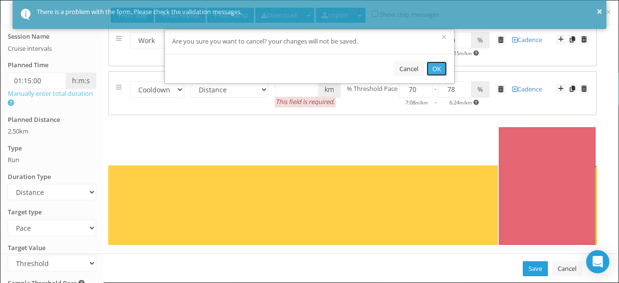
click at [440, 66] on button "OK" at bounding box center [436, 68] width 20 height 15
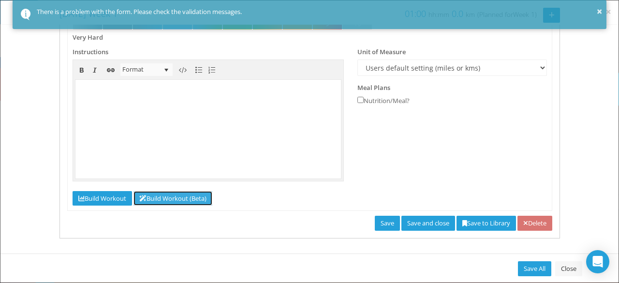
click at [191, 195] on link "Build Workout (Beta)" at bounding box center [172, 198] width 79 height 15
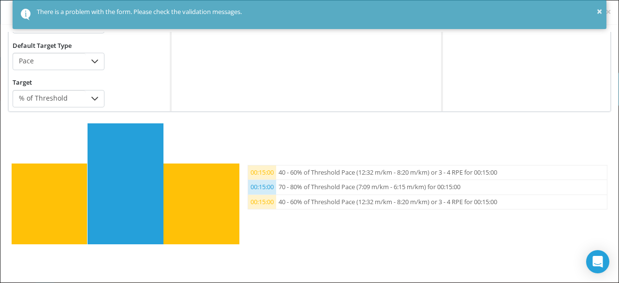
scroll to position [252, 0]
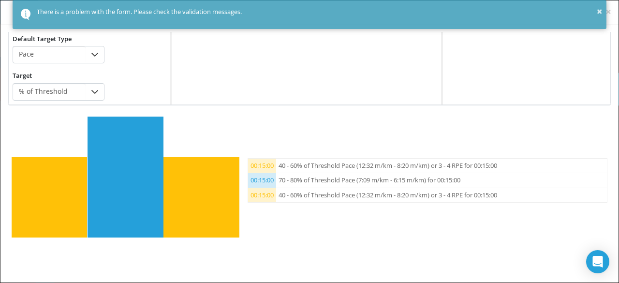
click at [70, 88] on span "% of Threshold" at bounding box center [49, 92] width 73 height 16
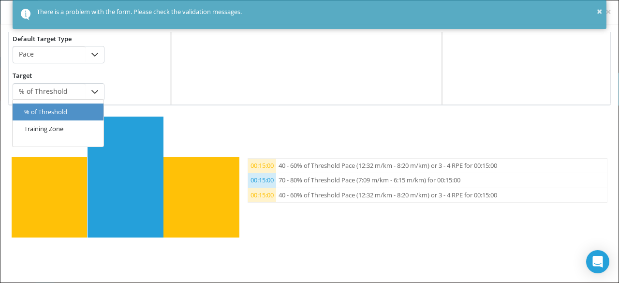
click li "Training Zone"
type input "0.82"
type input "51"
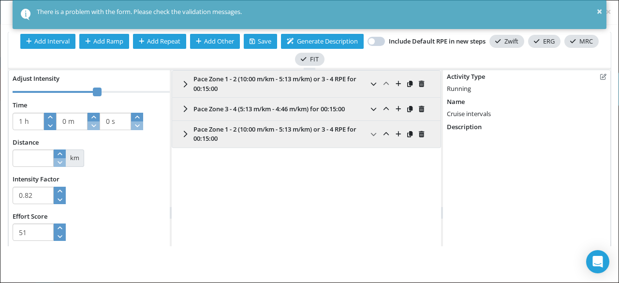
scroll to position [0, 0]
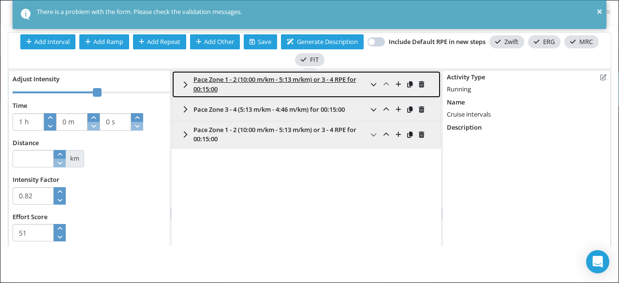
click at [285, 77] on span "Pace Zone 1 - 2 (10:00 m/km - 5:13 m/km) or 3 - 4 RPE for 00:15:00" at bounding box center [274, 84] width 163 height 18
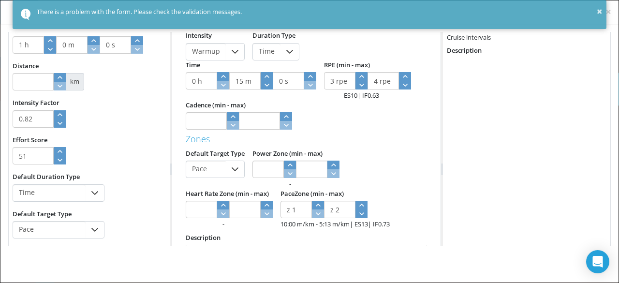
scroll to position [77, 0]
type input "0.89"
type input "60"
type input "z 2"
click at [316, 204] on icon "button" at bounding box center [318, 205] width 5 height 3
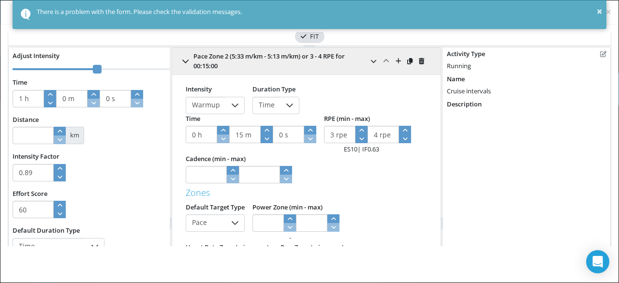
scroll to position [23, 0]
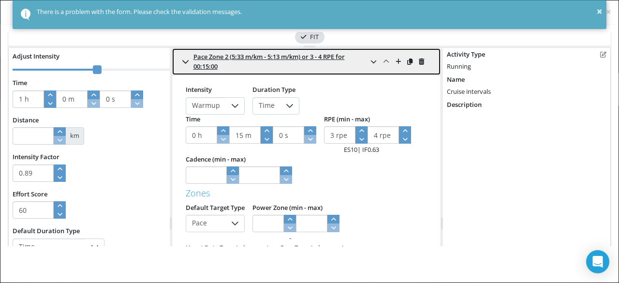
click at [183, 60] on icon at bounding box center [185, 62] width 7 height 8
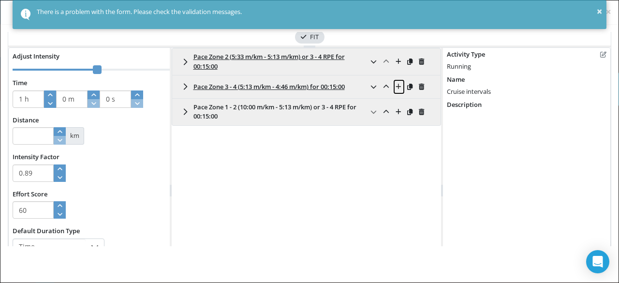
click at [396, 85] on icon at bounding box center [398, 87] width 5 height 6
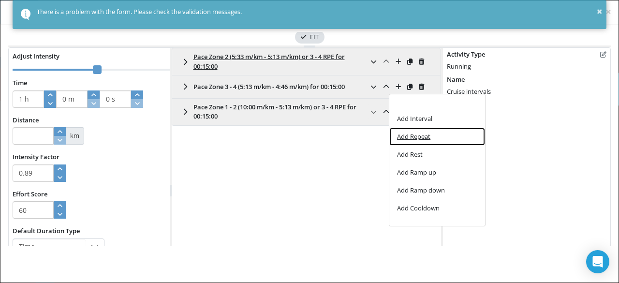
click at [407, 139] on span "Add Repeat" at bounding box center [413, 136] width 33 height 6
type input "53 m"
type input "0.93"
type input "168"
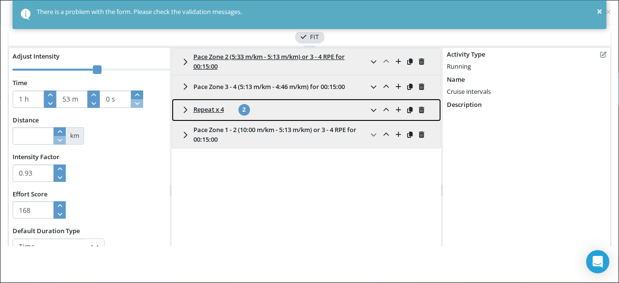
click span "2"
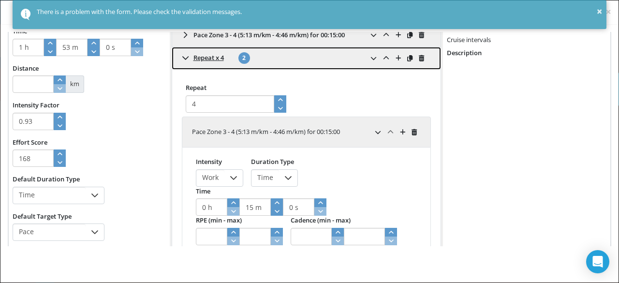
scroll to position [76, 0]
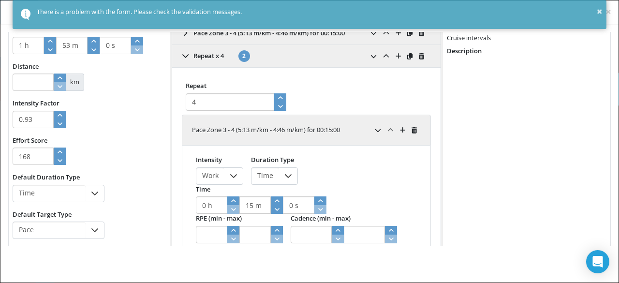
drag, startPoint x: 250, startPoint y: 206, endPoint x: 243, endPoint y: 206, distance: 6.3
click at [243, 206] on input "15 m" at bounding box center [254, 204] width 31 height 17
type input "2 m"
type input "1 m"
type input "0.88"
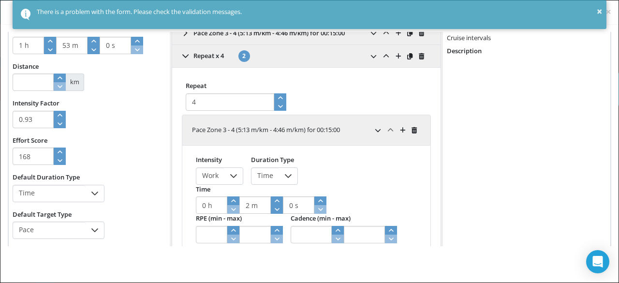
type input "80"
click div "Intensity Work Duration Type Time Time 0 h 2 m 0 s RPE (min - max) Cadence (min…"
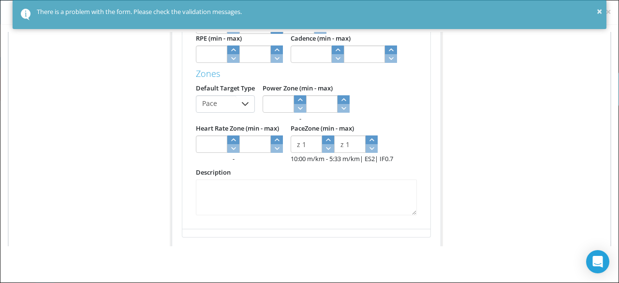
scroll to position [560, 0]
type input "0.91"
type input "84"
type input "z 2"
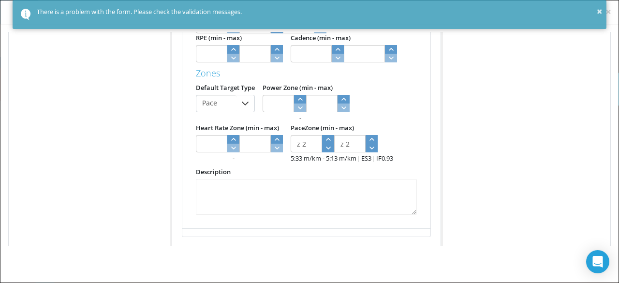
click icon "button"
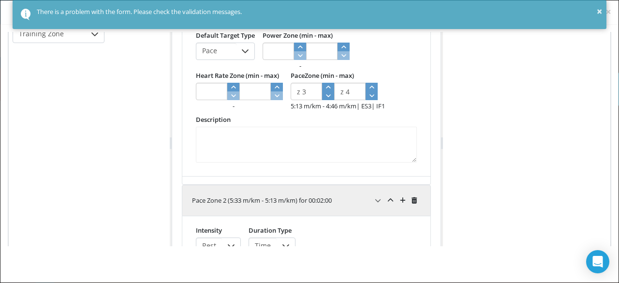
scroll to position [306, 0]
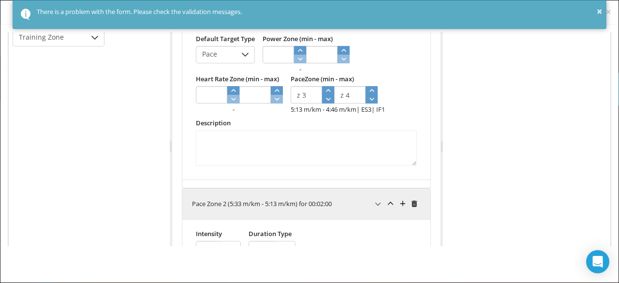
type input "88"
type input "z 4"
click div "Default Target Type Pace Power Zone (min - max) - Heart Rate Zone (min - max) -…"
click textarea
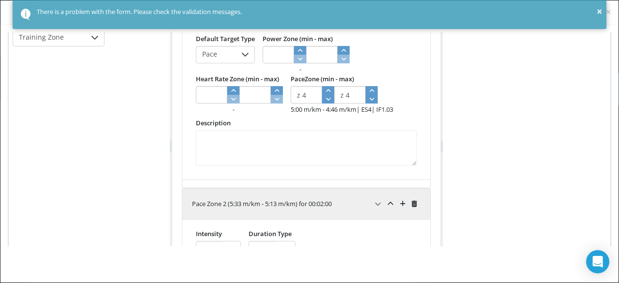
type input "0.92"
type input "z 5"
click icon "button"
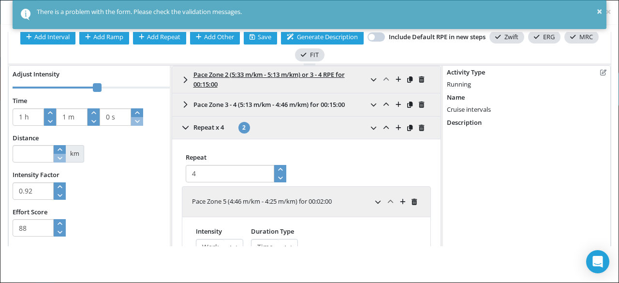
scroll to position [0, 0]
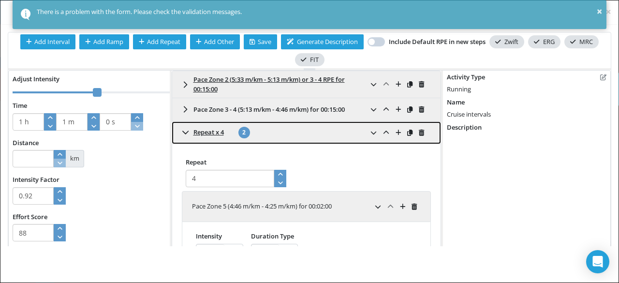
click span "Repeat x 4"
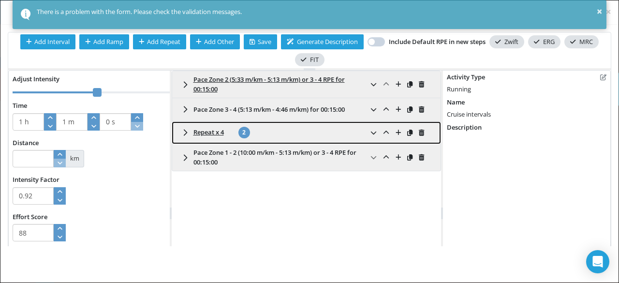
click span "Repeat x 4"
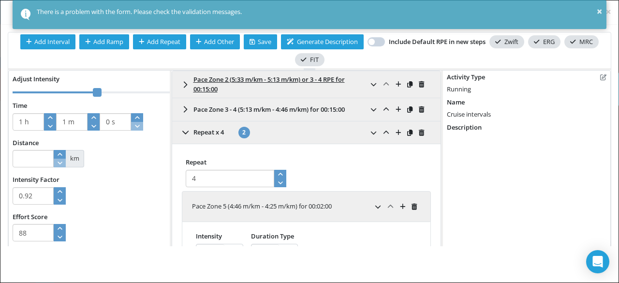
type input "5 m"
type input "95"
type input "5"
click at [279, 173] on icon "button" at bounding box center [280, 174] width 5 height 3
type input "9 m"
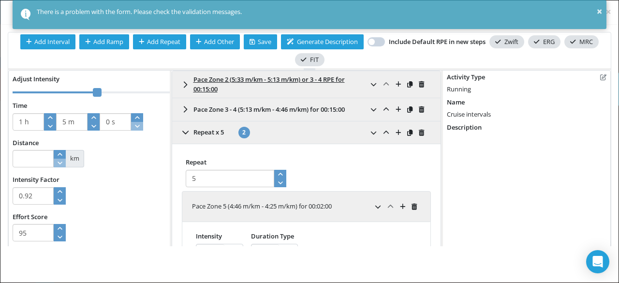
type input "0.93"
type input "102"
type input "6"
click at [279, 173] on icon "button" at bounding box center [280, 174] width 5 height 3
click div "Repeat 6"
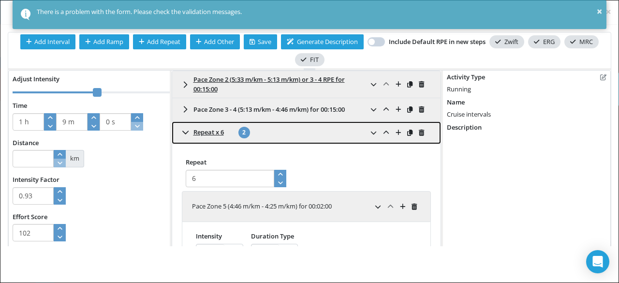
click at [185, 133] on icon at bounding box center [185, 133] width 7 height 8
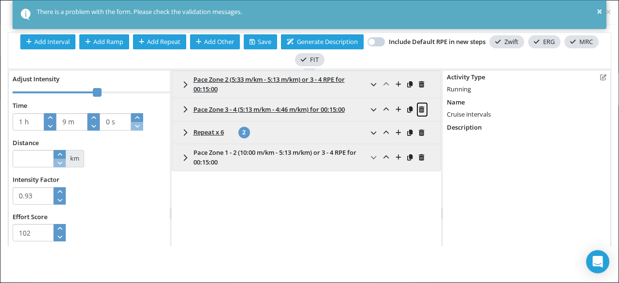
click at [419, 108] on icon at bounding box center [421, 109] width 5 height 6
type input "0 h"
type input "54 m"
type input "0.91"
type input "77"
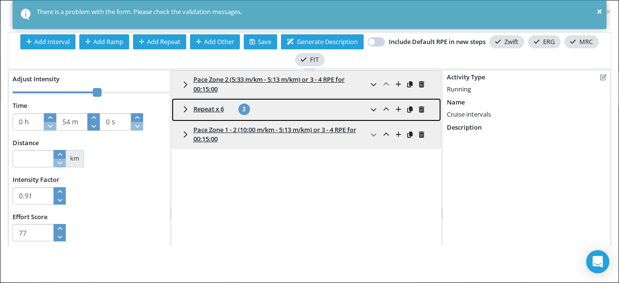
click div "Repeat x 6 2"
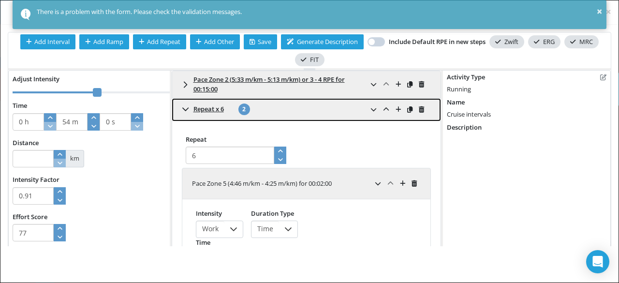
click at [182, 109] on icon at bounding box center [185, 109] width 7 height 8
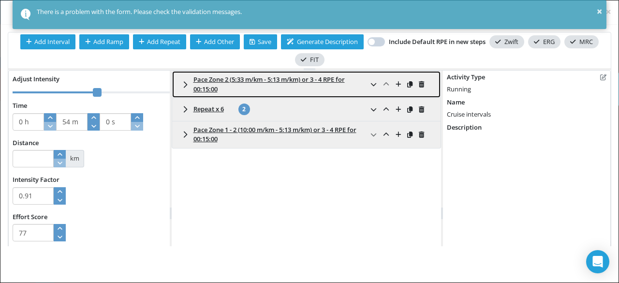
click at [319, 78] on span "Pace Zone 2 (5:33 m/km - 5:13 m/km) or 3 - 4 RPE for 00:15:00" at bounding box center [268, 84] width 151 height 18
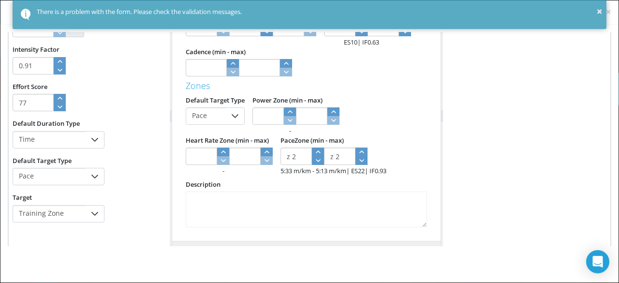
scroll to position [131, 0]
type input "0.85"
type input "68"
type input "z 1"
click at [318, 161] on span at bounding box center [318, 155] width 12 height 17
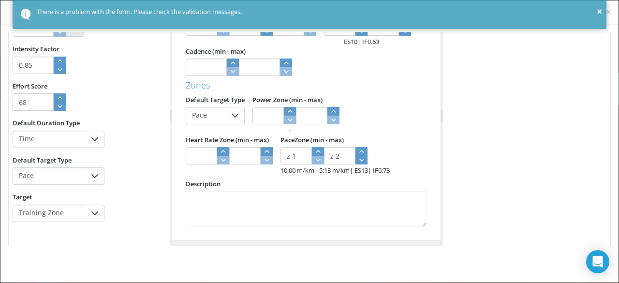
type input "67"
type input "z 1"
click at [356, 160] on span at bounding box center [361, 155] width 12 height 17
type input "0.91"
type input "77"
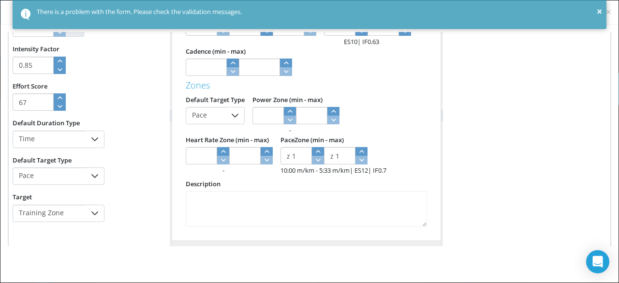
type input "z 2"
click icon "button"
type input "0.92"
type input "78"
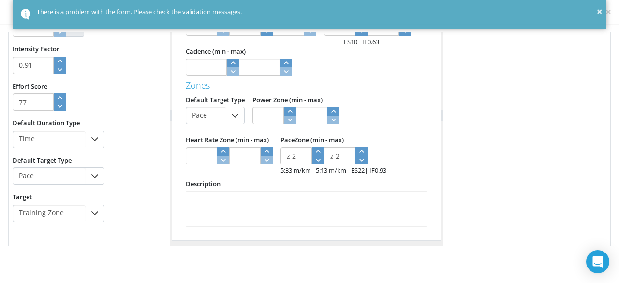
type input "z 3"
click at [361, 151] on icon "button" at bounding box center [361, 151] width 5 height 3
type input "0.91"
type input "77"
type input "z 2"
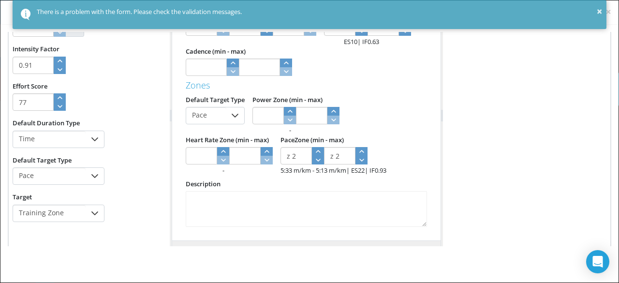
click icon "button"
type input "0.85"
type input "68"
type input "z 1"
click at [315, 162] on span at bounding box center [318, 155] width 12 height 17
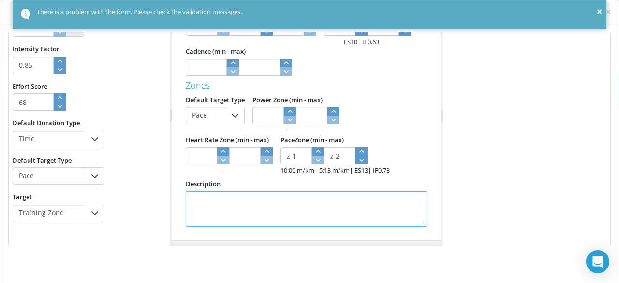
click textarea
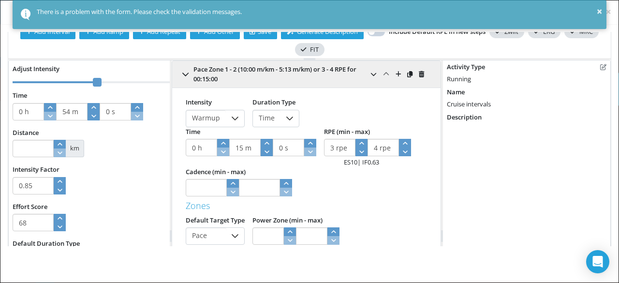
scroll to position [0, 0]
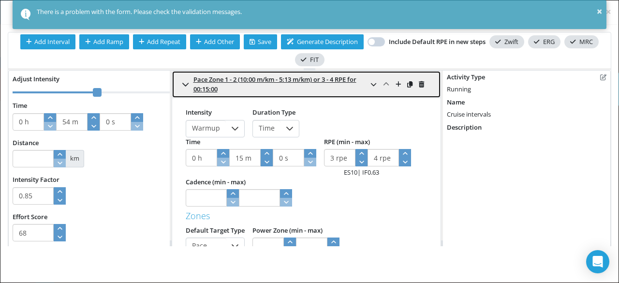
click at [185, 87] on icon at bounding box center [185, 85] width 7 height 8
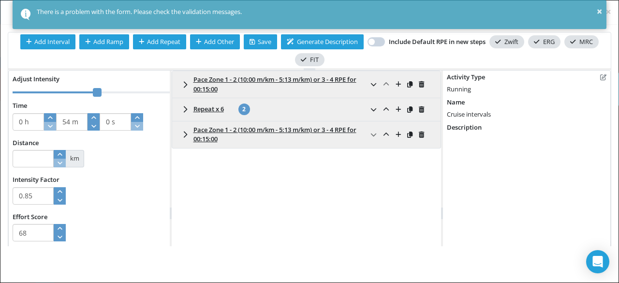
click div "Pace Zone 1 - 2 (10:00 m/km - 5:13 m/km) or 3 - 4 RPE for 00:15:00 Intensity Wa…"
click at [370, 84] on icon at bounding box center [373, 84] width 6 height 6
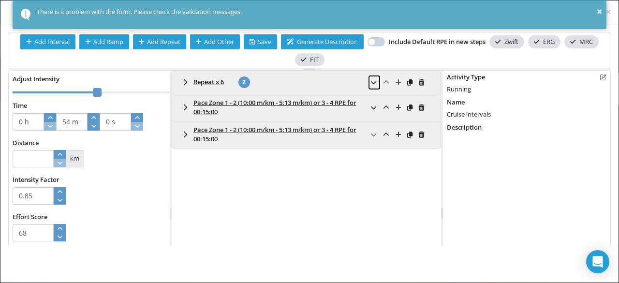
click at [370, 85] on span at bounding box center [374, 82] width 8 height 9
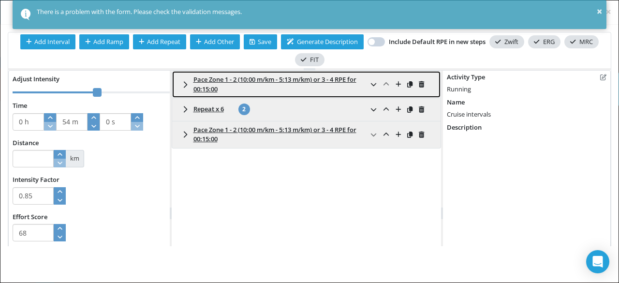
click at [187, 85] on link "Pace Zone 1 - 2 (10:00 m/km - 5:13 m/km) or 3 - 4 RPE for 00:15:00" at bounding box center [306, 85] width 269 height 28
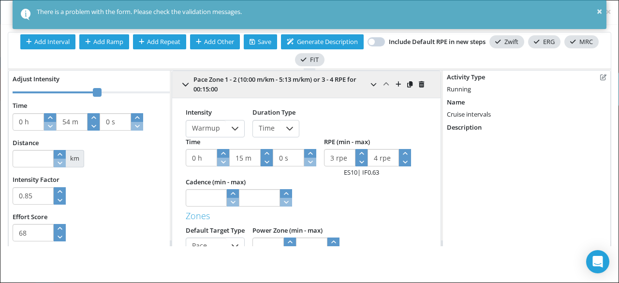
click icon
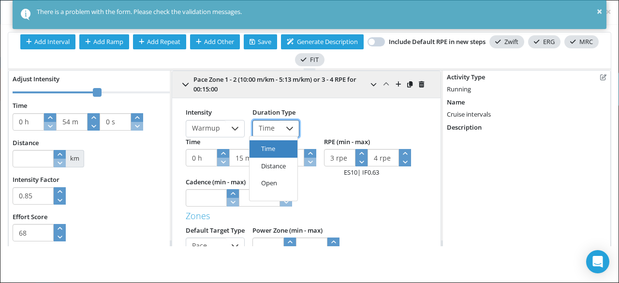
click li "Distance"
type input "45 m"
type input "51 s"
type input "1"
type input "0.88"
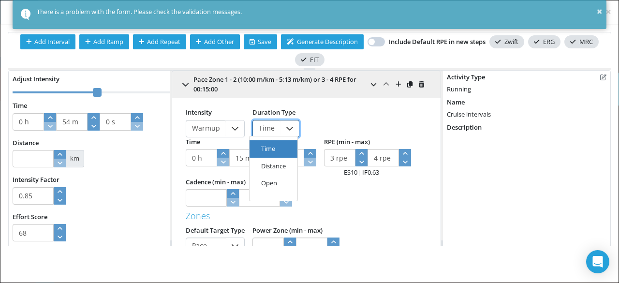
type input "61"
type input "6 m"
type input "51 s"
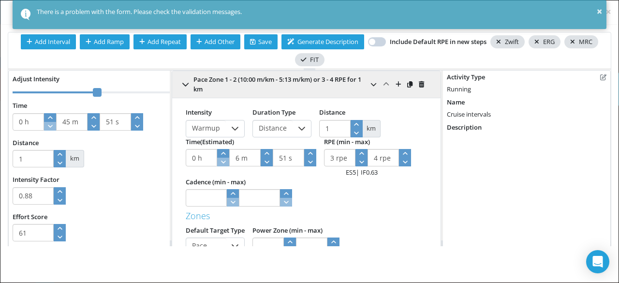
drag, startPoint x: 328, startPoint y: 130, endPoint x: 318, endPoint y: 133, distance: 11.2
click at [319, 133] on input "1" at bounding box center [334, 128] width 31 height 17
type input "2"
type input "52 m"
type input "42 s"
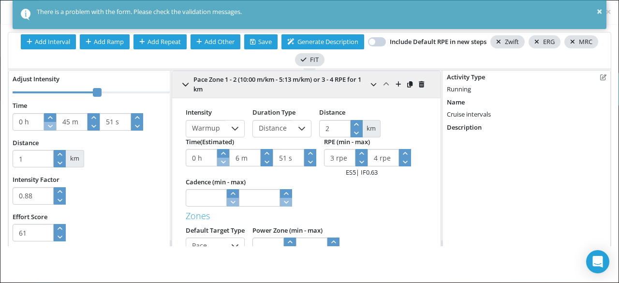
type input "2"
type input "0.86"
type input "67"
type input "13 m"
type input "42 s"
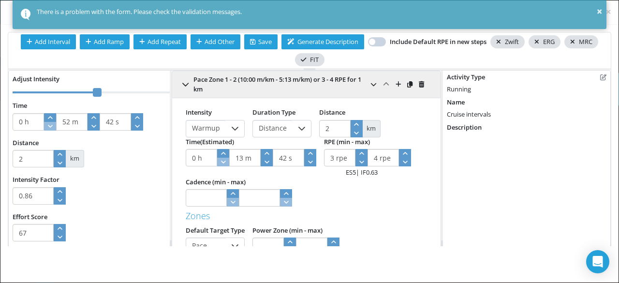
click div "Intensity Warmup Duration Type Distance Distance 2 km Time (Estimated) 0 h 13 m…"
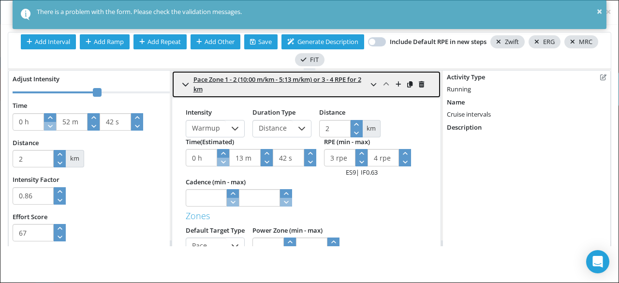
click at [182, 84] on icon at bounding box center [185, 84] width 6 height 3
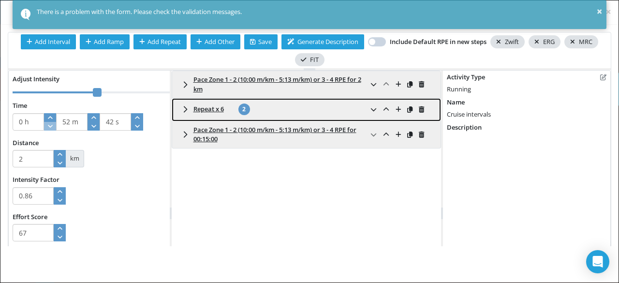
click span "Repeat x 6"
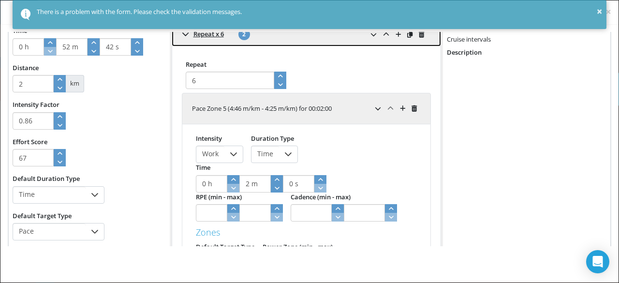
scroll to position [85, 0]
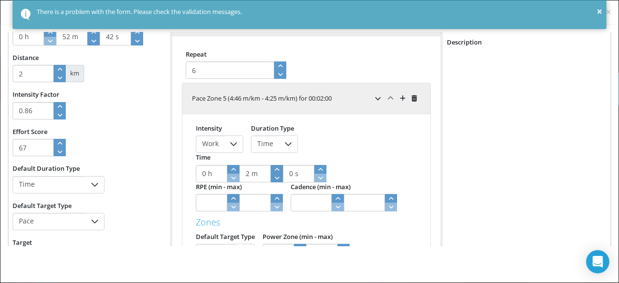
click at [283, 138] on div at bounding box center [288, 144] width 18 height 16
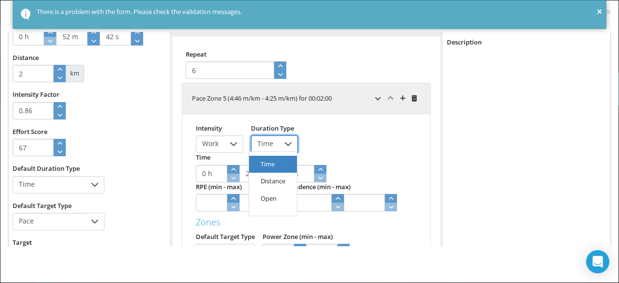
click li "Distance"
type input "1 h"
type input "8 m"
type input "12 s"
type input "8"
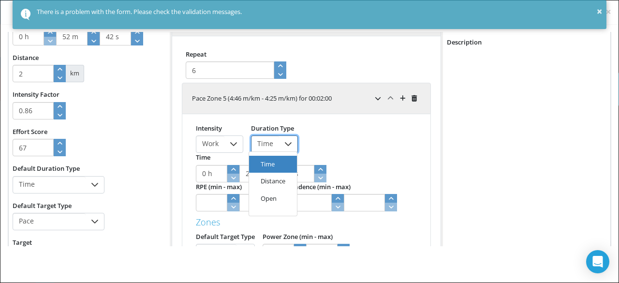
type input "0.91"
type input "97"
type input "4 m"
type input "35 s"
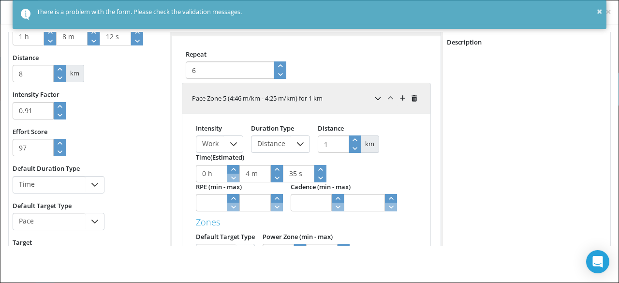
drag, startPoint x: 327, startPoint y: 144, endPoint x: 317, endPoint y: 146, distance: 10.8
click at [318, 146] on input "1" at bounding box center [333, 143] width 31 height 17
type input "0.5"
type input "0 h"
type input "54 m"
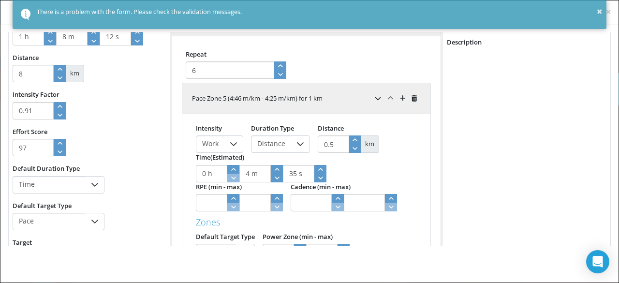
type input "30 s"
type input "5"
type input "0.87"
type input "73"
type input "2 m"
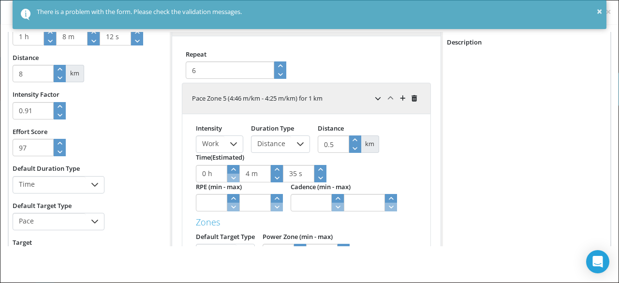
type input "18 s"
click div "Intensity Work Duration Type Distance Distance 0.5 km Time (Estimated) 0 h 2 m …"
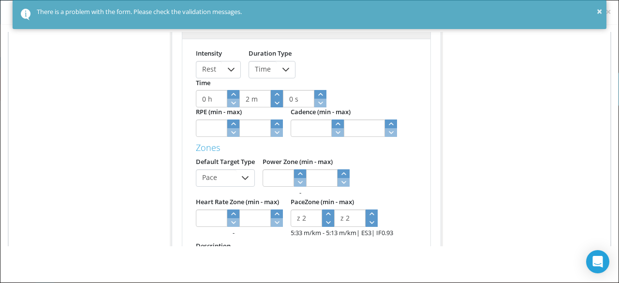
scroll to position [462, 0]
click icon
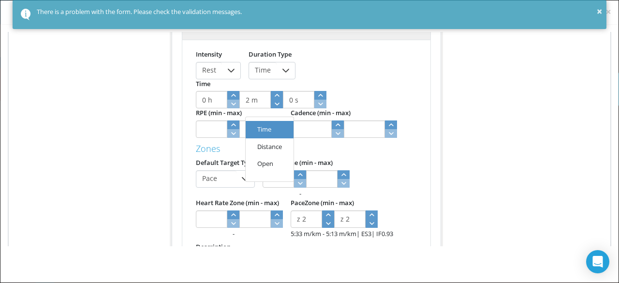
click li "Distance"
type input "1 h"
type input "14 m"
type input "48 s"
type input "11"
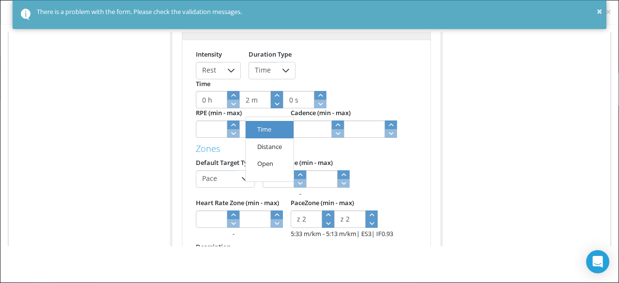
type input "0.88"
type input "103"
type input "5 m"
type input "23 s"
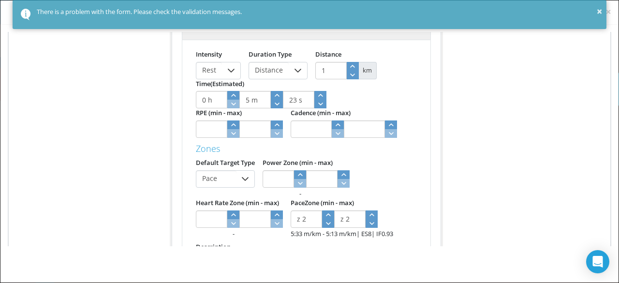
drag, startPoint x: 324, startPoint y: 109, endPoint x: 291, endPoint y: 108, distance: 33.4
click div "Intensity Rest Duration Type Distance Distance 1 km Time (Estimated) 0 h 5 m 23…"
type input "0.5"
type input "0 h"
type input "58 m"
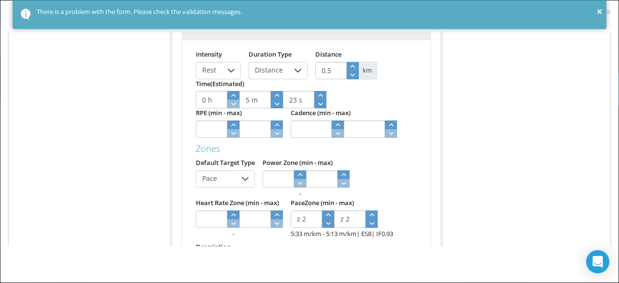
type input "36 s"
type input "8"
type input "0.87"
type input "79"
type input "2 m"
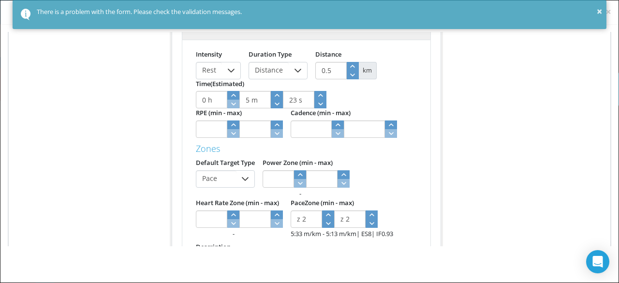
type input "41 s"
click div "Default Target Type Pace Power Zone (min - max) - Heart Rate Zone (min - max) -…"
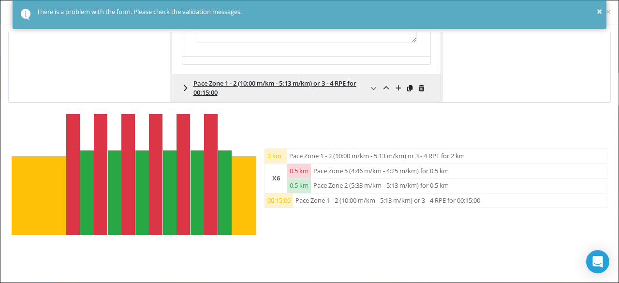
scroll to position [741, 0]
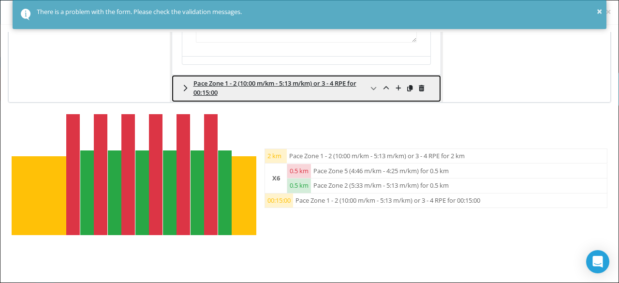
click at [183, 92] on icon at bounding box center [185, 88] width 7 height 8
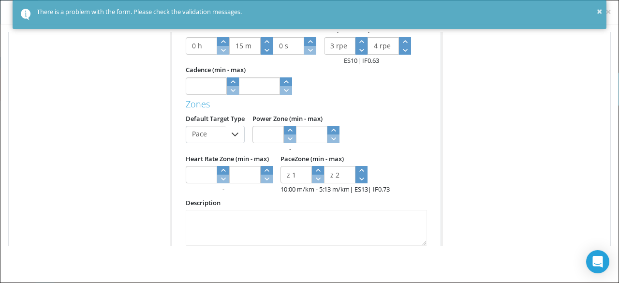
scroll to position [826, 0]
click at [276, 24] on span "Time" at bounding box center [271, 16] width 28 height 16
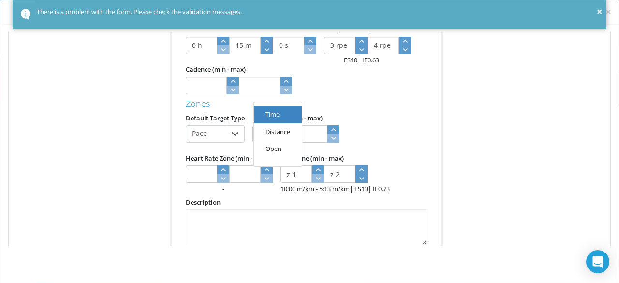
click li "Distance"
type input "50 m"
type input "27 s"
type input "9"
type input "0.89"
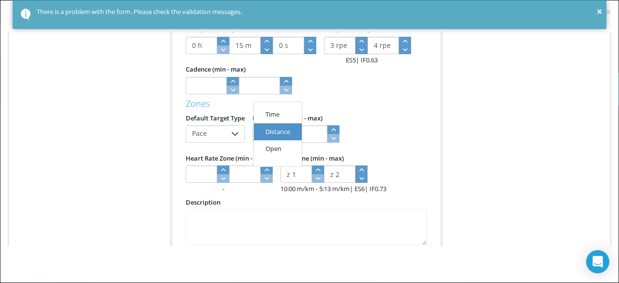
type input "72"
type input "6 m"
type input "51 s"
drag, startPoint x: 342, startPoint y: 92, endPoint x: 313, endPoint y: 93, distance: 28.5
click div "Intensity Cooldown Duration Type Distance Distance 1 km Time (Estimated) 0 h 6 …"
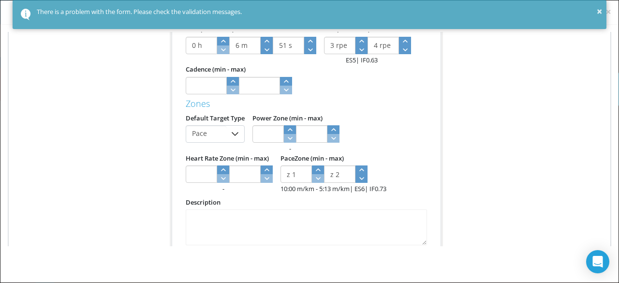
type input "2"
type input "57 m"
type input "18 s"
type input "10"
type input "0.87"
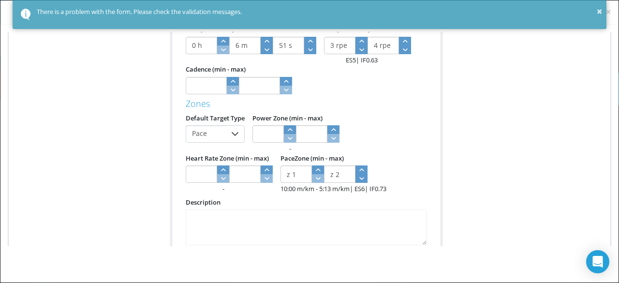
type input "78"
type input "13 m"
type input "42 s"
click at [369, 64] on span "0.63" at bounding box center [372, 60] width 12 height 9
click div "Intensity Cooldown Duration Type Distance Distance 2 km Time (Estimated) 0 h 13…"
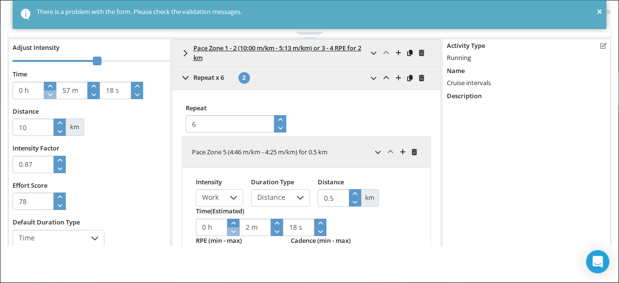
scroll to position [0, 0]
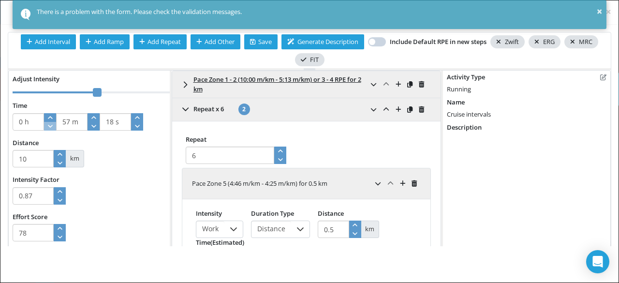
click div "Activity Type Running Running Name Cruise intervals Description"
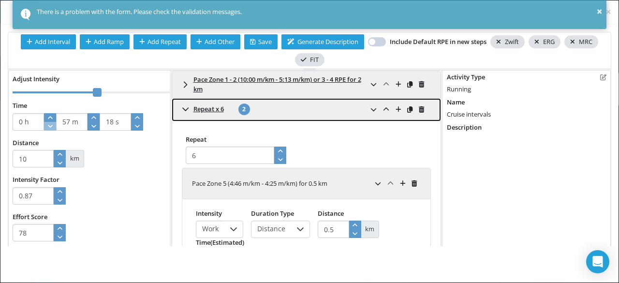
click at [182, 112] on icon at bounding box center [185, 109] width 7 height 8
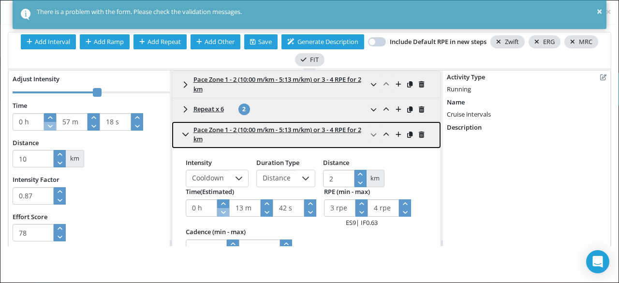
click at [182, 134] on icon at bounding box center [185, 135] width 7 height 8
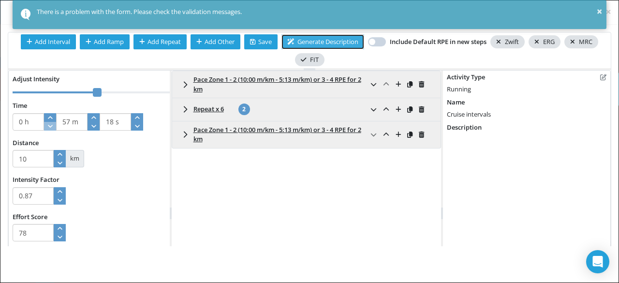
click at [295, 39] on span "Generate Description" at bounding box center [322, 41] width 71 height 9
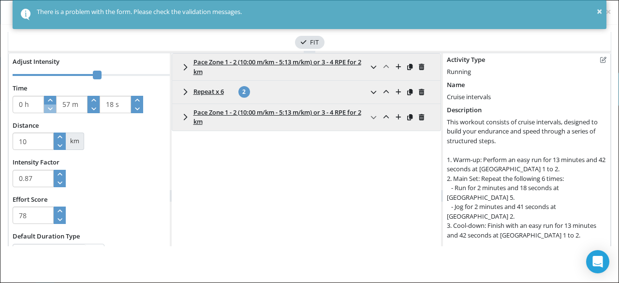
scroll to position [17, 0]
click div "This workout consists of cruise intervals, designed to build your endurance and…"
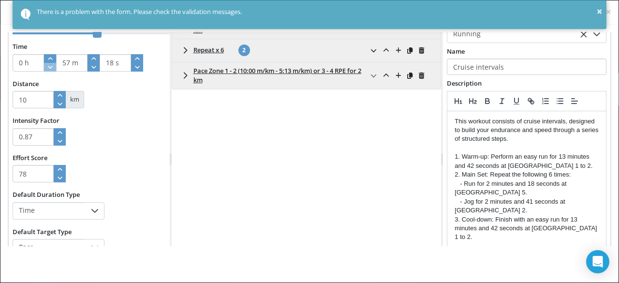
scroll to position [75, 0]
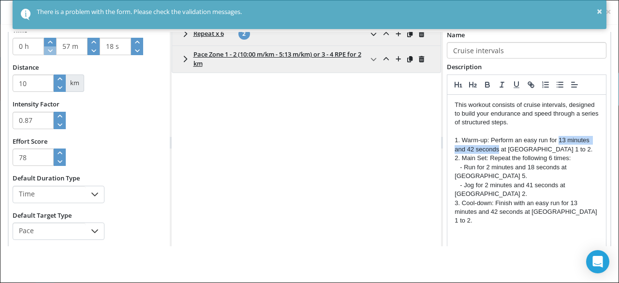
drag, startPoint x: 493, startPoint y: 148, endPoint x: 555, endPoint y: 138, distance: 62.7
click at [555, 138] on p "This workout consists of cruise intervals, designed to build your endurance and…" at bounding box center [527, 163] width 144 height 125
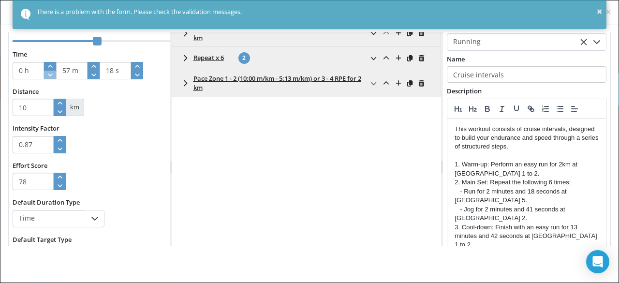
scroll to position [54, 0]
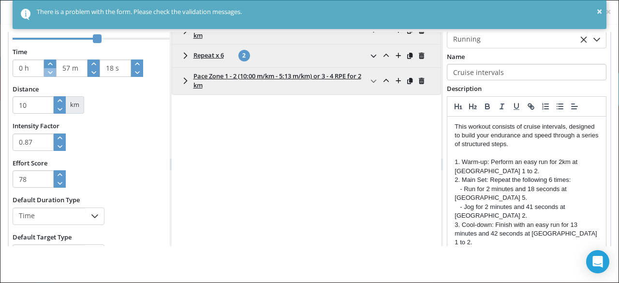
click at [537, 145] on p "This workout consists of cruise intervals, designed to build your endurance and…" at bounding box center [527, 184] width 144 height 125
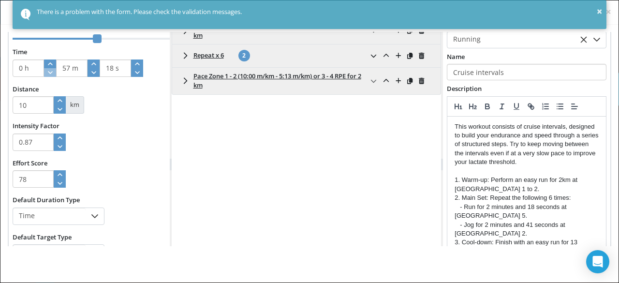
click at [585, 153] on p "This workout consists of cruise intervals, designed to build your endurance and…" at bounding box center [527, 193] width 144 height 143
click at [552, 160] on p "This workout consists of cruise intervals, designed to build your endurance and…" at bounding box center [527, 193] width 144 height 143
click at [585, 153] on p "This workout consists of cruise intervals, designed to build your endurance and…" at bounding box center [527, 193] width 144 height 143
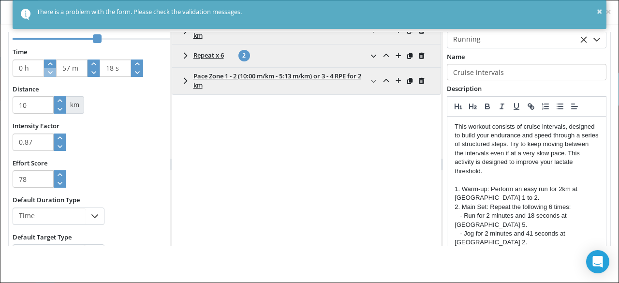
drag, startPoint x: 528, startPoint y: 280, endPoint x: 555, endPoint y: 244, distance: 45.6
click at [555, 244] on p "This workout consists of cruise intervals, designed to build your endurance and…" at bounding box center [527, 198] width 144 height 152
click at [495, 173] on p "This workout consists of cruise intervals, designed to build your endurance and…" at bounding box center [527, 198] width 144 height 152
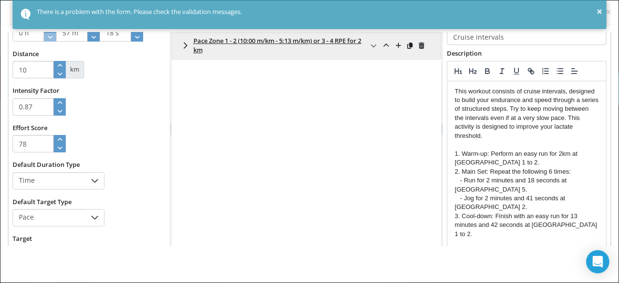
scroll to position [90, 0]
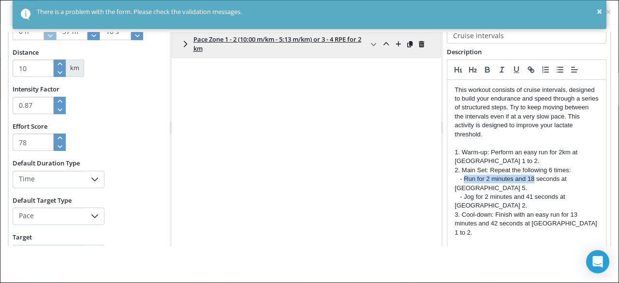
drag, startPoint x: 554, startPoint y: 178, endPoint x: 481, endPoint y: 176, distance: 72.6
click at [481, 176] on p "This workout consists of cruise intervals, designed to build your endurance and…" at bounding box center [527, 162] width 144 height 152
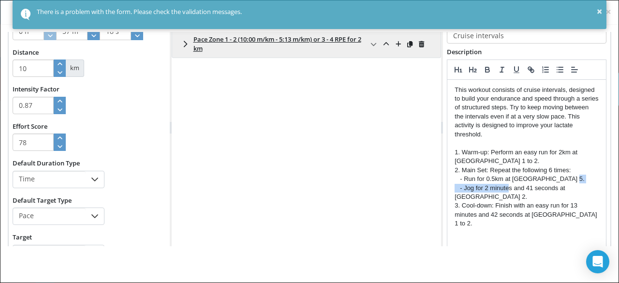
drag, startPoint x: 552, startPoint y: 188, endPoint x: 480, endPoint y: 189, distance: 71.6
click at [480, 189] on p "This workout consists of cruise intervals, designed to build your endurance and…" at bounding box center [527, 157] width 144 height 143
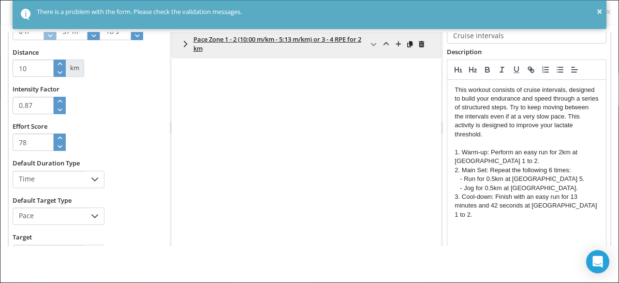
click at [488, 215] on div "This workout consists of cruise intervals, designed to build your endurance and…" at bounding box center [526, 176] width 159 height 193
drag, startPoint x: 565, startPoint y: 197, endPoint x: 518, endPoint y: 206, distance: 48.2
click at [518, 206] on p "This workout consists of cruise intervals, designed to build your endurance and…" at bounding box center [527, 153] width 144 height 134
click at [510, 224] on div "This workout consists of cruise intervals, designed to build your endurance and…" at bounding box center [526, 176] width 159 height 193
click at [509, 224] on p "Don't forget to stretch and foam roll after." at bounding box center [527, 223] width 144 height 9
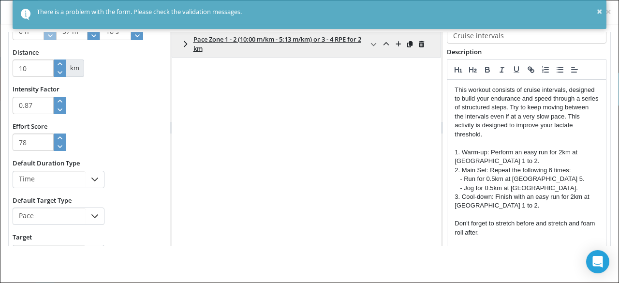
click at [515, 234] on p "Don't forget to stretch before and stretch and foam roll after." at bounding box center [527, 228] width 144 height 18
click at [515, 235] on p "Don't forget to stretch before and stretch and foam roll after." at bounding box center [527, 228] width 144 height 18
drag, startPoint x: 515, startPoint y: 235, endPoint x: 511, endPoint y: 226, distance: 9.5
click at [511, 226] on p "Don't forget to stretch before and stretch and foam roll after." at bounding box center [527, 228] width 144 height 18
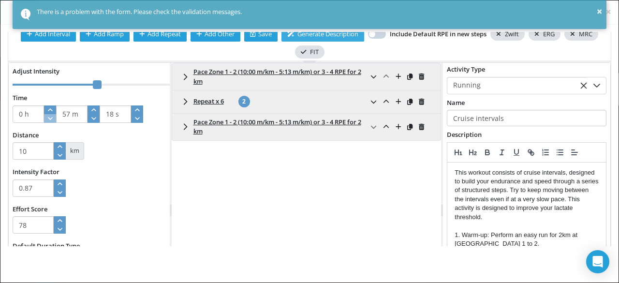
scroll to position [0, 0]
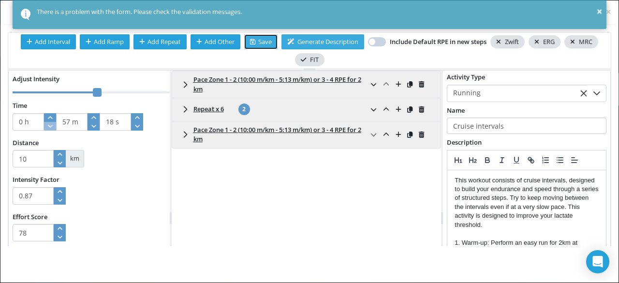
click at [259, 42] on span "Save" at bounding box center [261, 41] width 22 height 9
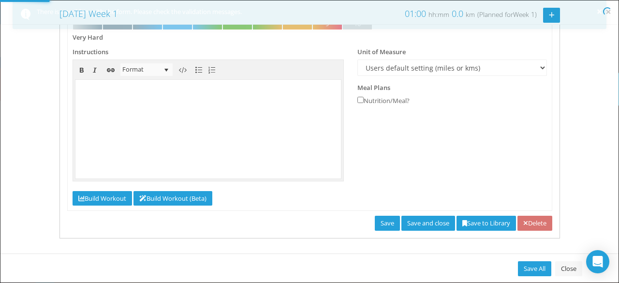
select select "91939a62-6b13-49b7-8155-451fdc1cad9e"
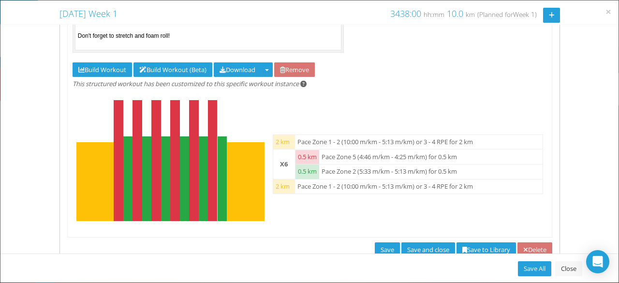
scroll to position [376, 0]
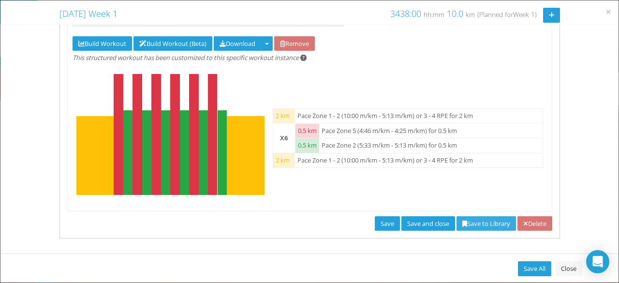
click at [460, 229] on link "Save to Library" at bounding box center [485, 223] width 59 height 15
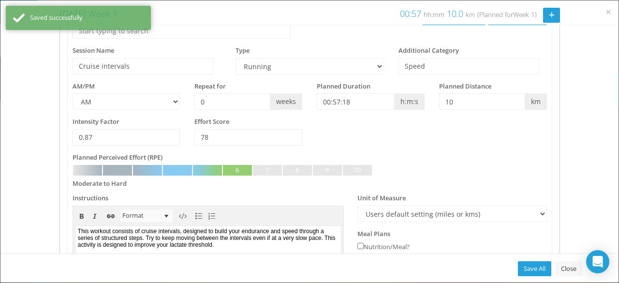
scroll to position [0, 0]
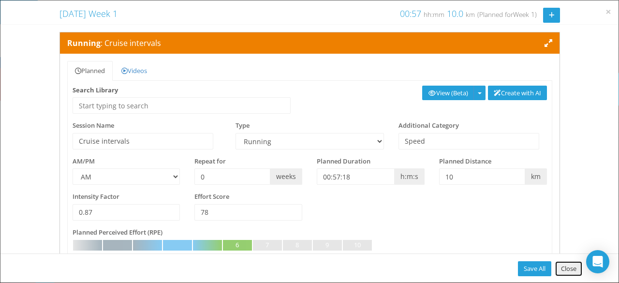
click at [570, 268] on link "Close" at bounding box center [568, 268] width 27 height 15
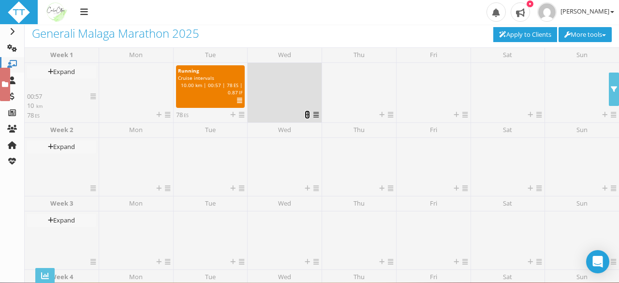
click at [305, 115] on icon at bounding box center [307, 115] width 5 height 6
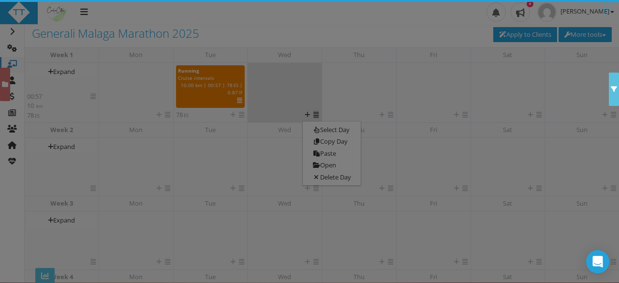
scroll to position [79, 0]
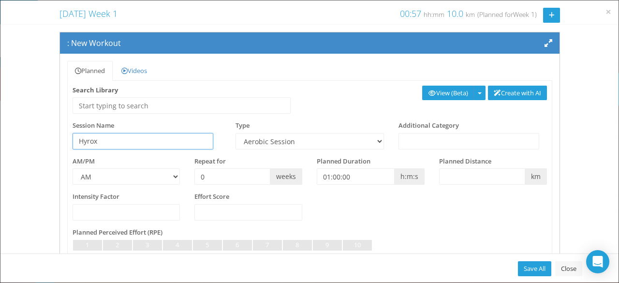
type input "Hyrox"
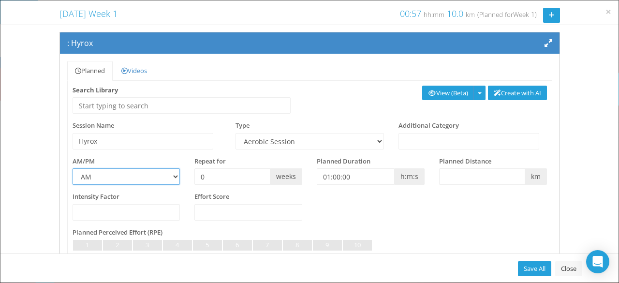
click at [171, 173] on select "AM PM" at bounding box center [127, 176] width 108 height 16
select select "PM"
click at [73, 168] on select "AM PM" at bounding box center [127, 176] width 108 height 16
click at [283, 176] on span "weeks" at bounding box center [286, 176] width 32 height 16
drag, startPoint x: 217, startPoint y: 174, endPoint x: 164, endPoint y: 173, distance: 52.2
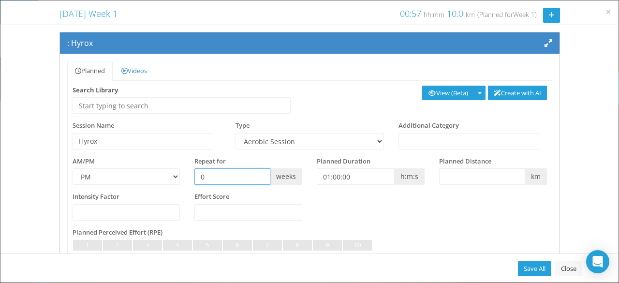
click at [164, 173] on div "AM/PM AM PM Repeat for 0 weeks h:m:s m" at bounding box center [309, 175] width 489 height 36
type input "4"
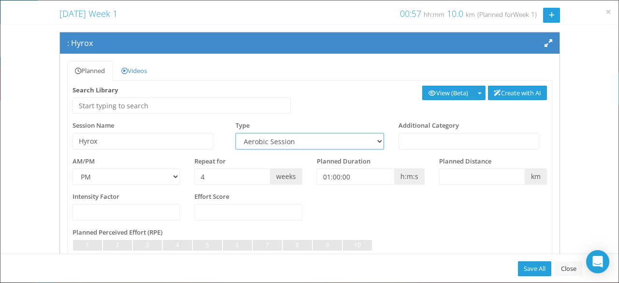
click at [316, 137] on select "Aerobic Session Alpine Climbing Assessment Availability Bike Paddle Bouldering …" at bounding box center [309, 141] width 148 height 16
select select "ea509438-5b0a-47f3-be87-b45cfee2446e"
click at [235, 133] on select "Aerobic Session Alpine Climbing Assessment Availability Bike Paddle Bouldering …" at bounding box center [309, 141] width 148 height 16
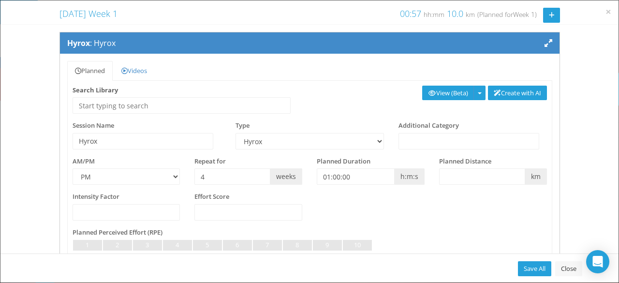
click at [405, 251] on div at bounding box center [310, 254] width 474 height 6
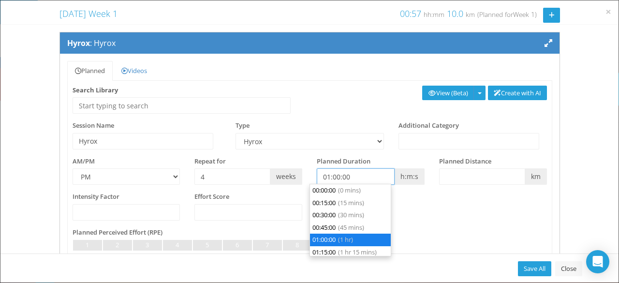
scroll to position [37, 0]
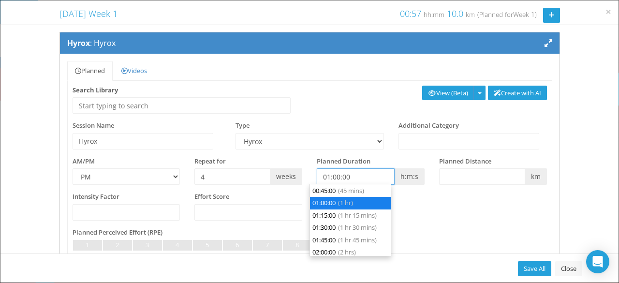
click at [327, 176] on input "01:00:00" at bounding box center [356, 176] width 78 height 16
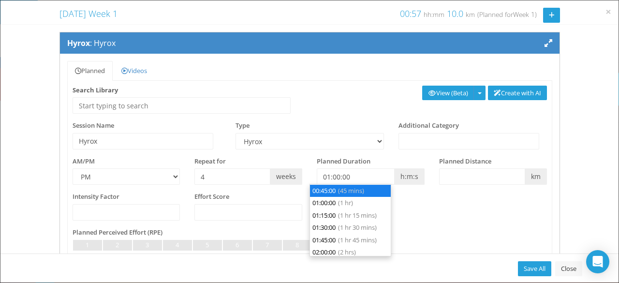
type input "00:45:00"
click at [325, 190] on li "00:45:00 (45 mins)" at bounding box center [350, 191] width 81 height 13
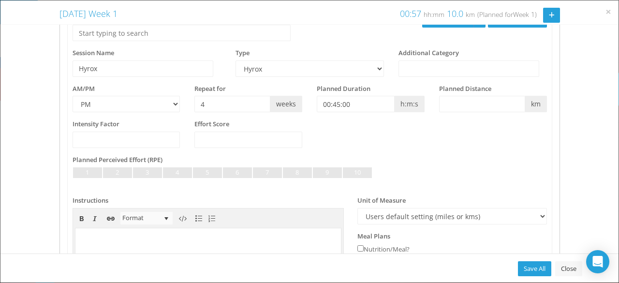
scroll to position [74, 0]
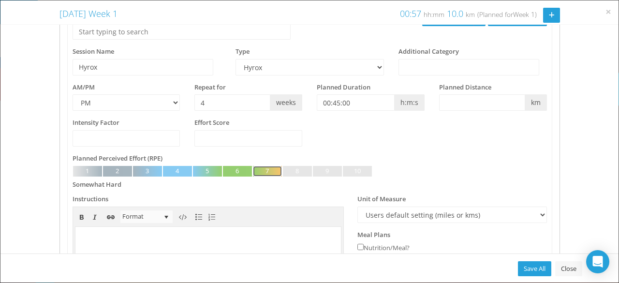
click at [268, 172] on link at bounding box center [267, 171] width 29 height 11
click at [349, 190] on div "Somewhat Hard" at bounding box center [310, 185] width 474 height 16
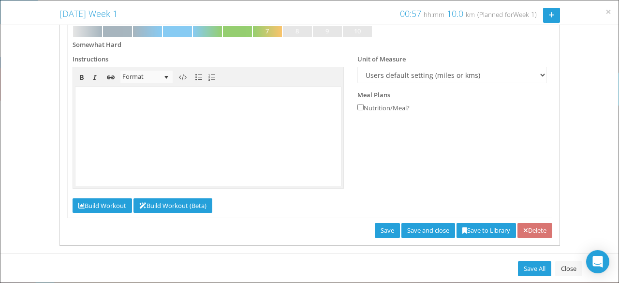
scroll to position [221, 0]
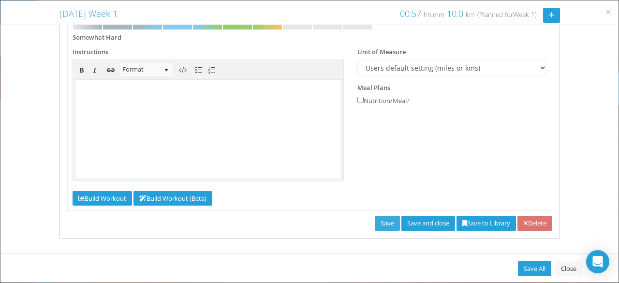
click at [378, 221] on link "Save" at bounding box center [387, 223] width 25 height 15
type input "0"
click at [426, 222] on link "Save and close" at bounding box center [428, 223] width 54 height 15
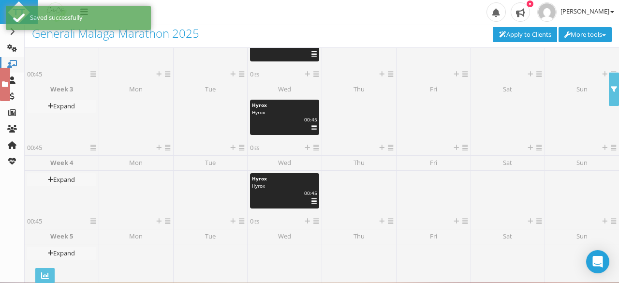
scroll to position [0, 0]
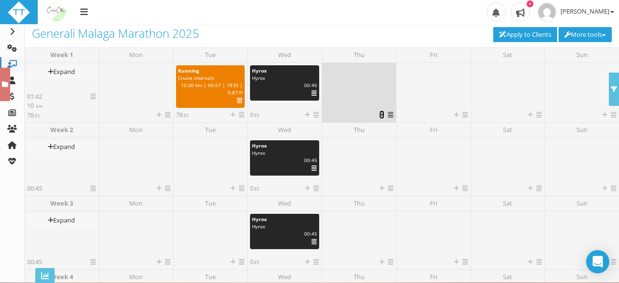
click at [379, 115] on icon at bounding box center [381, 115] width 5 height 6
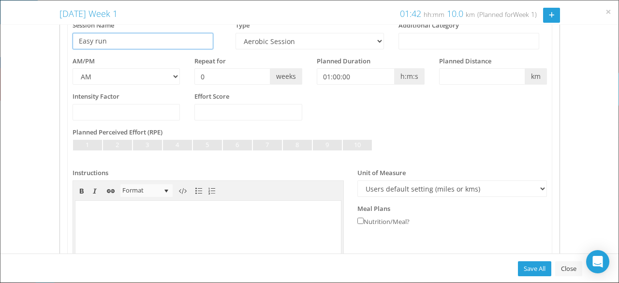
scroll to position [99, 0]
type input "Easy run"
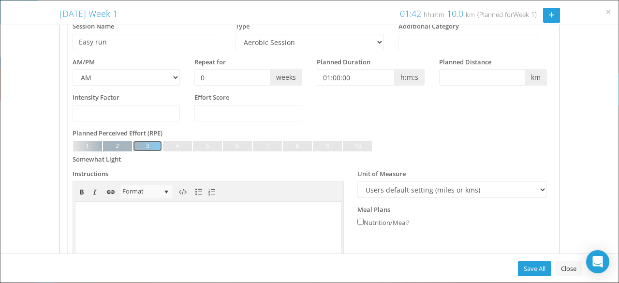
click at [152, 147] on link at bounding box center [147, 146] width 29 height 11
click at [171, 147] on link at bounding box center [177, 146] width 29 height 11
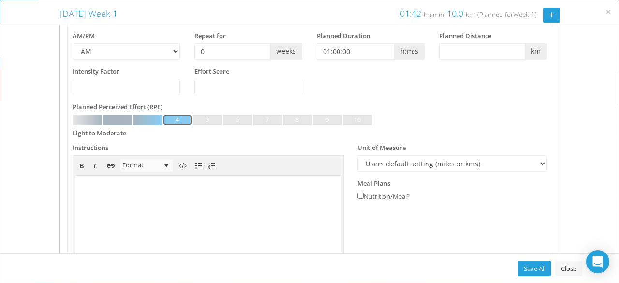
scroll to position [118, 0]
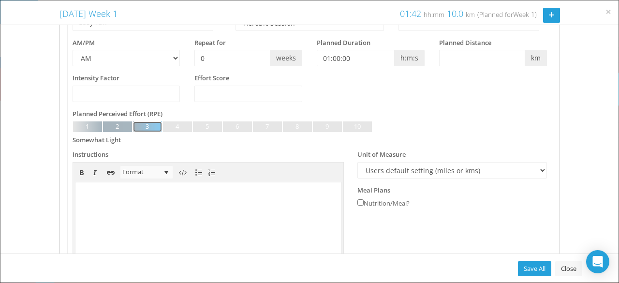
click at [147, 124] on link at bounding box center [147, 126] width 29 height 11
click at [175, 129] on link at bounding box center [177, 126] width 29 height 11
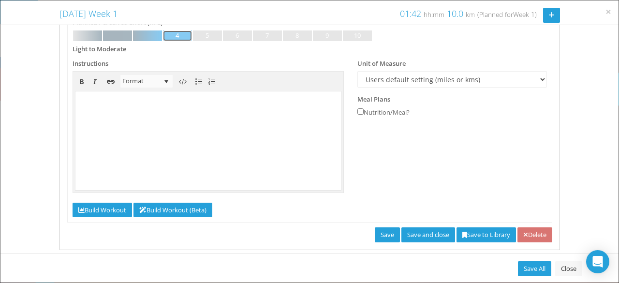
scroll to position [221, 0]
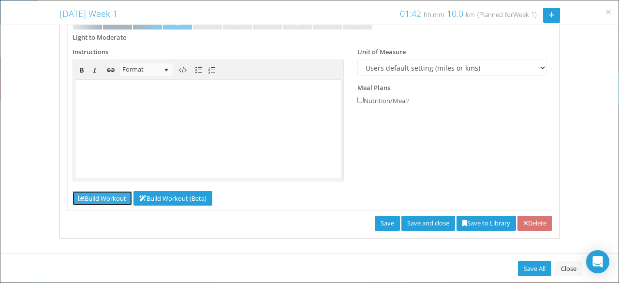
click at [114, 197] on link "Build Workout" at bounding box center [102, 198] width 59 height 15
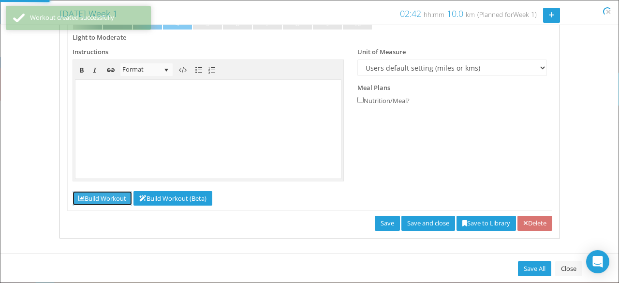
select select "Time"
select select "Power"
select select "Work"
select select "Cooldown"
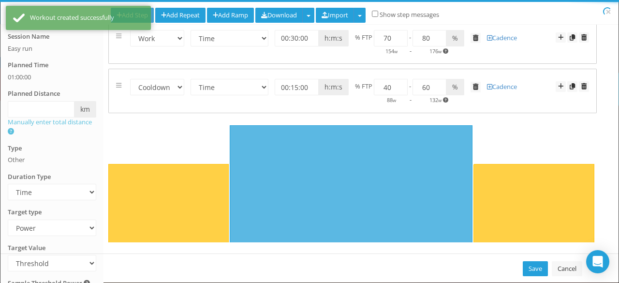
select select "Time"
select select "Power"
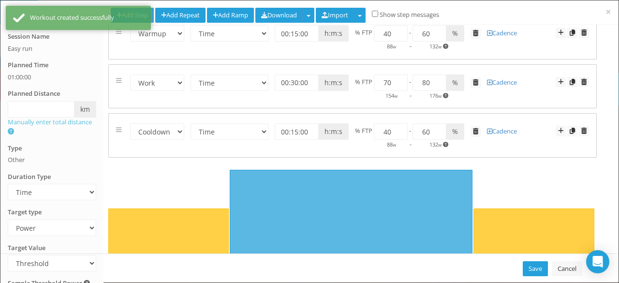
scroll to position [0, 0]
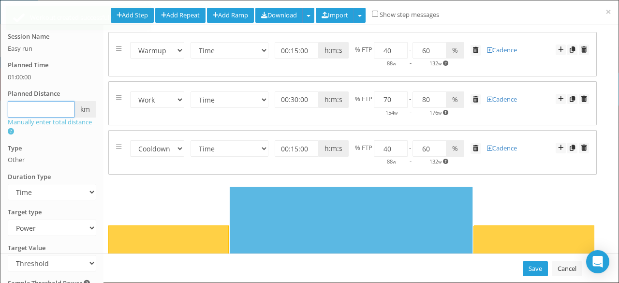
click at [52, 107] on input "text" at bounding box center [41, 109] width 67 height 16
type input "6.00"
click at [73, 147] on div "Type Other" at bounding box center [52, 154] width 88 height 21
click at [63, 189] on select "Time Distance Open/Lap Button" at bounding box center [52, 192] width 88 height 16
click at [61, 191] on select "Time Distance Open/Lap Button" at bounding box center [52, 192] width 88 height 16
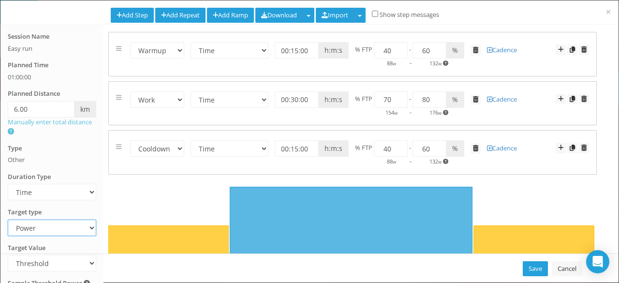
click at [43, 220] on select "Heart Rate Power Pace Speed Rate of perceived Exertion No Target" at bounding box center [52, 228] width 88 height 16
click at [8, 220] on select "Heart Rate Power Pace Speed Rate of perceived Exertion No Target" at bounding box center [52, 228] width 88 height 16
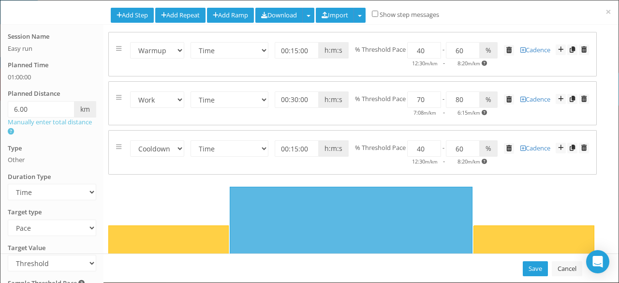
click at [55, 264] on div "Save Cancel" at bounding box center [309, 267] width 618 height 29
click at [56, 234] on select "Heart Rate Power Pace Speed Rate of perceived Exertion No Target" at bounding box center [52, 228] width 88 height 16
click at [46, 226] on select "Heart Rate Power Pace Speed Rate of perceived Exertion No Target" at bounding box center [52, 228] width 88 height 16
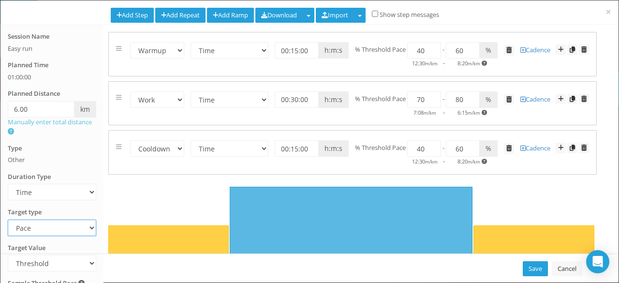
click at [49, 223] on select "Heart Rate Power Pace Speed Rate of perceived Exertion No Target" at bounding box center [52, 228] width 88 height 16
click at [8, 220] on select "Heart Rate Power Pace Speed Rate of perceived Exertion No Target" at bounding box center [52, 228] width 88 height 16
click at [37, 264] on div "Save Cancel" at bounding box center [309, 267] width 618 height 29
click at [56, 192] on select "Time Distance Open/Lap Button" at bounding box center [52, 192] width 88 height 16
click at [55, 191] on select "Time Distance Open/Lap Button" at bounding box center [52, 192] width 88 height 16
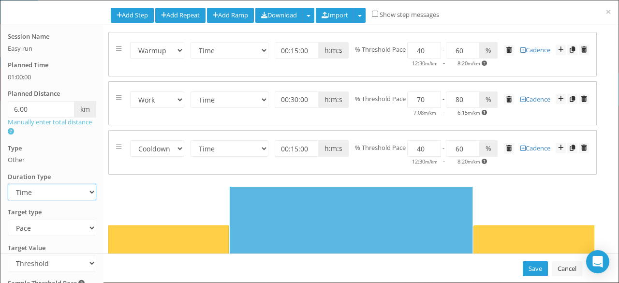
click at [55, 191] on select "Time Distance Open/Lap Button" at bounding box center [52, 192] width 88 height 16
click at [44, 225] on select "Heart Rate Power Pace Speed Rate of perceived Exertion No Target" at bounding box center [52, 228] width 88 height 16
click at [8, 220] on select "Heart Rate Power Pace Speed Rate of perceived Exertion No Target" at bounding box center [52, 228] width 88 height 16
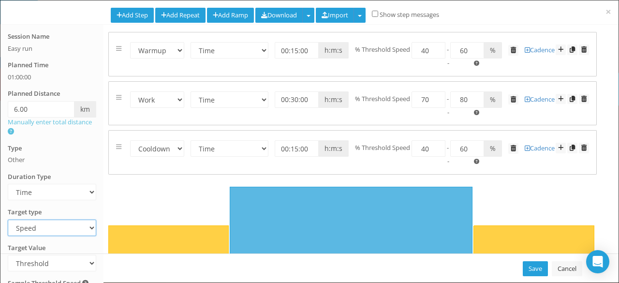
click at [42, 229] on select "Heart Rate Power Pace Speed Rate of perceived Exertion No Target" at bounding box center [52, 228] width 88 height 16
select select "RPE"
click at [8, 220] on select "Heart Rate Power Pace Speed Rate of perceived Exertion No Target" at bounding box center [52, 228] width 88 height 16
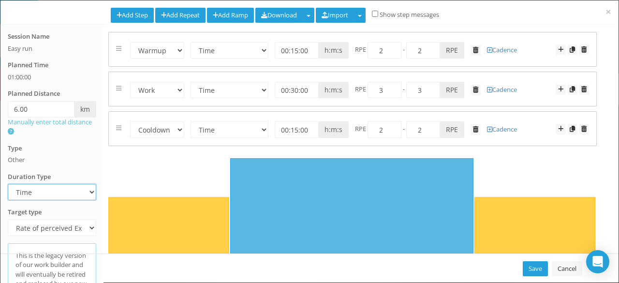
click at [46, 192] on select "Time Distance Open/Lap Button" at bounding box center [52, 192] width 88 height 16
select select "Distance"
click at [8, 184] on select "Time Distance Open/Lap Button" at bounding box center [52, 192] width 88 height 16
select select "Distance"
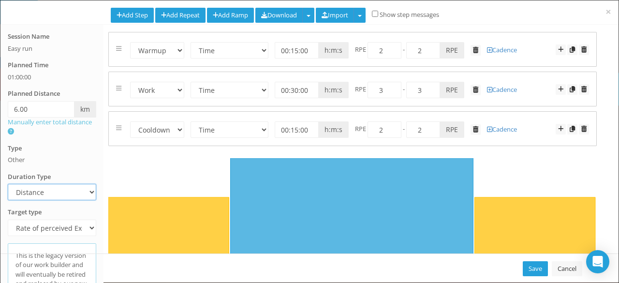
select select "Distance"
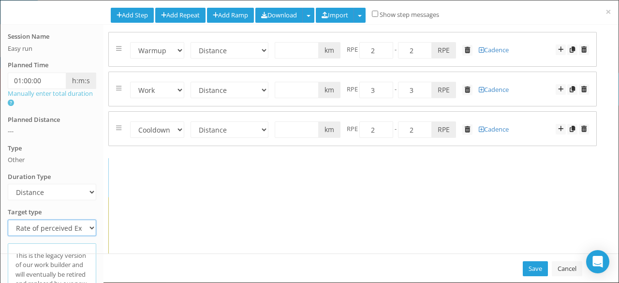
click at [52, 232] on select "Heart Rate Power Pace Speed Rate of perceived Exertion No Target" at bounding box center [52, 228] width 88 height 16
select select "Pace"
click at [8, 220] on select "Heart Rate Power Pace Speed Rate of perceived Exertion No Target" at bounding box center [52, 228] width 88 height 16
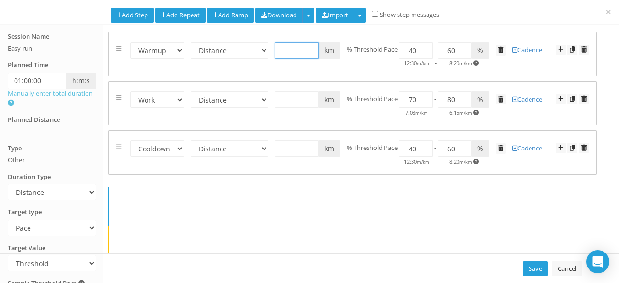
click at [289, 51] on input "text" at bounding box center [297, 50] width 44 height 16
type input "1"
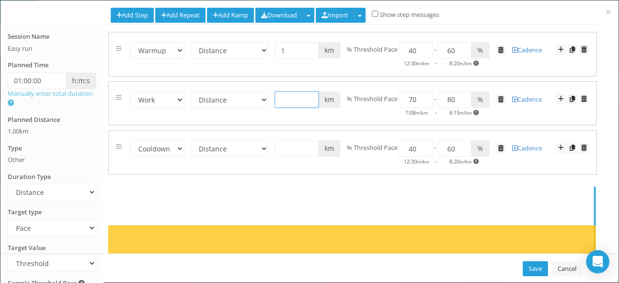
click at [288, 104] on input "text" at bounding box center [297, 99] width 44 height 16
type input "6"
click at [286, 145] on input "text" at bounding box center [297, 148] width 44 height 16
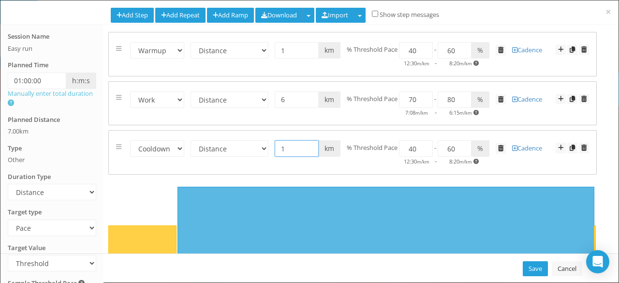
click at [278, 172] on div "Warmup Work Rest Cooldown Time Distance Open/Lap Button 00:15:00 h:m:s 1 km mil…" at bounding box center [352, 153] width 487 height 44
type input "1"
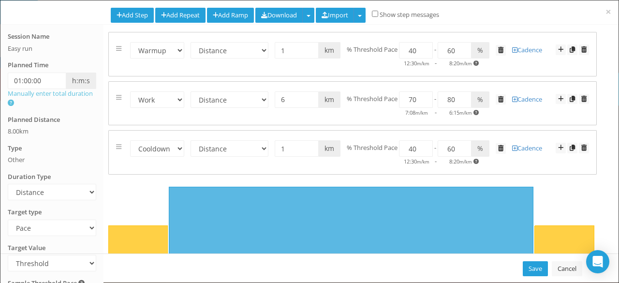
click at [272, 182] on div at bounding box center [352, 246] width 503 height 135
click at [423, 95] on input "71" at bounding box center [416, 99] width 34 height 16
click at [422, 101] on input "70" at bounding box center [416, 99] width 34 height 16
click at [422, 101] on input "69" at bounding box center [416, 99] width 34 height 16
click at [422, 95] on input "70" at bounding box center [416, 99] width 34 height 16
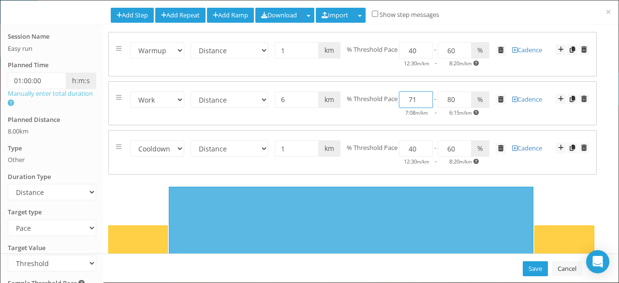
click at [422, 95] on input "71" at bounding box center [416, 99] width 34 height 16
click at [422, 95] on input "72" at bounding box center [416, 99] width 34 height 16
click at [422, 95] on input "73" at bounding box center [416, 99] width 34 height 16
type input "74"
click at [422, 95] on input "74" at bounding box center [416, 99] width 34 height 16
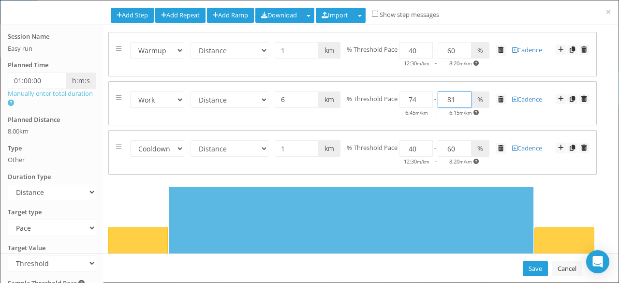
click at [460, 95] on input "81" at bounding box center [455, 99] width 34 height 16
click at [459, 102] on input "80" at bounding box center [455, 99] width 34 height 16
click at [459, 102] on input "79" at bounding box center [455, 99] width 34 height 16
type input "78"
click at [459, 102] on input "78" at bounding box center [455, 99] width 34 height 16
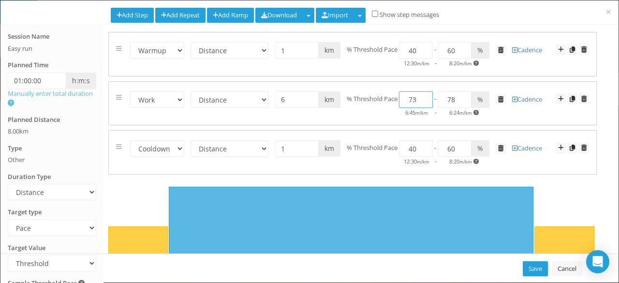
click at [424, 101] on input "73" at bounding box center [416, 99] width 34 height 16
click at [424, 101] on input "72" at bounding box center [416, 99] width 34 height 16
click at [424, 101] on input "71" at bounding box center [416, 99] width 34 height 16
click at [422, 96] on input "72" at bounding box center [416, 99] width 34 height 16
click at [420, 102] on input "71" at bounding box center [416, 99] width 34 height 16
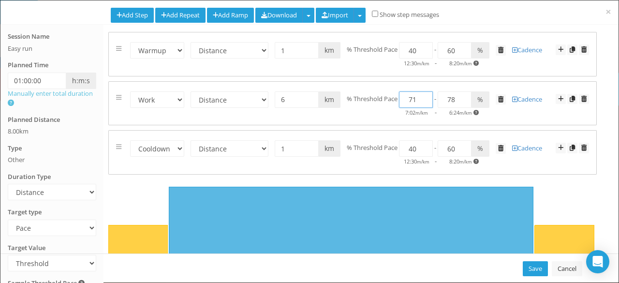
click at [420, 103] on input "71" at bounding box center [416, 99] width 34 height 16
click at [422, 97] on input "72" at bounding box center [416, 99] width 34 height 16
click at [422, 94] on input "73" at bounding box center [416, 99] width 34 height 16
click at [422, 94] on input "74" at bounding box center [416, 99] width 34 height 16
click at [422, 94] on input "75" at bounding box center [416, 99] width 34 height 16
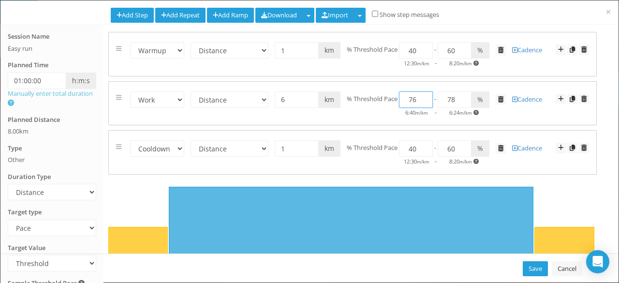
click at [422, 94] on input "76" at bounding box center [416, 99] width 34 height 16
click at [422, 94] on input "77" at bounding box center [416, 99] width 34 height 16
click at [422, 94] on input "78" at bounding box center [416, 99] width 34 height 16
type input "79"
click at [422, 94] on input "79" at bounding box center [416, 99] width 34 height 16
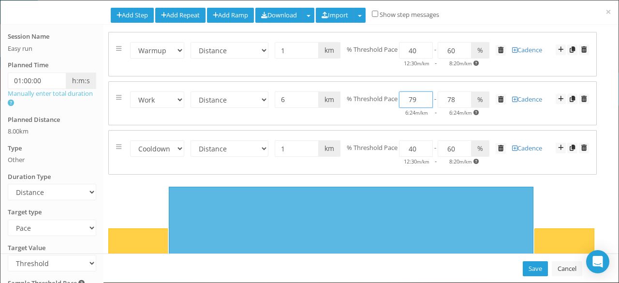
type input "89"
click at [422, 94] on input "80" at bounding box center [416, 99] width 34 height 16
click at [422, 94] on input "81" at bounding box center [416, 99] width 34 height 16
type input "82"
click at [421, 98] on input "82" at bounding box center [416, 99] width 34 height 16
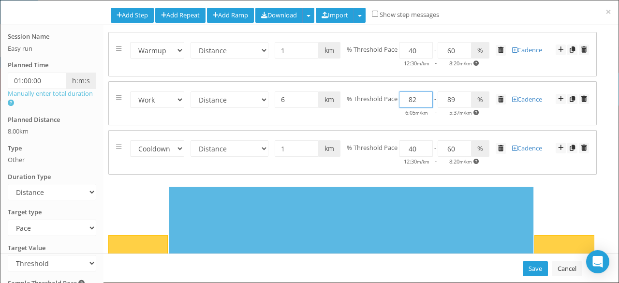
click at [476, 112] on span at bounding box center [475, 112] width 5 height 5
click at [462, 96] on input "90" at bounding box center [455, 99] width 34 height 16
click at [462, 96] on input "91" at bounding box center [455, 99] width 34 height 16
click at [462, 96] on input "92" at bounding box center [455, 99] width 34 height 16
click at [462, 96] on input "93" at bounding box center [455, 99] width 34 height 16
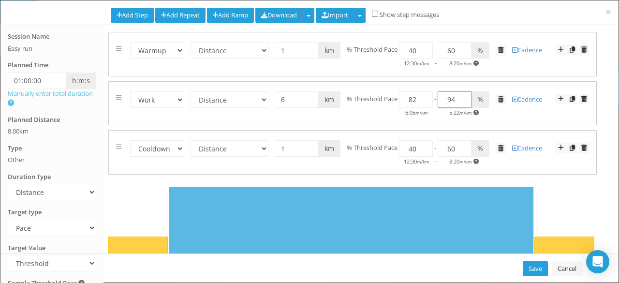
click at [462, 96] on input "94" at bounding box center [455, 99] width 34 height 16
click at [462, 96] on input "95" at bounding box center [455, 99] width 34 height 16
click at [462, 96] on input "96" at bounding box center [455, 99] width 34 height 16
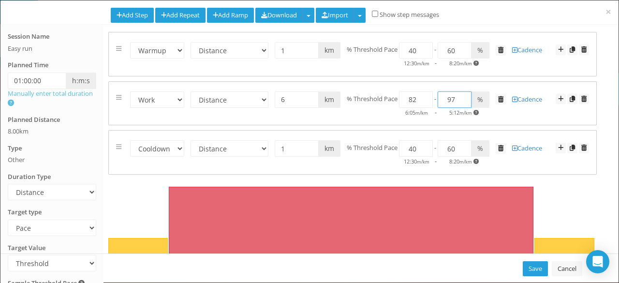
click at [462, 96] on input "97" at bounding box center [455, 99] width 34 height 16
click at [461, 102] on input "96" at bounding box center [455, 99] width 34 height 16
click at [461, 102] on input "95" at bounding box center [455, 99] width 34 height 16
click at [461, 102] on input "94" at bounding box center [455, 99] width 34 height 16
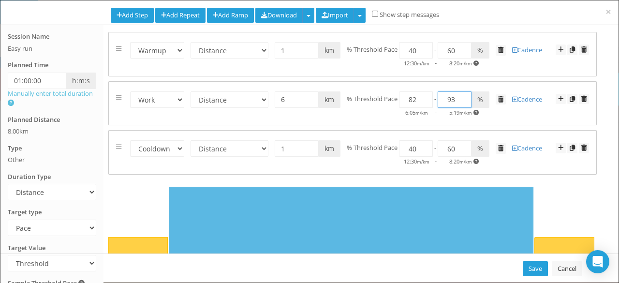
click at [461, 102] on input "93" at bounding box center [455, 99] width 34 height 16
click at [461, 102] on input "92" at bounding box center [455, 99] width 34 height 16
click at [461, 102] on input "91" at bounding box center [455, 99] width 34 height 16
click at [461, 102] on input "90" at bounding box center [455, 99] width 34 height 16
click at [461, 102] on input "89" at bounding box center [455, 99] width 34 height 16
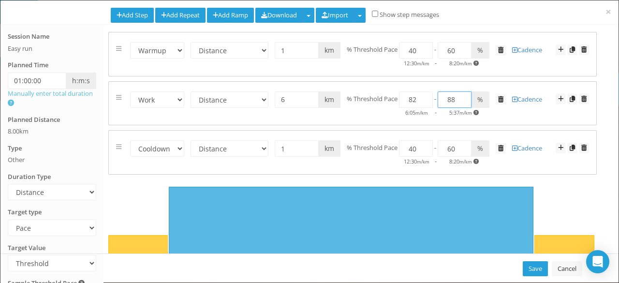
click at [461, 102] on input "88" at bounding box center [455, 99] width 34 height 16
click at [461, 102] on input "87" at bounding box center [455, 99] width 34 height 16
click at [461, 102] on input "86" at bounding box center [455, 99] width 34 height 16
click at [461, 102] on input "85" at bounding box center [455, 99] width 34 height 16
click at [461, 102] on input "84" at bounding box center [455, 99] width 34 height 16
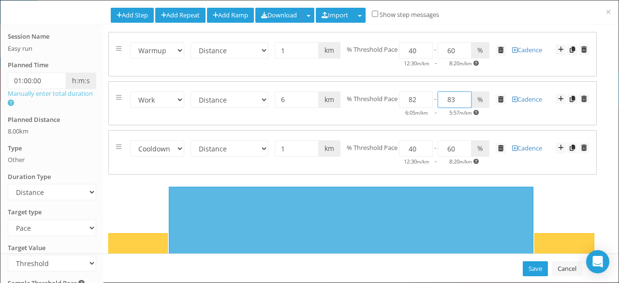
click at [461, 102] on input "83" at bounding box center [455, 99] width 34 height 16
type input "82"
click at [461, 102] on input "82" at bounding box center [455, 99] width 34 height 16
click at [456, 132] on div "Warmup Work Rest Cooldown Time Distance Open/Lap Button 00:15:00 h:m:s 1 km mil…" at bounding box center [352, 153] width 487 height 44
click at [431, 141] on input "40" at bounding box center [416, 148] width 34 height 16
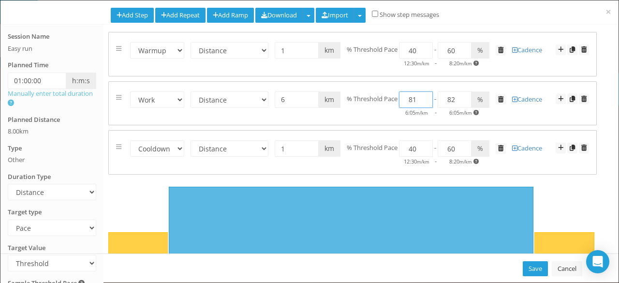
click at [424, 99] on input "81" at bounding box center [416, 99] width 34 height 16
click at [423, 102] on input "80" at bounding box center [416, 99] width 34 height 16
click at [423, 102] on input "79" at bounding box center [416, 99] width 34 height 16
click at [421, 102] on input "78" at bounding box center [416, 99] width 34 height 16
click at [421, 124] on div "Warmup Work Rest Cooldown Time Distance Open/Lap Button 00:15:00 h:m:s 1 km mil…" at bounding box center [352, 105] width 503 height 147
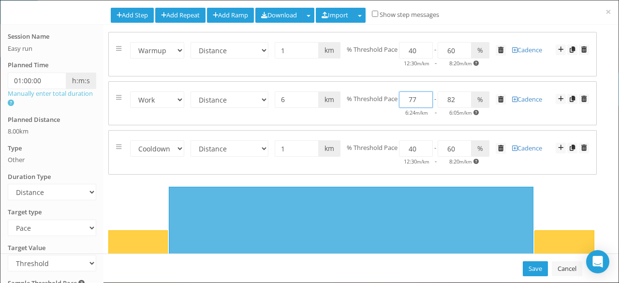
type input "77"
click at [423, 102] on input "77" at bounding box center [416, 99] width 34 height 16
click at [461, 94] on input "83" at bounding box center [455, 99] width 34 height 16
click at [461, 94] on input "84" at bounding box center [455, 99] width 34 height 16
click at [461, 94] on input "85" at bounding box center [455, 99] width 34 height 16
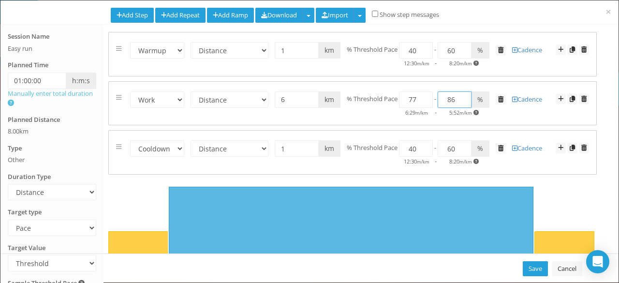
click at [461, 94] on input "86" at bounding box center [455, 99] width 34 height 16
click at [460, 101] on input "85" at bounding box center [455, 99] width 34 height 16
click at [460, 101] on input "84" at bounding box center [455, 99] width 34 height 16
click at [460, 101] on input "81" at bounding box center [455, 99] width 34 height 16
click at [460, 101] on input "80" at bounding box center [455, 99] width 34 height 16
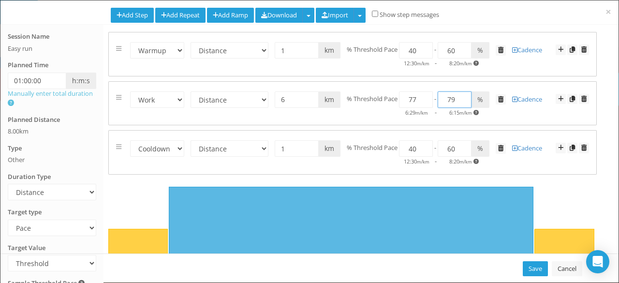
click at [460, 101] on input "79" at bounding box center [455, 99] width 34 height 16
click at [460, 101] on input "78" at bounding box center [455, 99] width 34 height 16
click at [460, 101] on input "77" at bounding box center [455, 99] width 34 height 16
click at [460, 101] on input "76" at bounding box center [455, 99] width 34 height 16
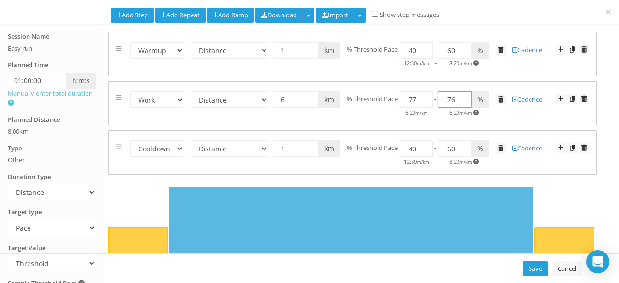
click at [461, 101] on input "76" at bounding box center [455, 99] width 34 height 16
click at [460, 101] on input "76" at bounding box center [455, 99] width 34 height 16
type input "77"
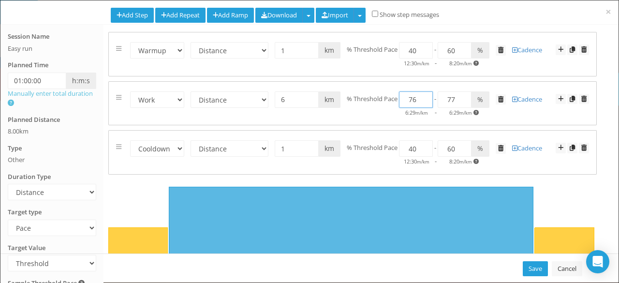
click at [424, 102] on input "76" at bounding box center [416, 99] width 34 height 16
click at [424, 102] on input "75" at bounding box center [416, 99] width 34 height 16
click at [424, 96] on input "76" at bounding box center [416, 99] width 34 height 16
click at [424, 96] on input "77" at bounding box center [416, 99] width 34 height 16
type input "78"
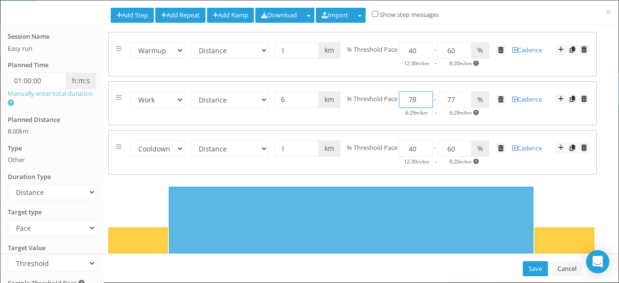
click at [424, 96] on input "78" at bounding box center [416, 99] width 34 height 16
type input "88"
click at [424, 96] on input "79" at bounding box center [416, 99] width 34 height 16
click at [424, 96] on input "80" at bounding box center [416, 99] width 34 height 16
click at [423, 102] on input "79" at bounding box center [416, 99] width 34 height 16
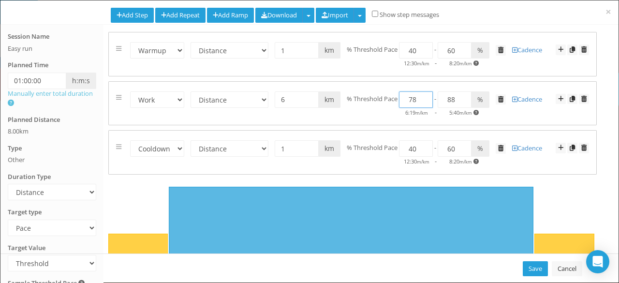
click at [423, 102] on input "78" at bounding box center [416, 99] width 34 height 16
click at [422, 103] on input "77" at bounding box center [416, 99] width 34 height 16
type input "76"
click at [422, 103] on input "76" at bounding box center [416, 99] width 34 height 16
click at [460, 96] on input "89" at bounding box center [455, 99] width 34 height 16
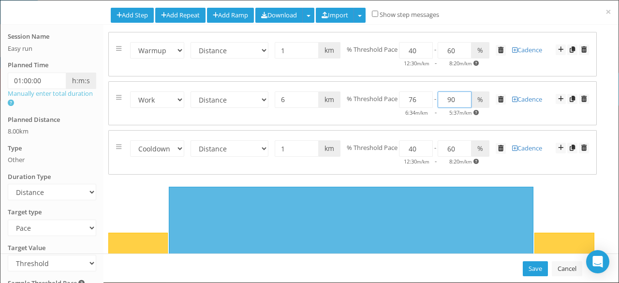
click at [460, 96] on input "90" at bounding box center [455, 99] width 34 height 16
click at [460, 96] on input "91" at bounding box center [455, 99] width 34 height 16
click at [460, 96] on input "92" at bounding box center [455, 99] width 34 height 16
click at [460, 96] on input "93" at bounding box center [455, 99] width 34 height 16
click at [460, 96] on input "94" at bounding box center [455, 99] width 34 height 16
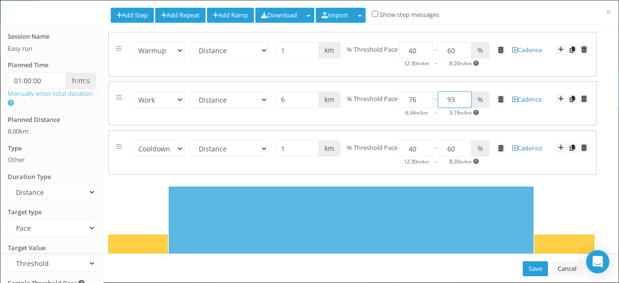
click at [460, 101] on input "93" at bounding box center [455, 99] width 34 height 16
click at [460, 101] on input "92" at bounding box center [455, 99] width 34 height 16
click at [460, 101] on input "91" at bounding box center [455, 99] width 34 height 16
click at [460, 101] on input "90" at bounding box center [455, 99] width 34 height 16
click at [460, 101] on input "79" at bounding box center [455, 99] width 34 height 16
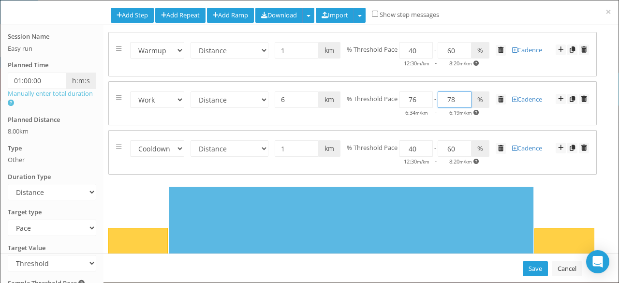
click at [460, 101] on input "78" at bounding box center [455, 99] width 34 height 16
click at [459, 101] on input "77" at bounding box center [455, 99] width 34 height 16
click at [459, 101] on input "76" at bounding box center [455, 99] width 34 height 16
click at [461, 104] on input "76" at bounding box center [455, 99] width 34 height 16
click at [459, 103] on input "75" at bounding box center [455, 99] width 34 height 16
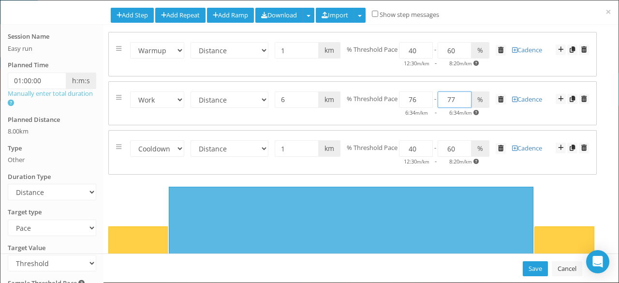
click at [460, 95] on input "77" at bounding box center [455, 99] width 34 height 16
click at [460, 95] on input "78" at bounding box center [455, 99] width 34 height 16
click at [460, 95] on input "79" at bounding box center [455, 99] width 34 height 16
click at [460, 95] on input "80" at bounding box center [455, 99] width 34 height 16
click at [460, 95] on input "81" at bounding box center [455, 99] width 34 height 16
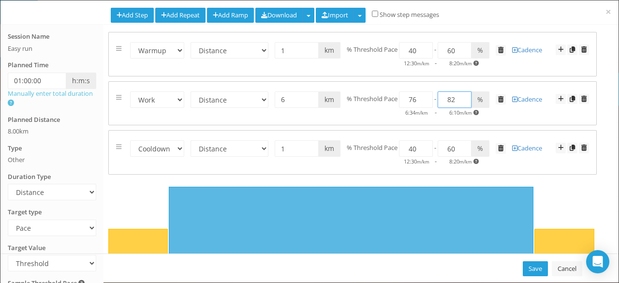
click at [460, 95] on input "82" at bounding box center [455, 99] width 34 height 16
click at [431, 132] on div "Warmup Work Rest Cooldown Time Distance Open/Lap Button 00:15:00 h:m:s 1 km mil…" at bounding box center [352, 153] width 487 height 44
click at [462, 102] on input "81" at bounding box center [455, 99] width 34 height 16
click at [462, 102] on input "80" at bounding box center [455, 99] width 34 height 16
click at [460, 94] on input "81" at bounding box center [455, 99] width 34 height 16
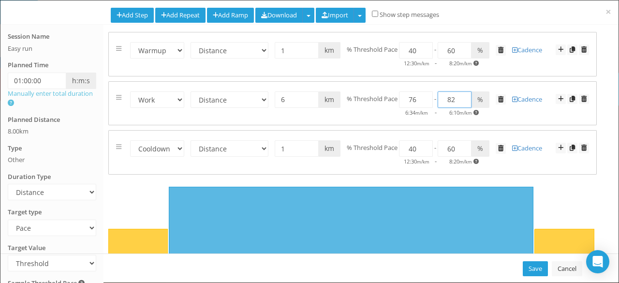
click at [460, 94] on input "82" at bounding box center [455, 99] width 34 height 16
click at [460, 94] on input "83" at bounding box center [455, 99] width 34 height 16
click at [460, 94] on input "84" at bounding box center [455, 99] width 34 height 16
click at [460, 94] on input "85" at bounding box center [455, 99] width 34 height 16
click at [460, 94] on input "86" at bounding box center [455, 99] width 34 height 16
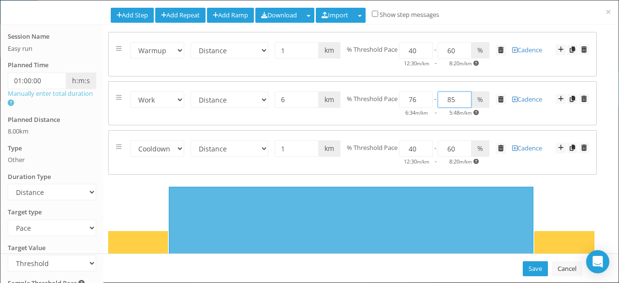
click at [460, 102] on input "85" at bounding box center [455, 99] width 34 height 16
click at [460, 101] on input "84" at bounding box center [455, 99] width 34 height 16
click at [460, 101] on input "83" at bounding box center [455, 99] width 34 height 16
type input "84"
click at [460, 96] on input "84" at bounding box center [455, 99] width 34 height 16
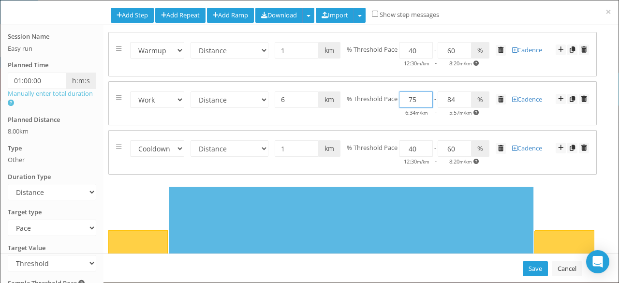
click at [423, 101] on input "75" at bounding box center [416, 99] width 34 height 16
click at [422, 95] on input "76" at bounding box center [416, 99] width 34 height 16
type input "77"
click at [422, 95] on input "77" at bounding box center [416, 99] width 34 height 16
click at [421, 123] on div "Warmup Work Rest Cooldown Time Distance Open/Lap Button 00:30:00 h:m:s 6 km mil…" at bounding box center [352, 104] width 487 height 44
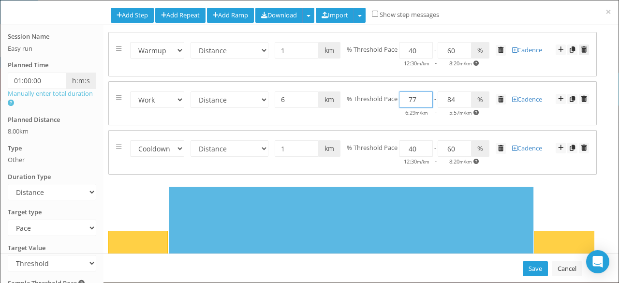
click at [581, 52] on span at bounding box center [583, 49] width 5 height 6
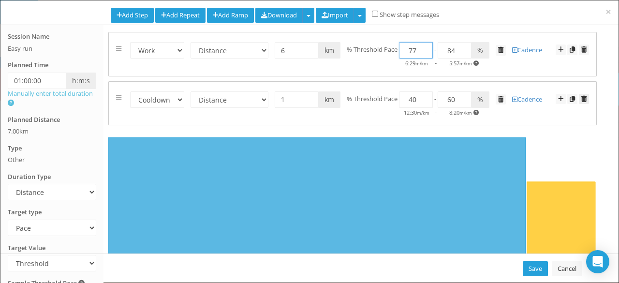
click at [581, 96] on span at bounding box center [583, 99] width 5 height 6
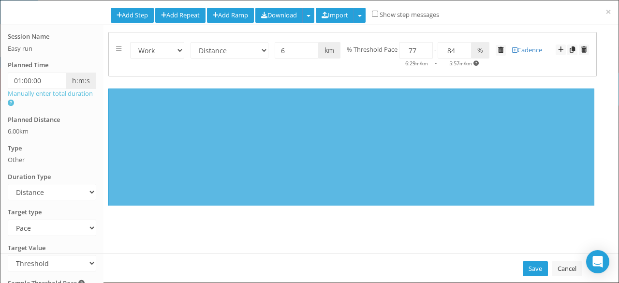
click at [39, 260] on div "Save Cancel" at bounding box center [309, 267] width 618 height 29
click at [565, 265] on link "Cancel" at bounding box center [567, 268] width 30 height 15
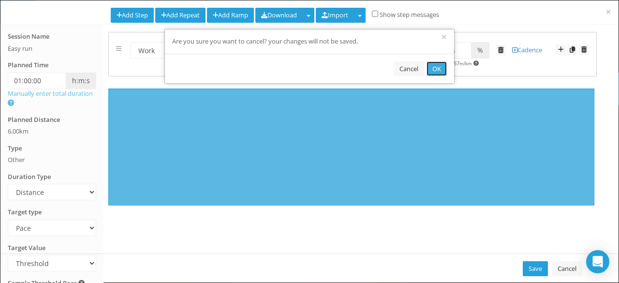
click at [436, 69] on button "OK" at bounding box center [436, 68] width 20 height 15
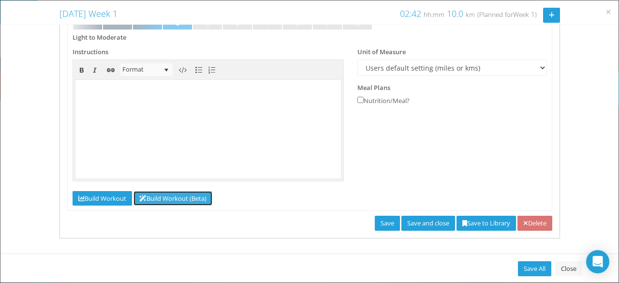
click at [186, 199] on link "Build Workout (Beta)" at bounding box center [172, 198] width 79 height 15
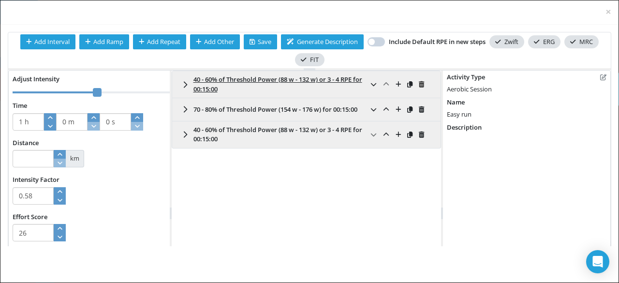
click at [419, 82] on icon at bounding box center [421, 84] width 5 height 6
type input "0 h"
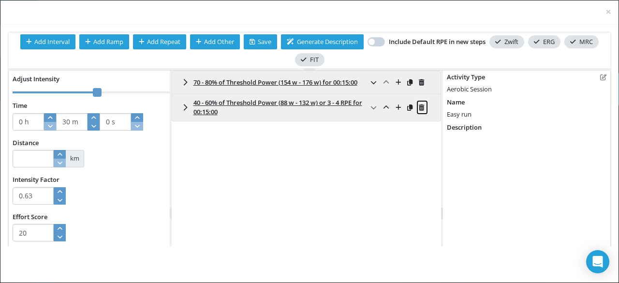
click at [420, 104] on icon at bounding box center [421, 107] width 5 height 6
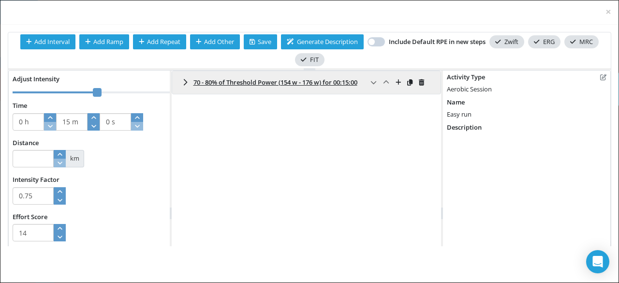
click at [28, 158] on input at bounding box center [33, 158] width 41 height 17
click icon "button"
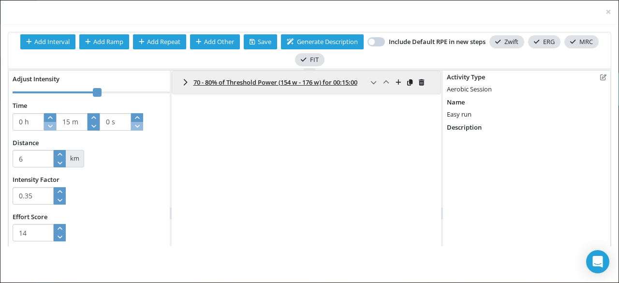
click icon "button"
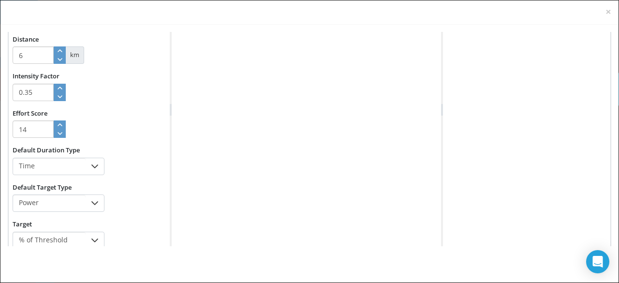
scroll to position [117, 0]
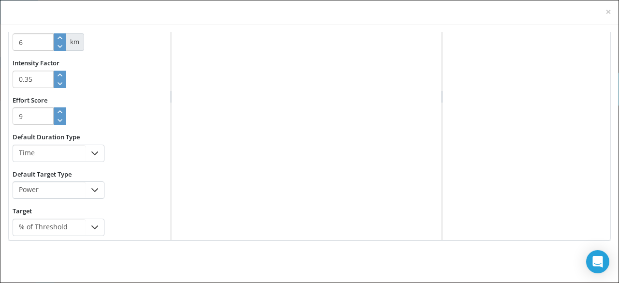
click icon "button"
click at [95, 153] on icon at bounding box center [94, 153] width 7 height 4
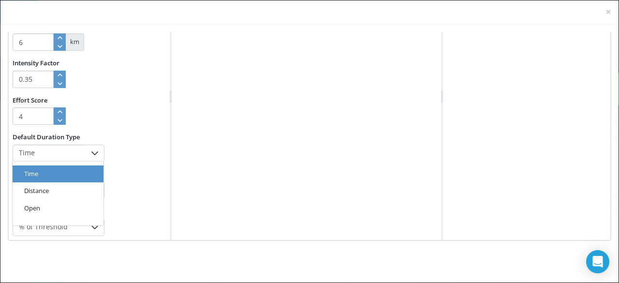
click at [95, 153] on icon at bounding box center [94, 153] width 7 height 4
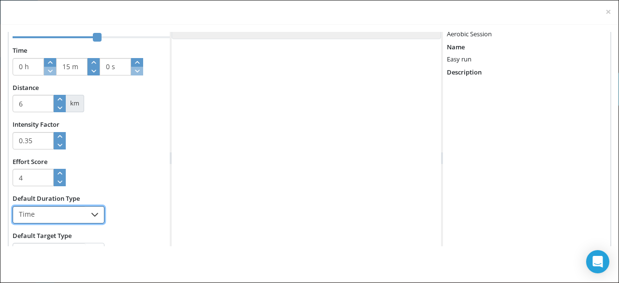
scroll to position [55, 0]
click at [78, 216] on span "Time" at bounding box center [49, 215] width 73 height 16
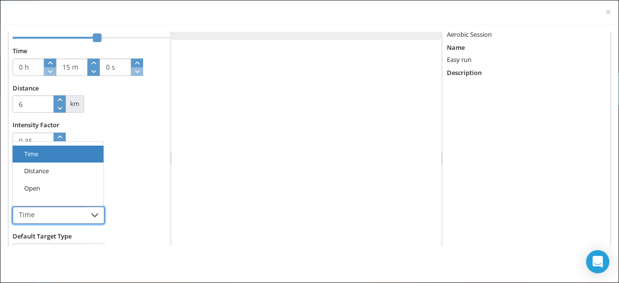
click li "Distance"
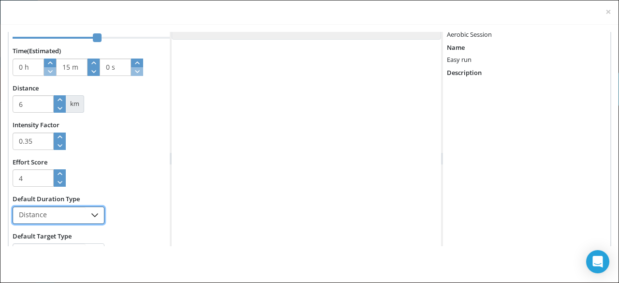
click at [141, 264] on div "Intensity Factor 0.35 Effort Score 4" at bounding box center [89, 282] width 161 height 37
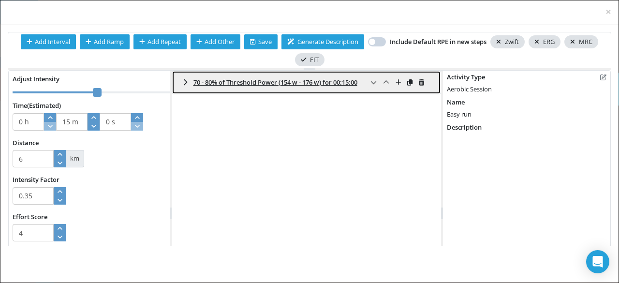
click at [185, 80] on icon at bounding box center [185, 82] width 7 height 8
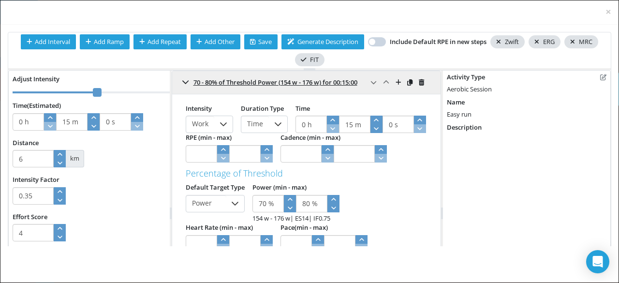
click at [275, 122] on icon at bounding box center [278, 124] width 7 height 4
click li "Distance"
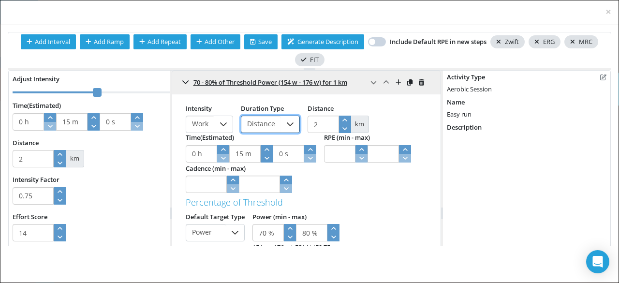
click icon "button"
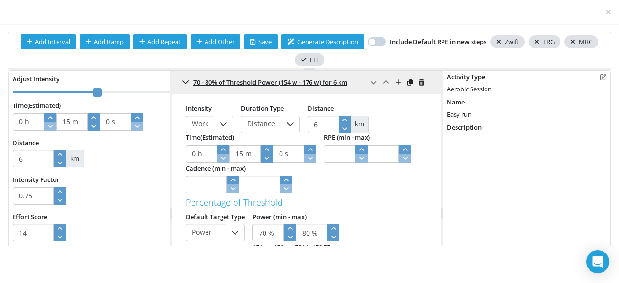
click div "Intensity Work Duration Type Distance Distance 6 km Time (Estimated) 0 h 15 m 0…"
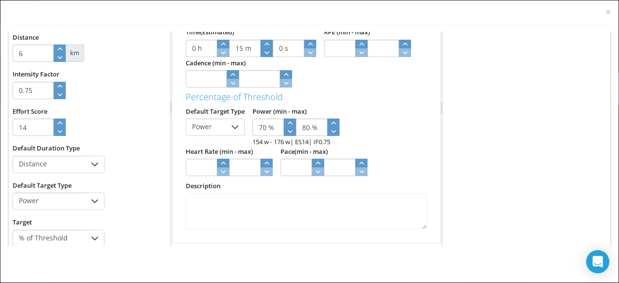
scroll to position [106, 0]
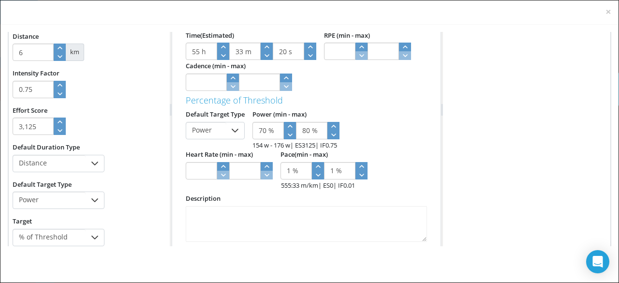
click icon "button"
click icon
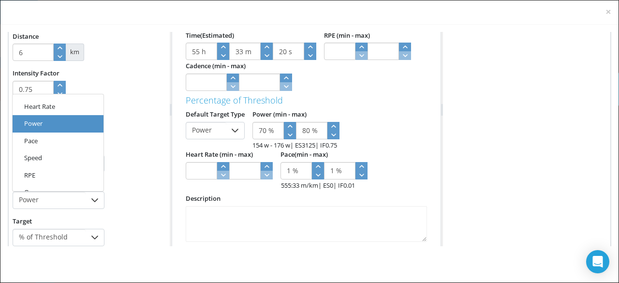
click li "Pace"
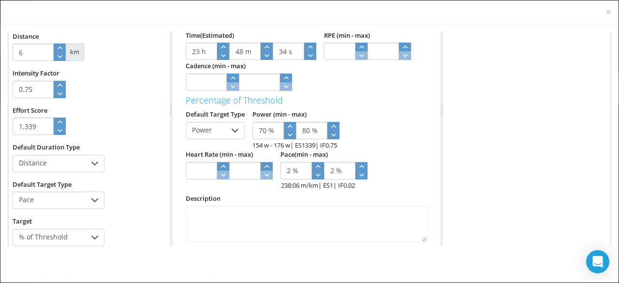
click icon "button"
click at [47, 239] on span "% of Threshold" at bounding box center [49, 237] width 73 height 16
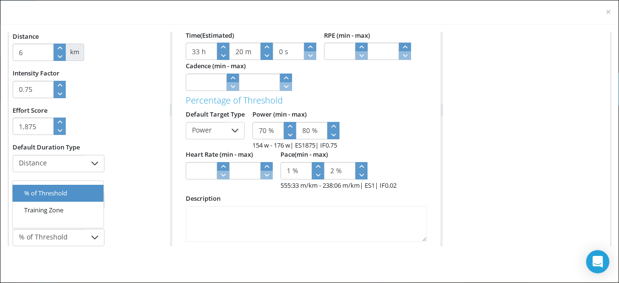
click li "Training Zone"
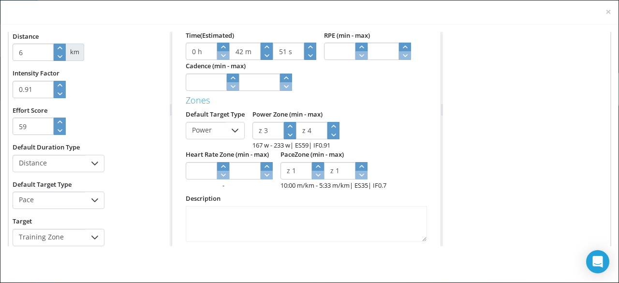
click icon "button"
click at [356, 175] on span at bounding box center [361, 170] width 12 height 17
drag, startPoint x: 296, startPoint y: 186, endPoint x: 264, endPoint y: 192, distance: 32.6
click at [264, 192] on div "Intensity Work Duration Type Distance Distance 6 km Time (Estimated) 0 h 42 m 5…" at bounding box center [306, 124] width 269 height 264
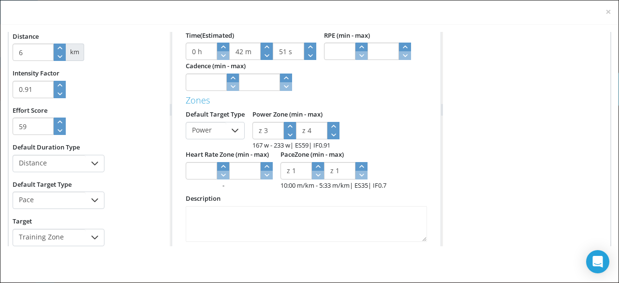
click div "Description"
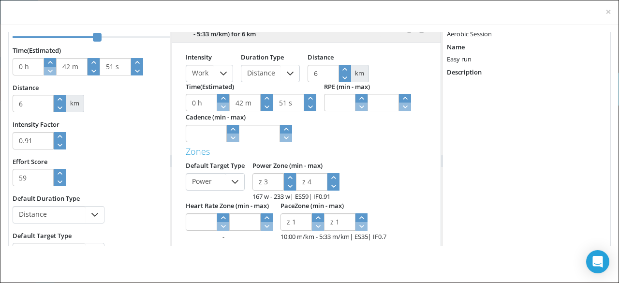
scroll to position [49, 0]
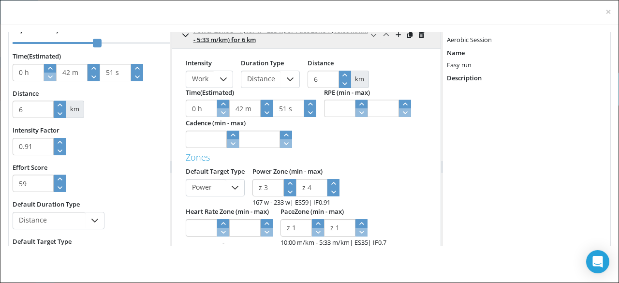
click at [297, 198] on span "| ES" at bounding box center [296, 202] width 12 height 9
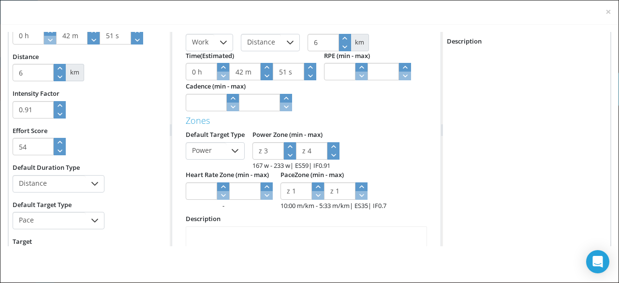
click icon "button"
click div "Effort Score 44"
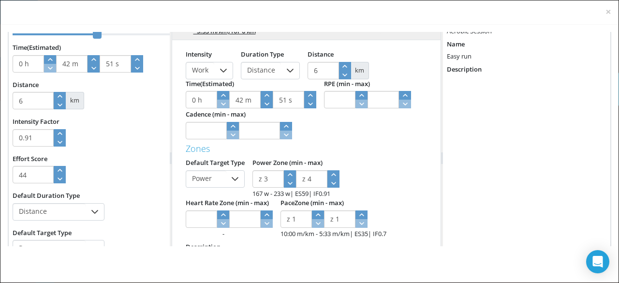
scroll to position [64, 0]
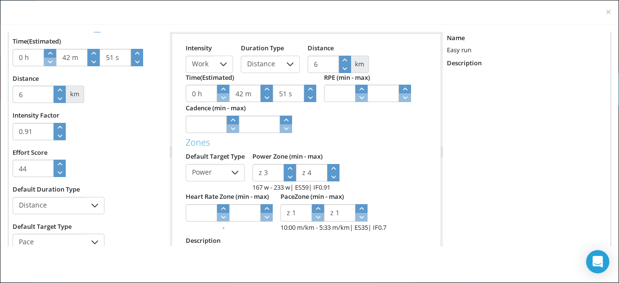
click at [315, 218] on span at bounding box center [318, 212] width 12 height 17
click icon "button"
click at [316, 215] on span at bounding box center [318, 212] width 12 height 17
click at [292, 250] on div at bounding box center [309, 139] width 618 height 229
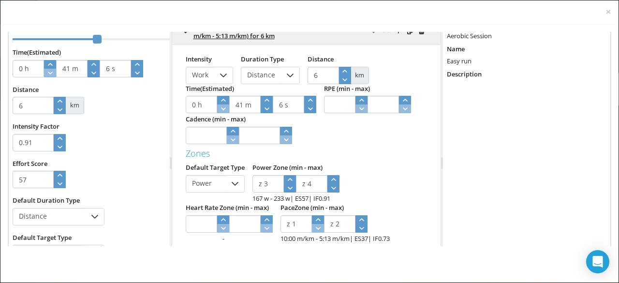
scroll to position [0, 0]
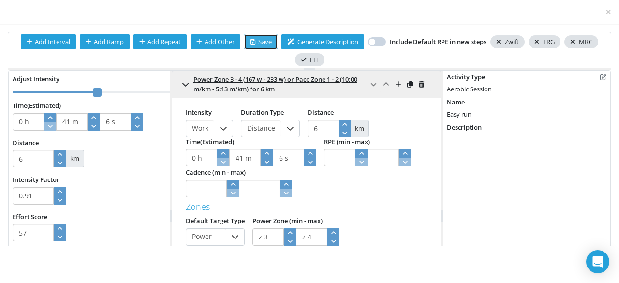
click at [255, 38] on span "Save" at bounding box center [261, 41] width 22 height 9
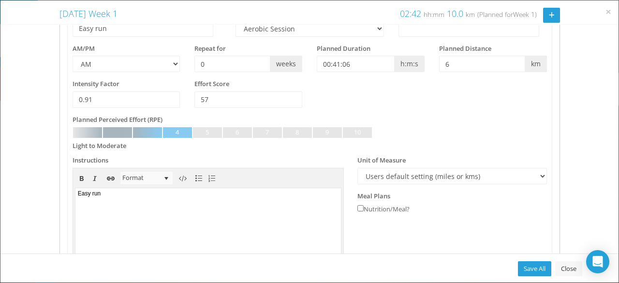
scroll to position [113, 0]
click at [139, 132] on link at bounding box center [147, 132] width 29 height 11
click at [137, 132] on link at bounding box center [147, 132] width 29 height 11
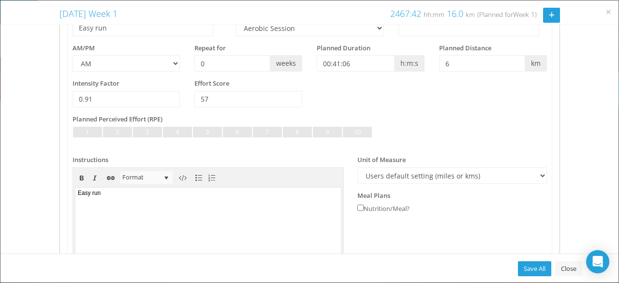
click at [191, 157] on div "Instructions Edit Bold Italic Insert hyperlink Remove hyperlink Format Paragrap…" at bounding box center [208, 222] width 271 height 134
click at [146, 130] on link at bounding box center [147, 132] width 29 height 11
click at [223, 149] on div "Somewhat Light" at bounding box center [310, 146] width 474 height 16
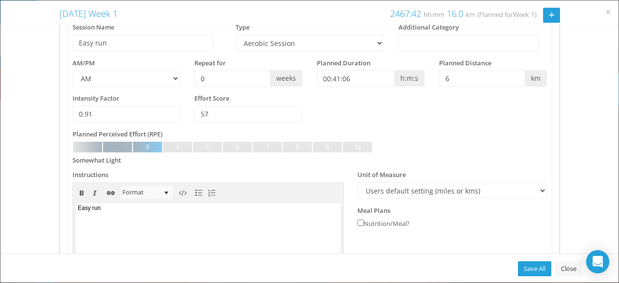
scroll to position [73, 0]
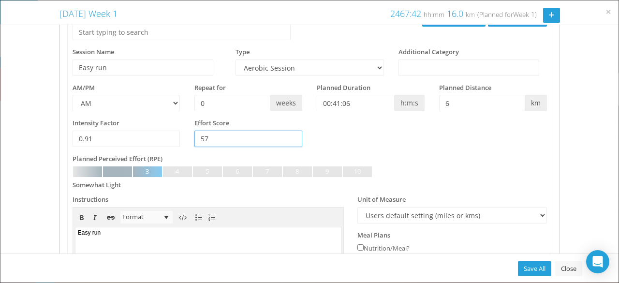
drag, startPoint x: 216, startPoint y: 142, endPoint x: 190, endPoint y: 137, distance: 26.9
click at [190, 137] on div "Effort Score 57" at bounding box center [248, 136] width 122 height 36
click at [426, 167] on div "Somewhat Light" at bounding box center [310, 168] width 474 height 5
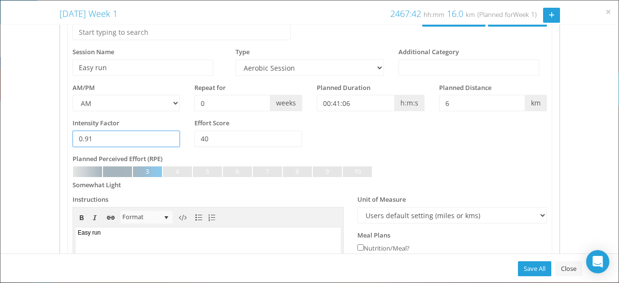
click at [133, 137] on input "0.91" at bounding box center [127, 139] width 108 height 16
click at [167, 142] on input "0.9" at bounding box center [127, 139] width 108 height 16
click at [167, 142] on input "0.3" at bounding box center [127, 139] width 108 height 16
click at [167, 134] on input "0.4" at bounding box center [127, 139] width 108 height 16
click at [202, 154] on div "Planned Perceived Effort (RPE) Not Set Very Light Light Somewhat Light Light to…" at bounding box center [310, 171] width 474 height 34
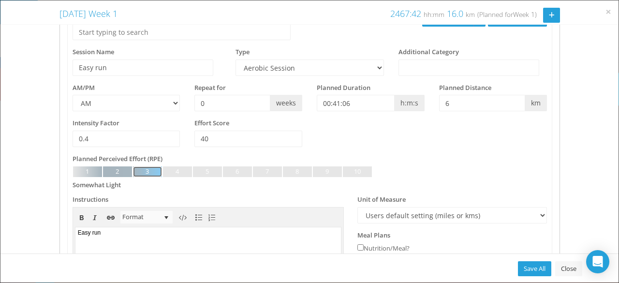
click at [148, 170] on link at bounding box center [147, 171] width 29 height 11
click at [504, 150] on div "Intensity Factor 0.4 Effort Score 40" at bounding box center [309, 136] width 489 height 36
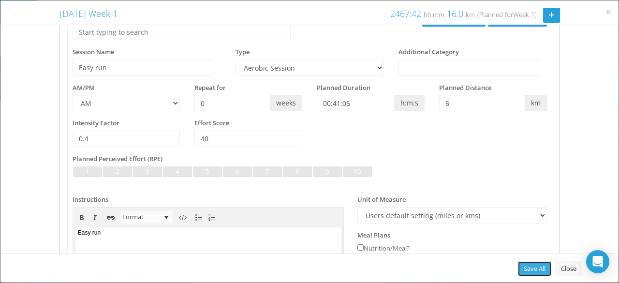
click at [527, 267] on link "Save All" at bounding box center [534, 268] width 33 height 15
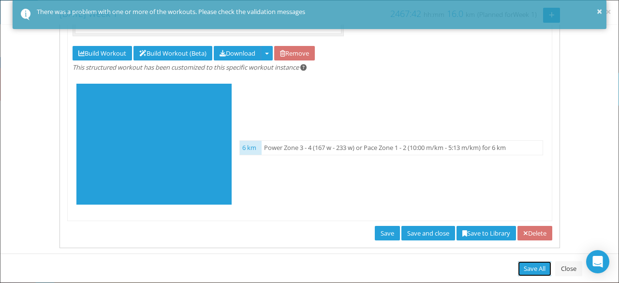
scroll to position [376, 0]
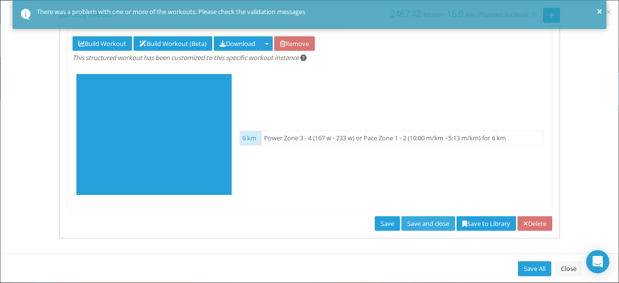
click at [404, 222] on link "Save and close" at bounding box center [428, 223] width 54 height 15
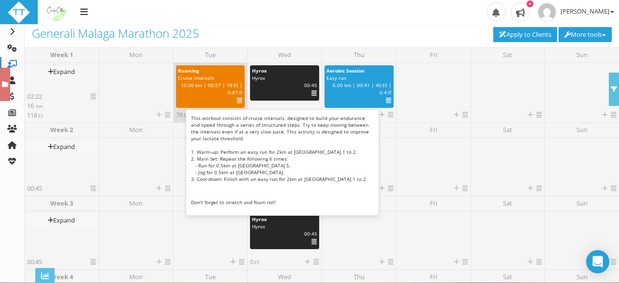
click at [188, 76] on span "Cruise intervals" at bounding box center [196, 77] width 36 height 7
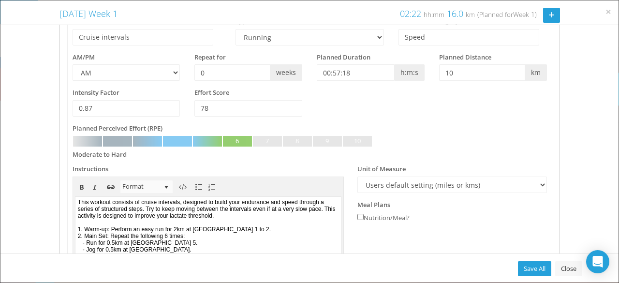
scroll to position [0, 0]
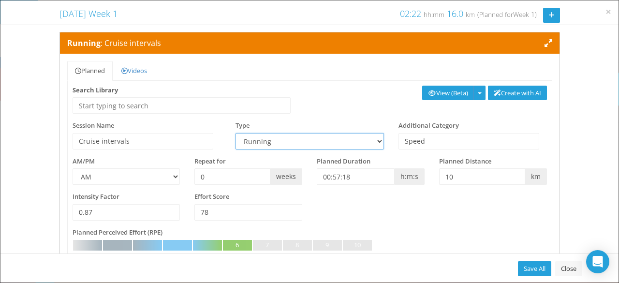
click at [318, 139] on select "Aerobic Session Alpine Climbing Assessment Availability Bike Paddle Bouldering …" at bounding box center [309, 141] width 148 height 16
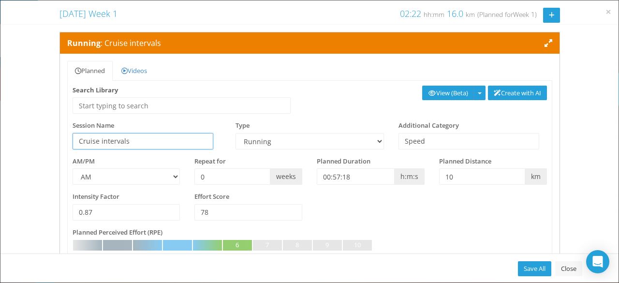
click at [202, 140] on input "Cruise intervals" at bounding box center [143, 141] width 141 height 16
click at [409, 215] on div "Intensity Factor 0.87 Effort Score 78" at bounding box center [309, 210] width 489 height 36
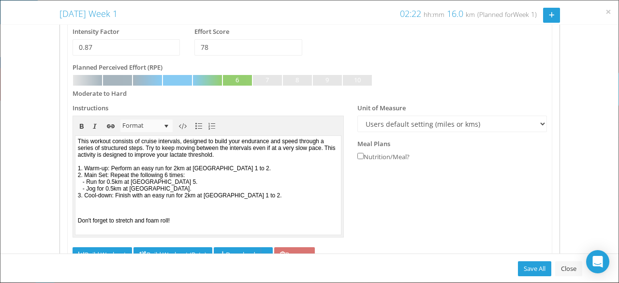
scroll to position [165, 0]
click at [577, 271] on link "Close" at bounding box center [568, 268] width 27 height 15
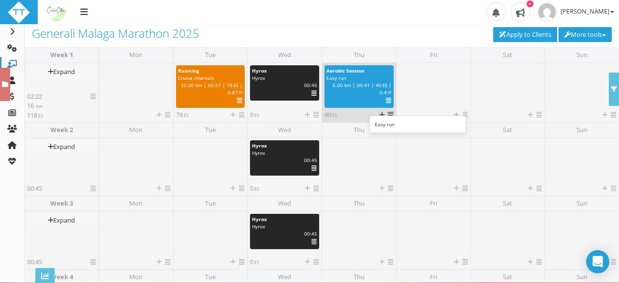
click at [365, 78] on div "Easy run" at bounding box center [358, 77] width 65 height 7
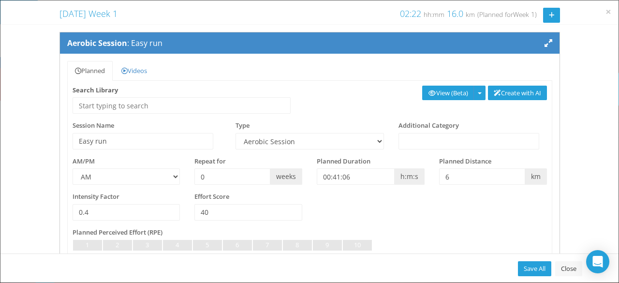
scroll to position [0, 0]
click at [303, 139] on select "Aerobic Session Alpine Climbing Assessment Availability Bike Paddle Bouldering …" at bounding box center [309, 141] width 148 height 16
click at [235, 133] on select "Aerobic Session Alpine Climbing Assessment Availability Bike Paddle Bouldering …" at bounding box center [309, 141] width 148 height 16
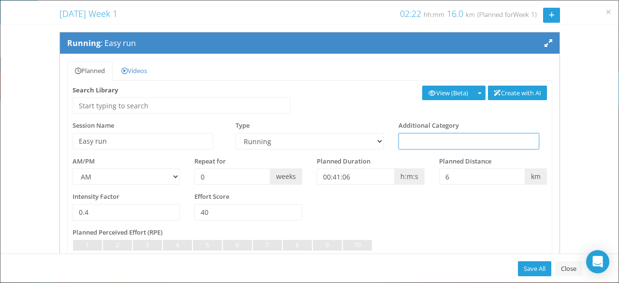
click at [415, 137] on input "text" at bounding box center [468, 141] width 141 height 16
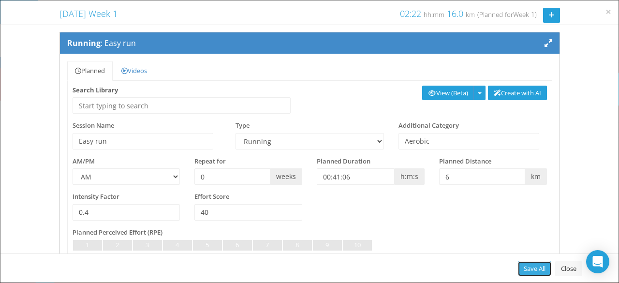
click at [536, 265] on link "Save All" at bounding box center [534, 268] width 33 height 15
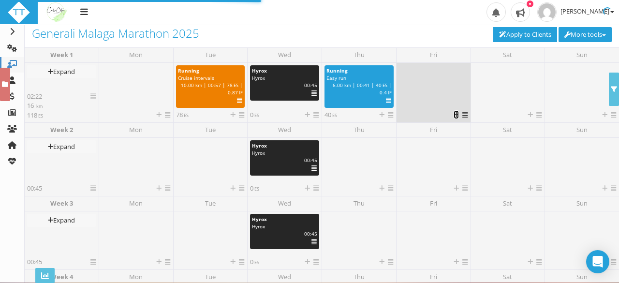
click at [454, 115] on icon at bounding box center [456, 115] width 5 height 6
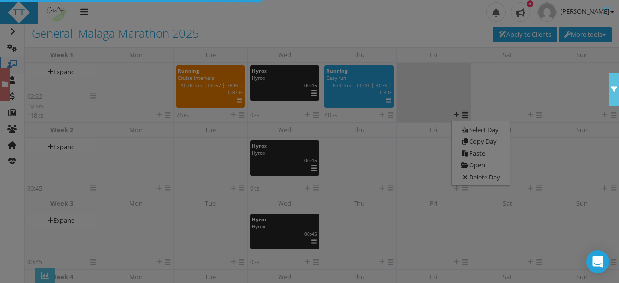
scroll to position [79, 0]
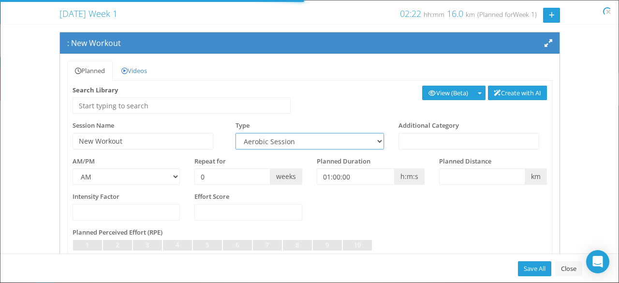
click at [249, 145] on select "Aerobic Session Alpine Climbing Assessment Availability Bike Paddle Bouldering …" at bounding box center [309, 141] width 148 height 16
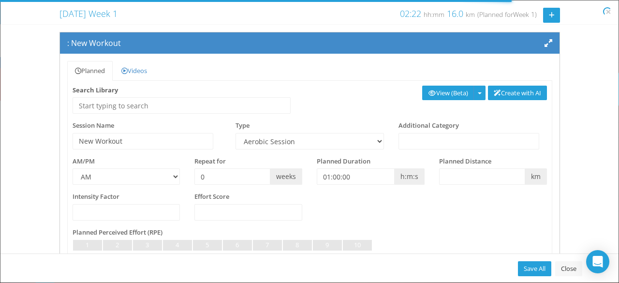
click at [582, 195] on div ": New Workout Planned Videos Recipe Feedback Privacy" at bounding box center [309, 250] width 618 height 437
click at [176, 140] on input "New Workout" at bounding box center [143, 141] width 141 height 16
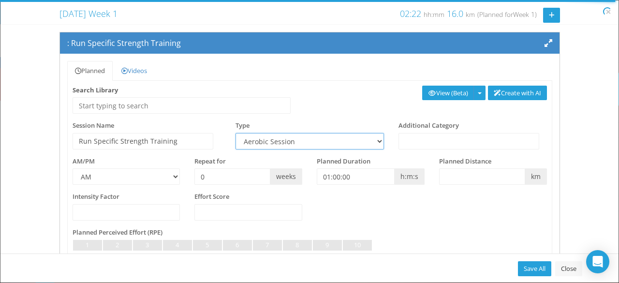
click at [318, 134] on select "Aerobic Session Alpine Climbing Assessment Availability Bike Paddle Bouldering …" at bounding box center [309, 141] width 148 height 16
click at [235, 133] on select "Aerobic Session Alpine Climbing Assessment Availability Bike Paddle Bouldering …" at bounding box center [309, 141] width 148 height 16
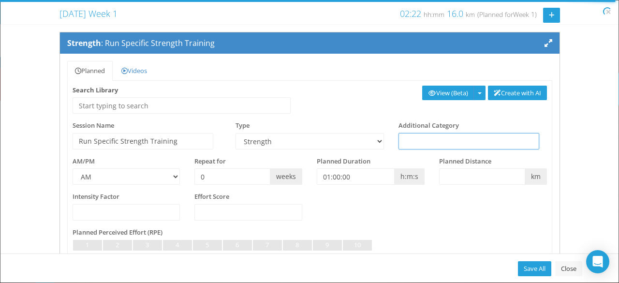
click at [428, 143] on input "text" at bounding box center [468, 141] width 141 height 16
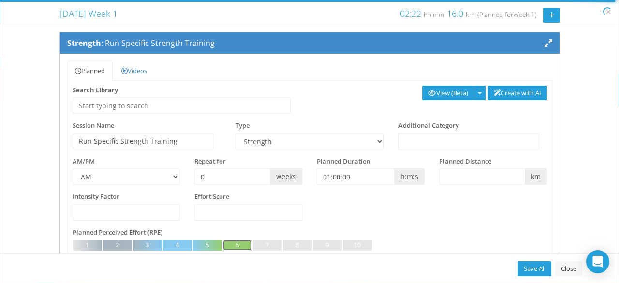
click at [249, 247] on link at bounding box center [237, 245] width 29 height 11
click at [268, 240] on link at bounding box center [267, 245] width 29 height 11
click at [262, 244] on link at bounding box center [267, 245] width 29 height 11
click at [264, 244] on link at bounding box center [267, 245] width 29 height 11
click at [440, 206] on div "Intensity Factor Effort Score" at bounding box center [309, 210] width 489 height 36
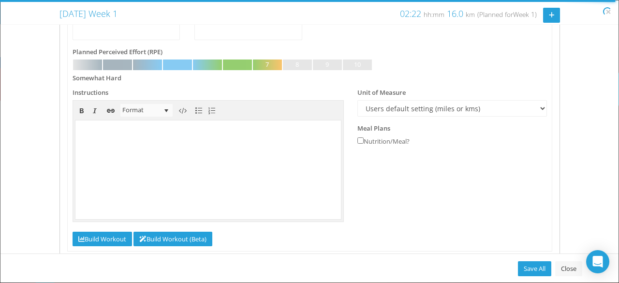
scroll to position [221, 0]
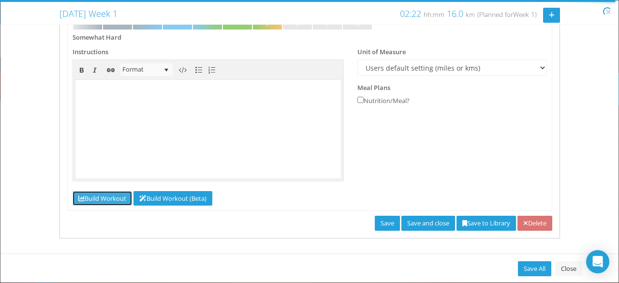
click at [114, 200] on link "Build Workout" at bounding box center [102, 198] width 59 height 15
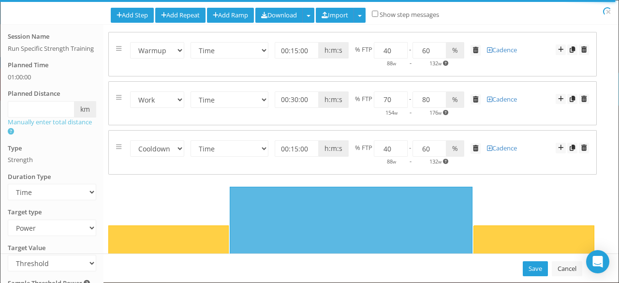
scroll to position [59, 0]
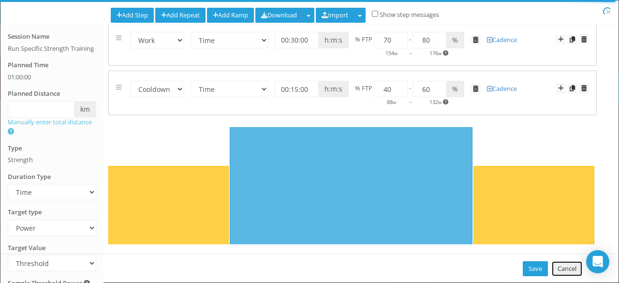
click at [568, 271] on link "Cancel" at bounding box center [567, 268] width 30 height 15
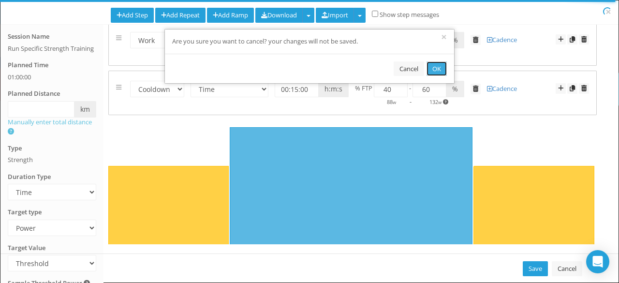
click at [437, 70] on button "OK" at bounding box center [436, 68] width 20 height 15
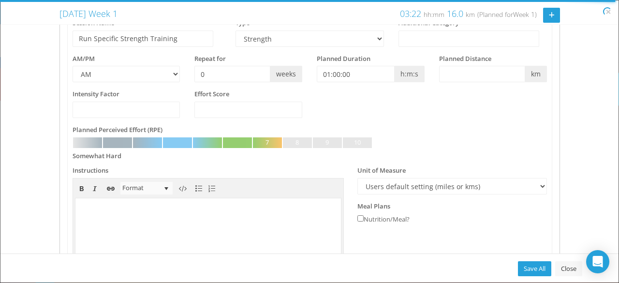
scroll to position [103, 0]
drag, startPoint x: 209, startPoint y: 73, endPoint x: 187, endPoint y: 71, distance: 22.8
click at [187, 71] on div "Repeat for 0 weeks" at bounding box center [248, 68] width 122 height 29
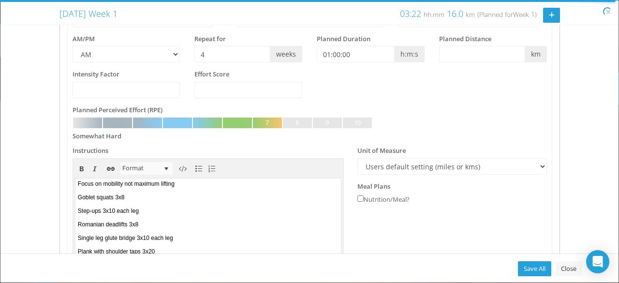
scroll to position [221, 0]
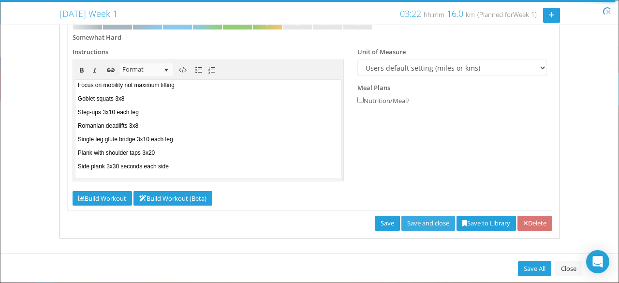
drag, startPoint x: 167, startPoint y: 59, endPoint x: 417, endPoint y: 216, distance: 294.6
click at [417, 216] on div "Planned Videos Recipe Feedback Privacy Search Library View (Beta)" at bounding box center [309, 35] width 485 height 391
